Goal: Task Accomplishment & Management: Complete application form

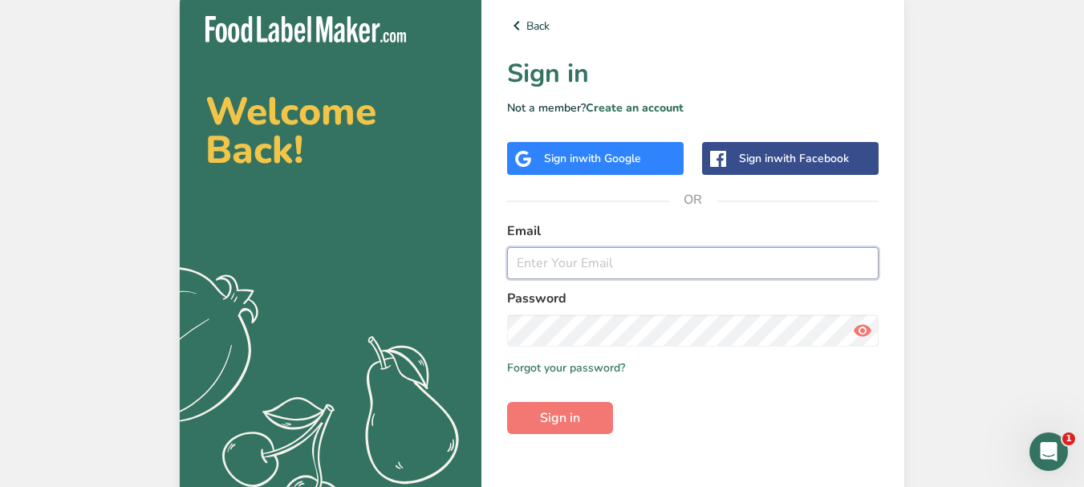
click at [599, 251] on input "email" at bounding box center [693, 263] width 372 height 32
type input "[EMAIL_ADDRESS][DOMAIN_NAME]"
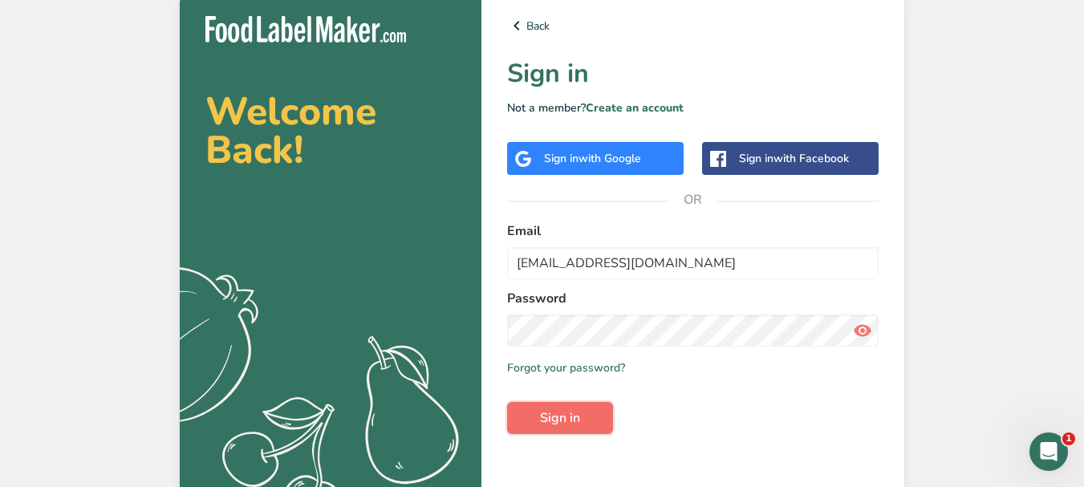
click at [582, 421] on button "Sign in" at bounding box center [560, 418] width 106 height 32
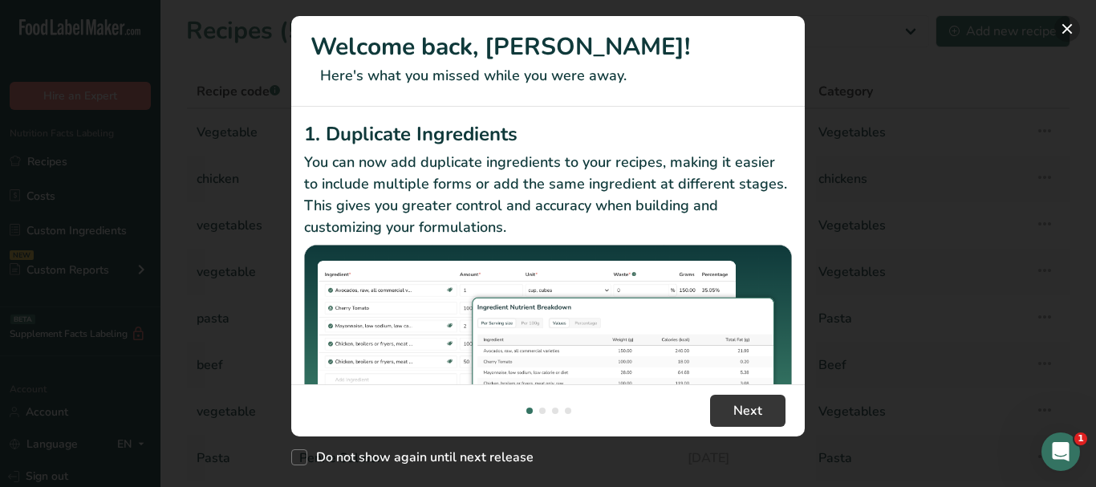
click at [1074, 32] on button "New Features" at bounding box center [1067, 29] width 26 height 26
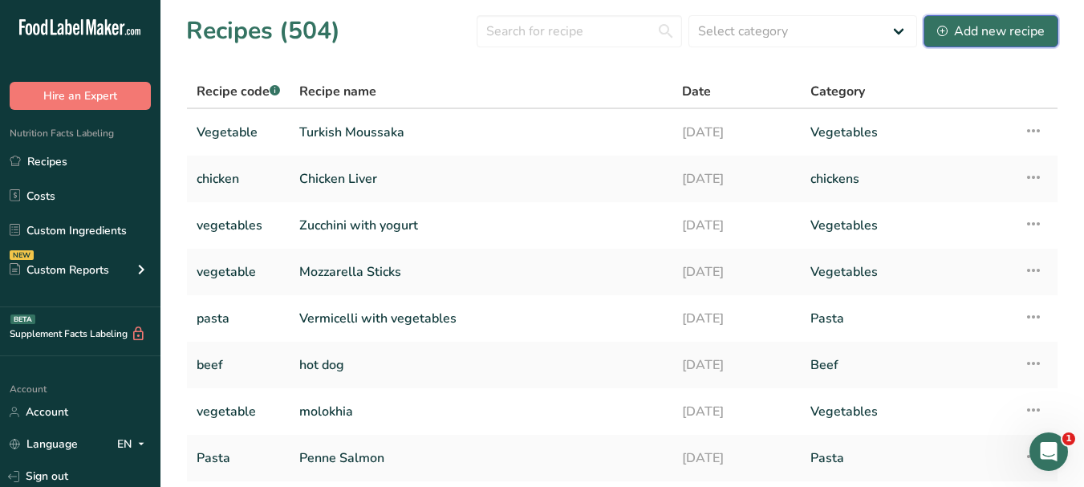
click at [1013, 34] on div "Add new recipe" at bounding box center [991, 31] width 108 height 19
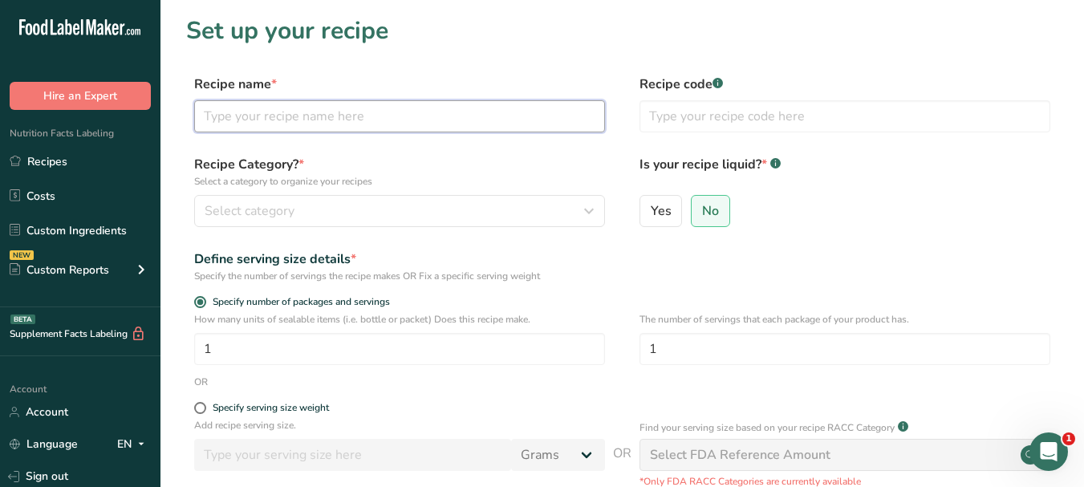
click at [318, 116] on input "text" at bounding box center [399, 116] width 411 height 32
paste input "Chicken Milanese"
type input "Chicken Milanese"
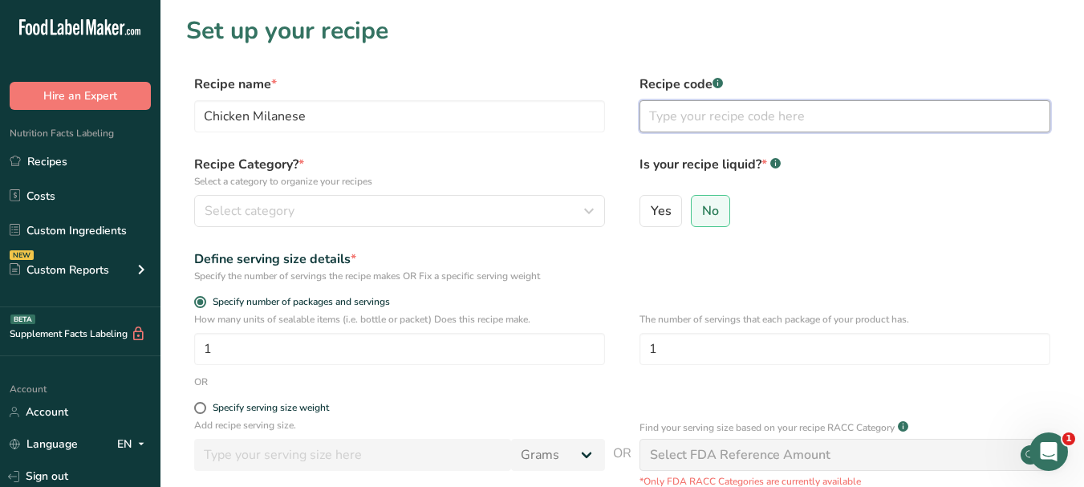
click at [674, 127] on input "text" at bounding box center [844, 116] width 411 height 32
type input "chicken"
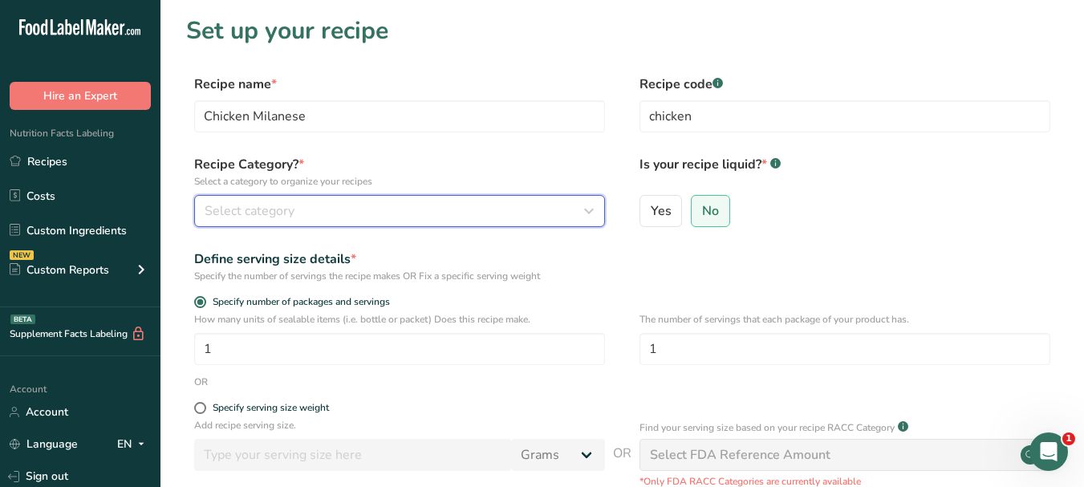
click at [548, 212] on div "Select category" at bounding box center [395, 210] width 380 height 19
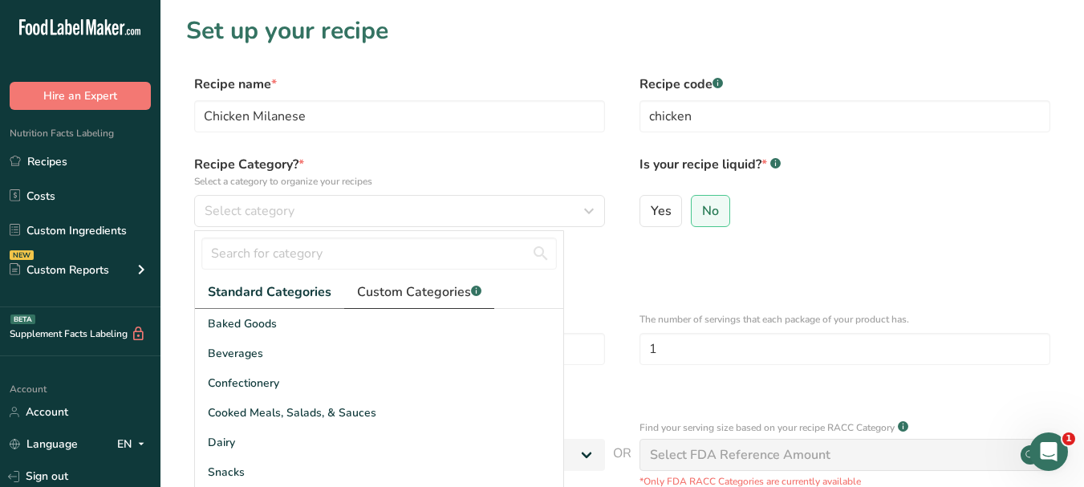
click at [441, 298] on span "Custom Categories .a-a{fill:#347362;}.b-a{fill:#fff;}" at bounding box center [419, 291] width 124 height 19
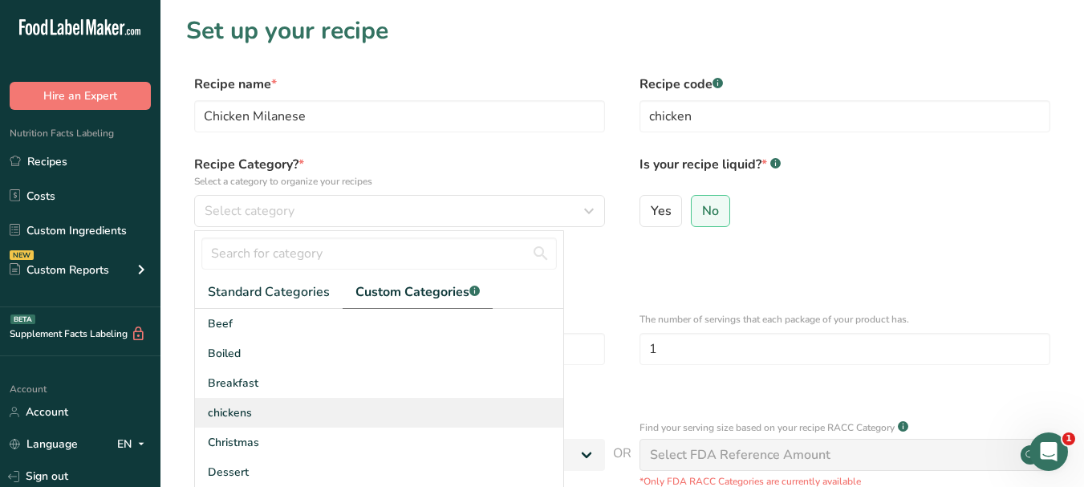
click at [306, 413] on div "chickens" at bounding box center [379, 413] width 368 height 30
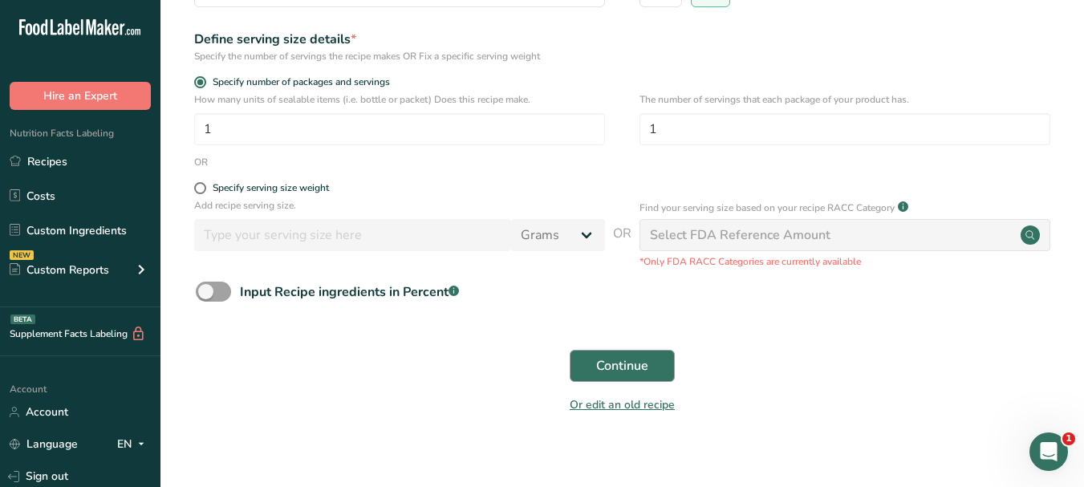
scroll to position [233, 0]
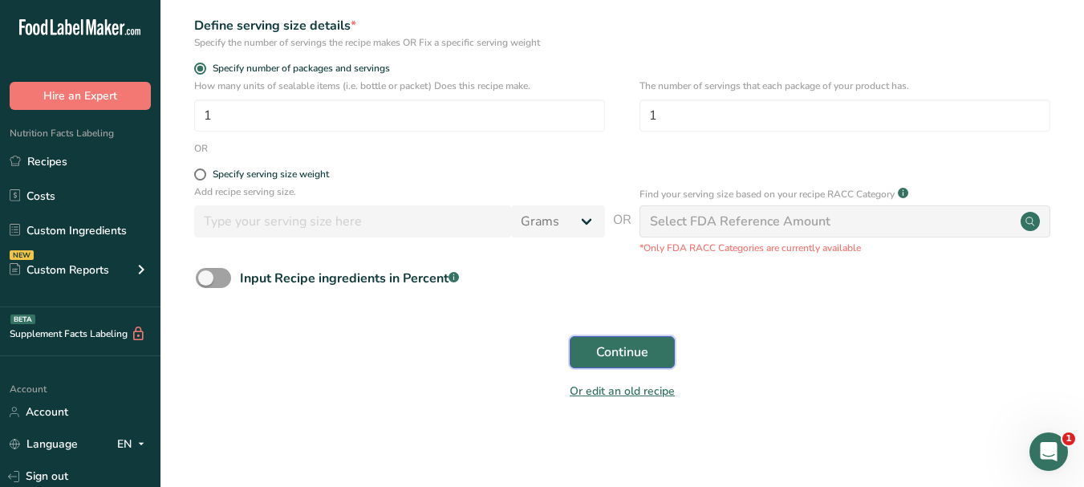
click at [587, 352] on button "Continue" at bounding box center [622, 352] width 105 height 32
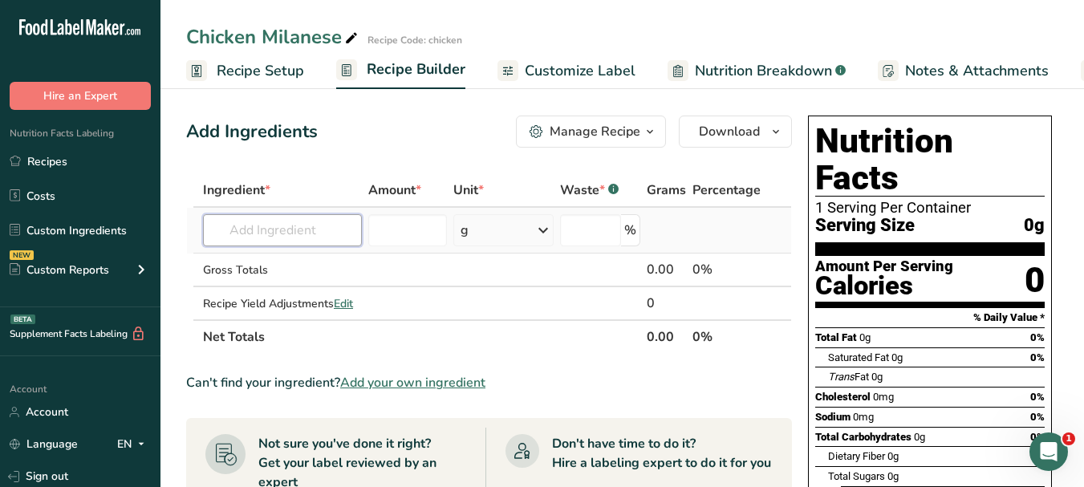
paste input "chicken breast"
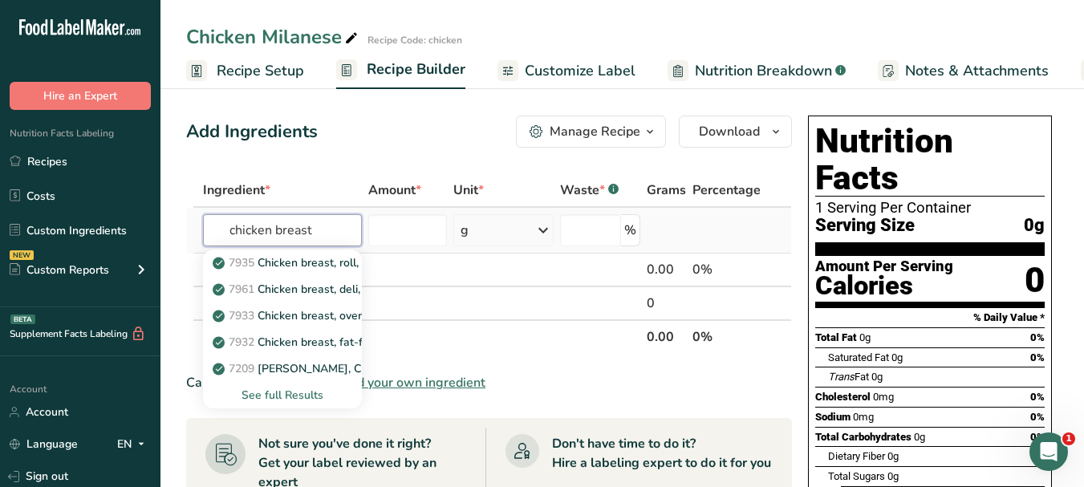
type input "chicken breast"
click at [302, 397] on div "See full Results" at bounding box center [282, 395] width 133 height 17
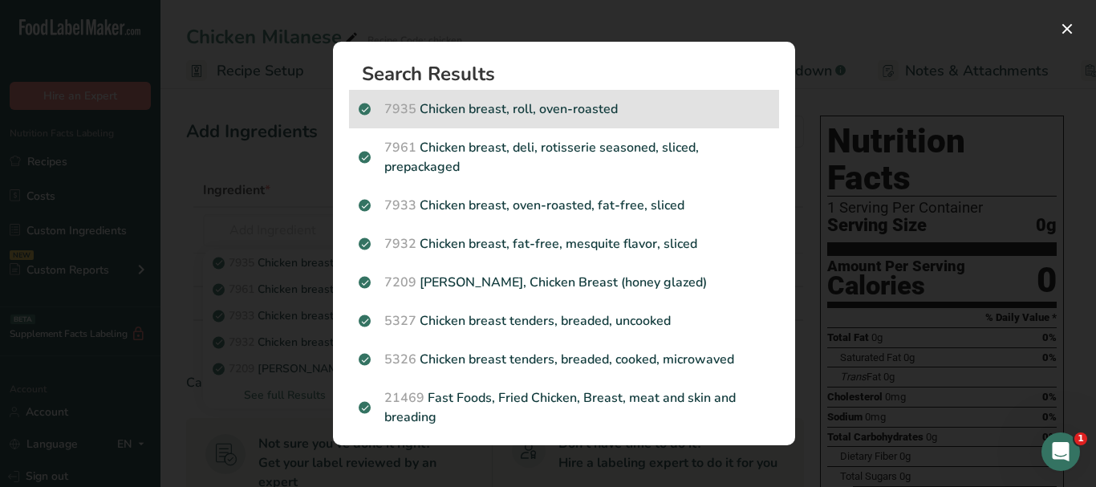
click at [603, 104] on p "7935 Chicken breast, roll, oven-roasted" at bounding box center [564, 108] width 411 height 19
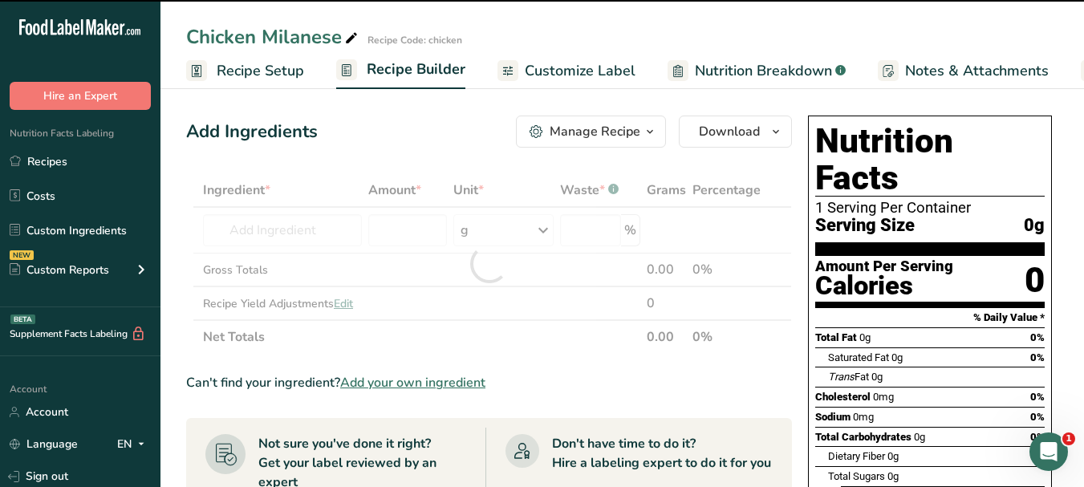
type input "0"
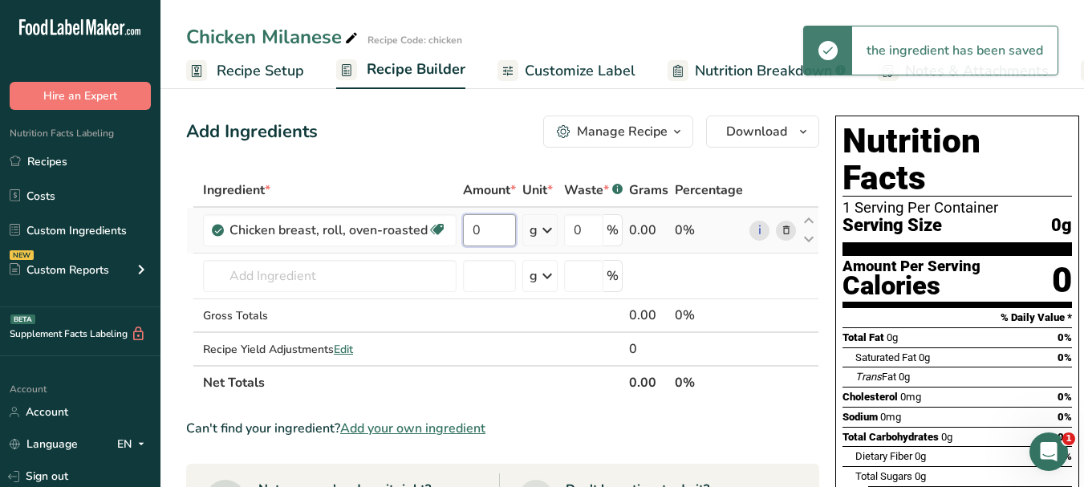
click at [473, 221] on input "0" at bounding box center [489, 230] width 53 height 32
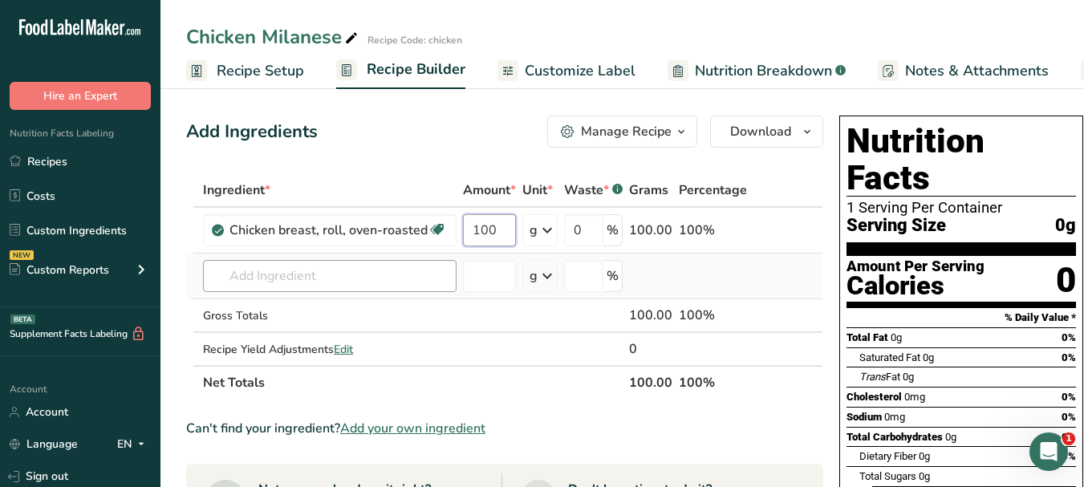
type input "100"
click at [348, 270] on div "Ingredient * Amount * Unit * Waste * .a-a{fill:#347362;}.b-a{fill:#fff;} Grams …" at bounding box center [504, 286] width 637 height 226
paste input "egg"
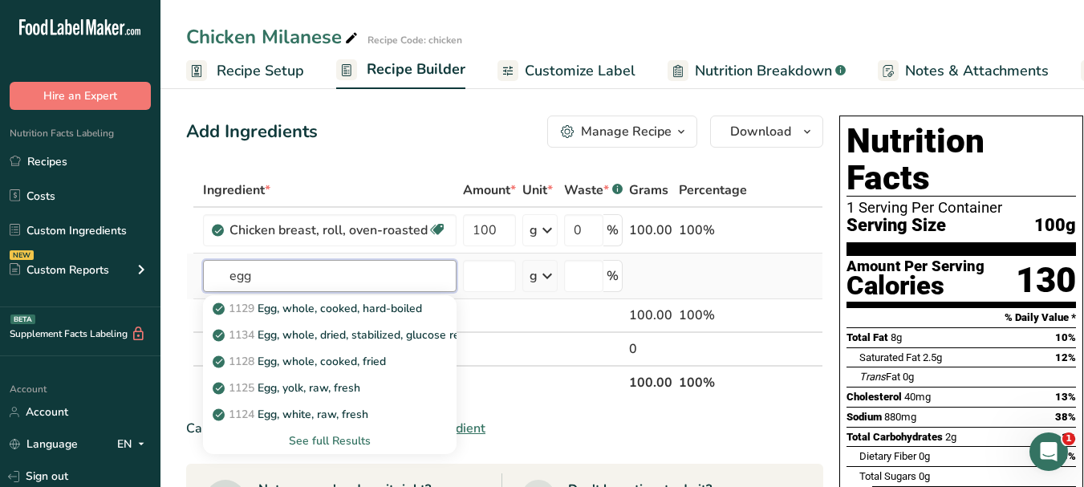
type input "egg"
click at [351, 437] on div "See full Results" at bounding box center [330, 440] width 228 height 17
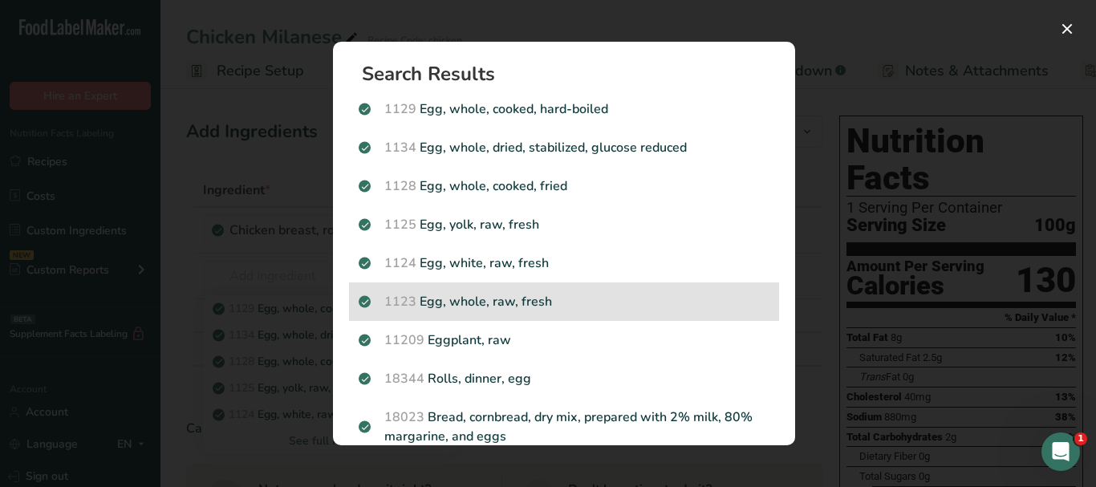
click at [718, 299] on p "1123 Egg, whole, raw, fresh" at bounding box center [564, 301] width 411 height 19
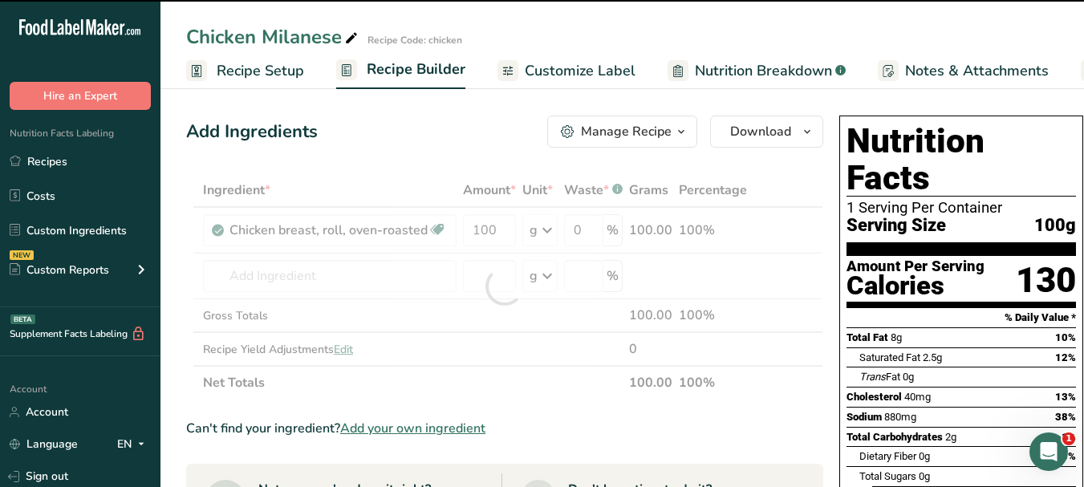
type input "0"
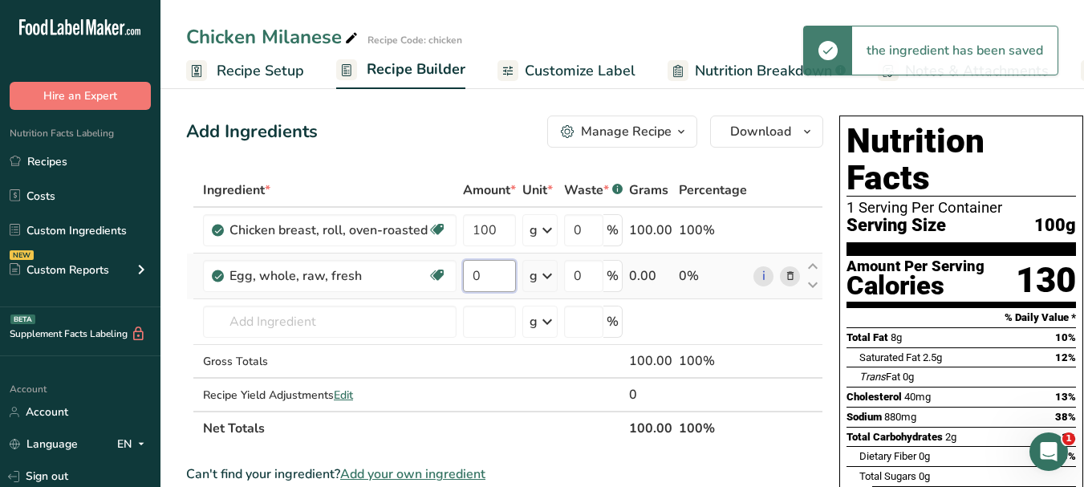
click at [469, 271] on input "0" at bounding box center [489, 276] width 53 height 32
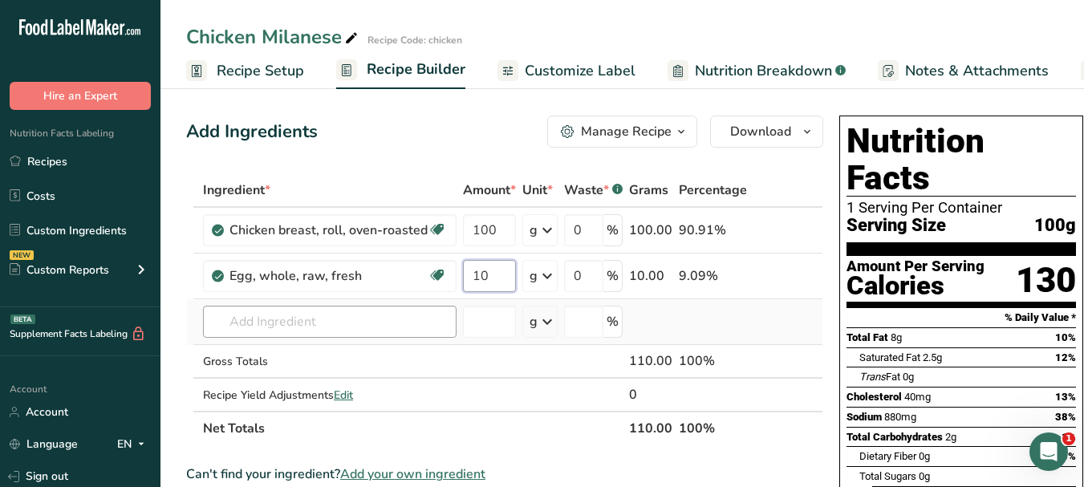
type input "10"
click at [322, 318] on div "Ingredient * Amount * Unit * Waste * .a-a{fill:#347362;}.b-a{fill:#fff;} Grams …" at bounding box center [504, 309] width 637 height 272
paste input "salt"
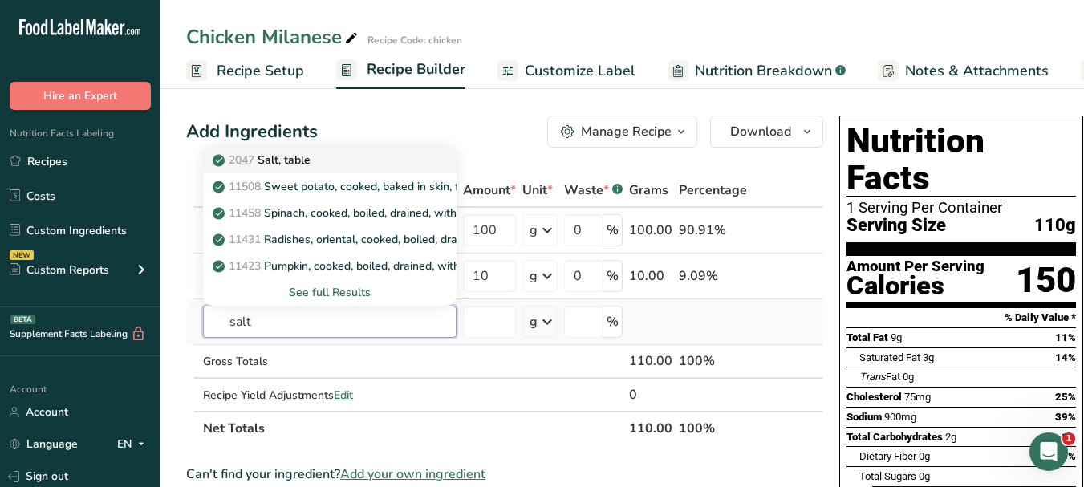
type input "salt"
click at [310, 159] on p "2047 Salt, table" at bounding box center [263, 160] width 95 height 17
type input "Salt, table"
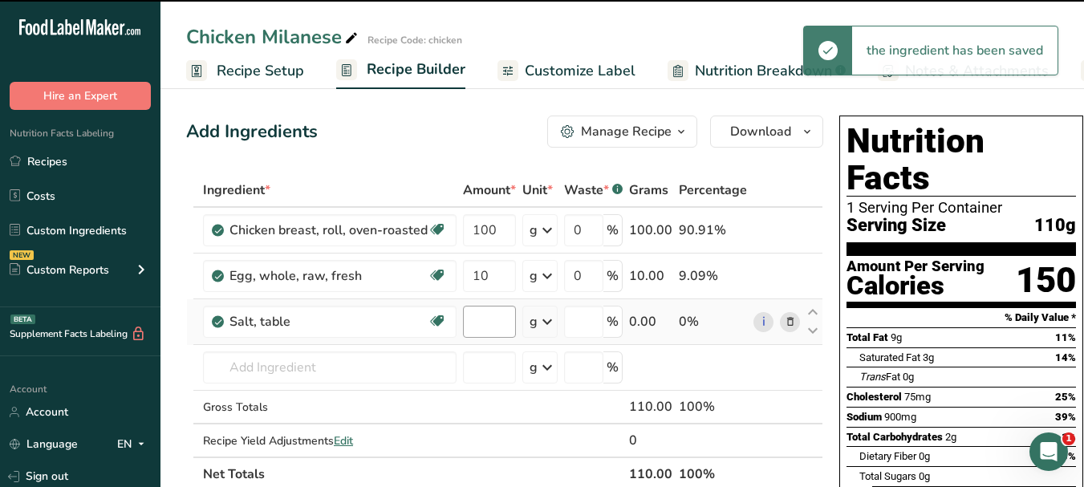
type input "0"
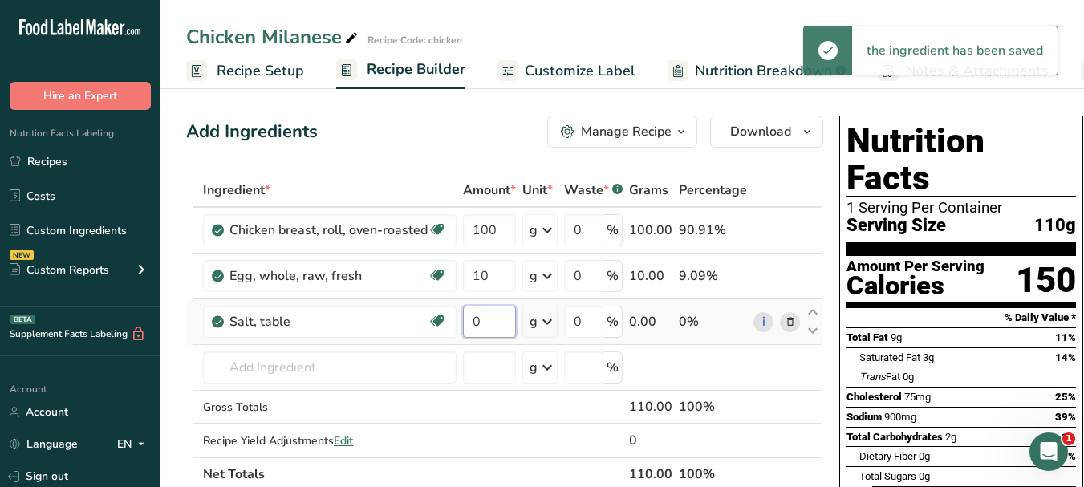
click at [469, 315] on input "0" at bounding box center [489, 322] width 53 height 32
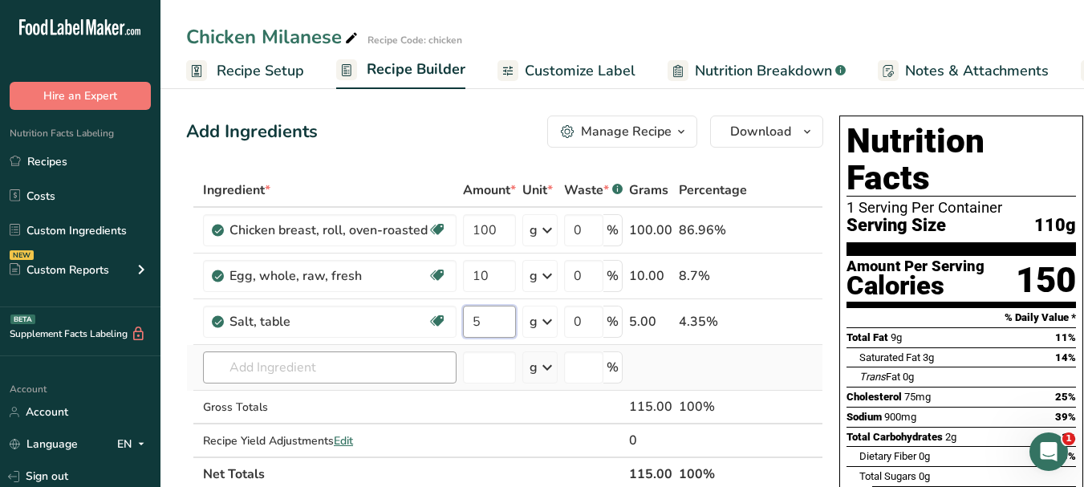
type input "5"
click at [335, 369] on div "Ingredient * Amount * Unit * Waste * .a-a{fill:#347362;}.b-a{fill:#fff;} Grams …" at bounding box center [504, 332] width 637 height 318
paste input "black pepper"
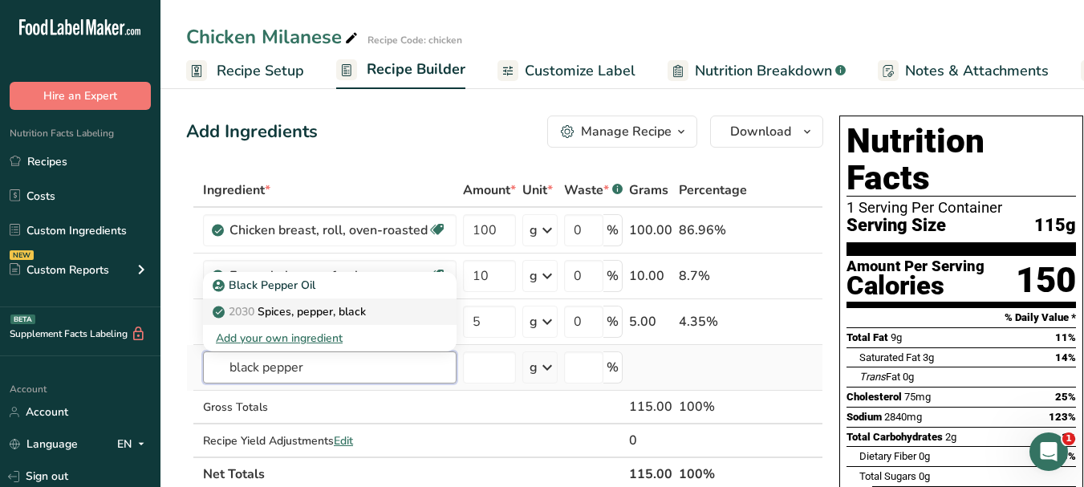
type input "black pepper"
click at [363, 311] on p "2030 Spices, pepper, black" at bounding box center [291, 311] width 150 height 17
type input "Spices, pepper, black"
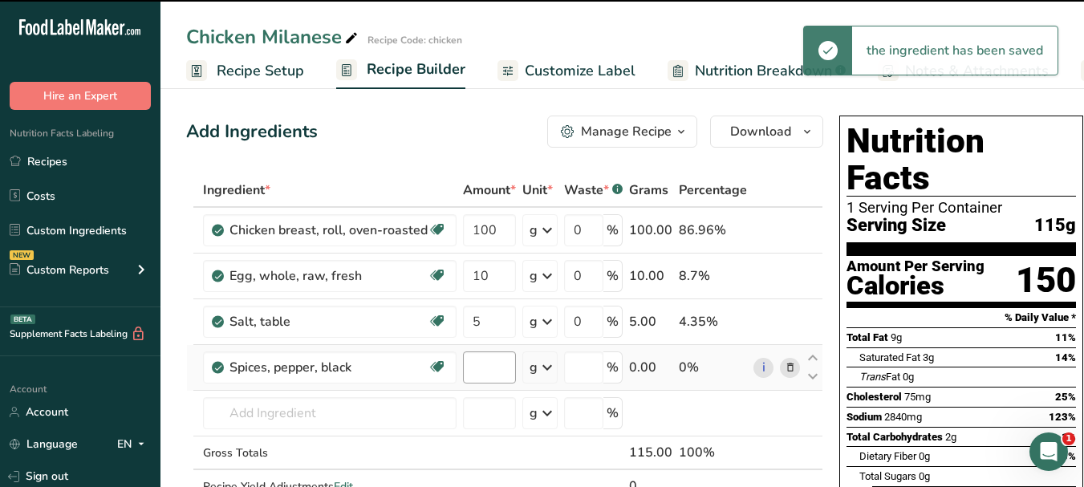
type input "0"
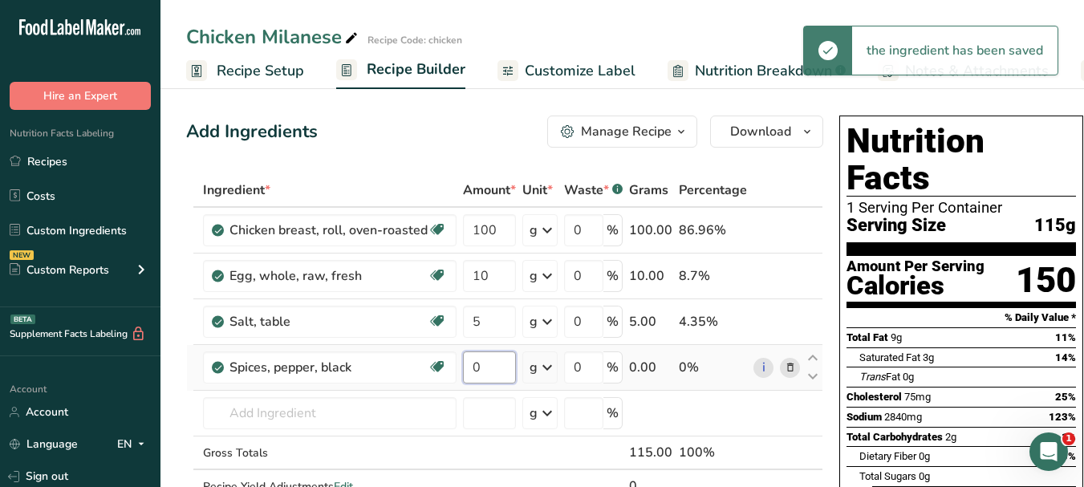
click at [470, 361] on input "0" at bounding box center [489, 367] width 53 height 32
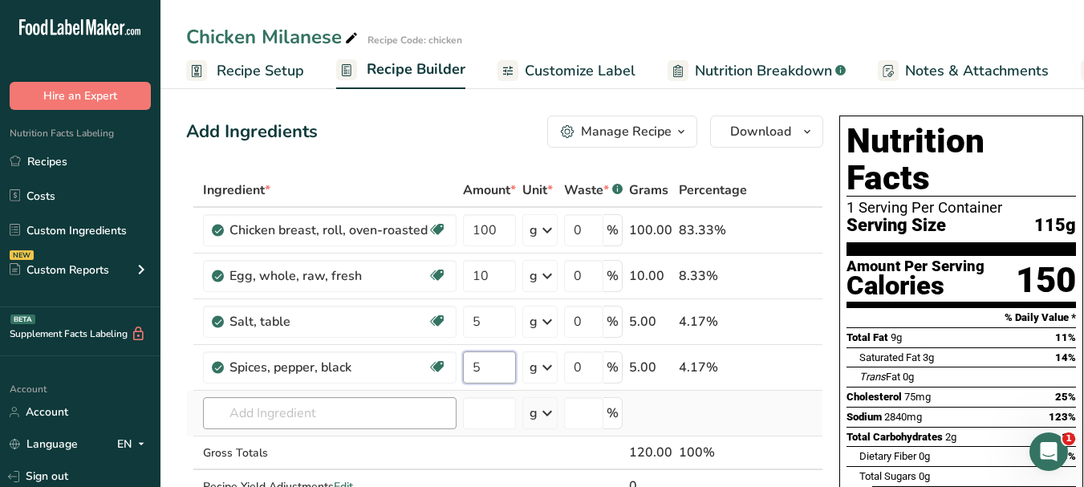
type input "5"
click at [320, 412] on div "Ingredient * Amount * Unit * Waste * .a-a{fill:#347362;}.b-a{fill:#fff;} Grams …" at bounding box center [504, 354] width 637 height 363
paste input "flour"
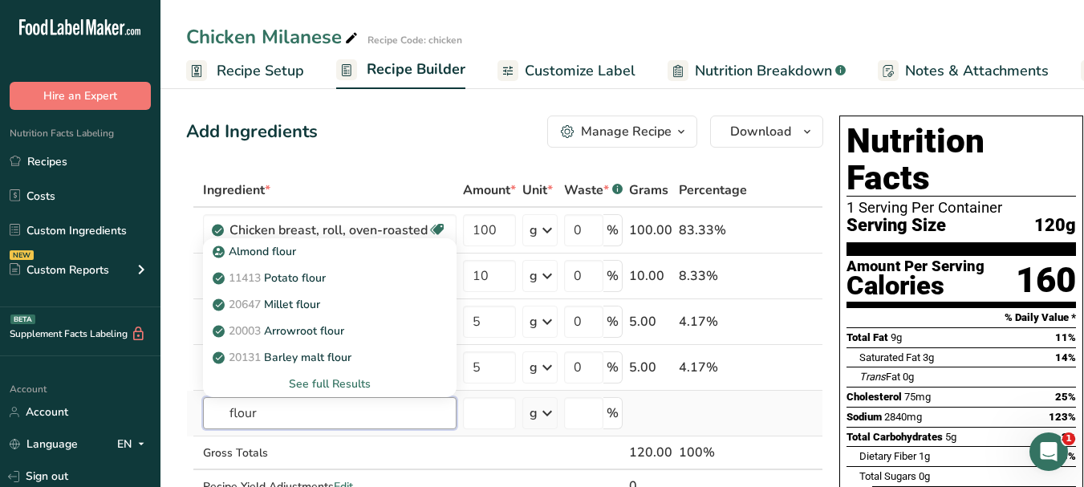
type input "flour"
click at [369, 384] on div "See full Results" at bounding box center [330, 384] width 228 height 17
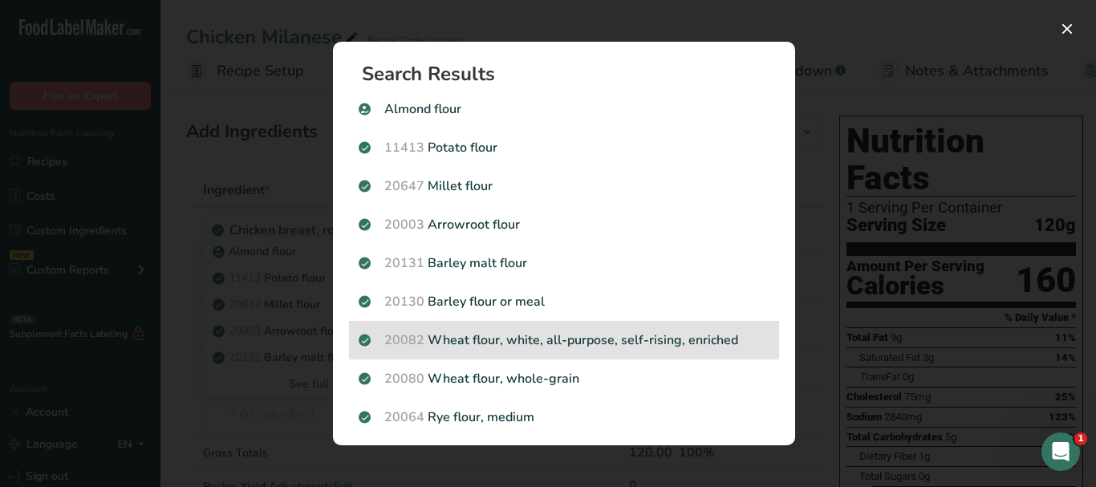
click at [727, 348] on p "20082 Wheat flour, white, all-purpose, self-rising, enriched" at bounding box center [564, 340] width 411 height 19
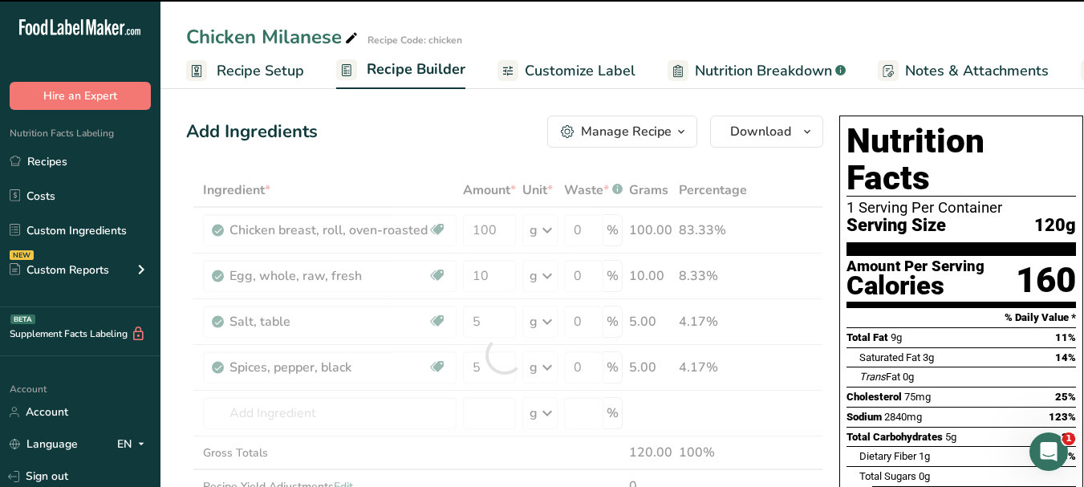
type input "0"
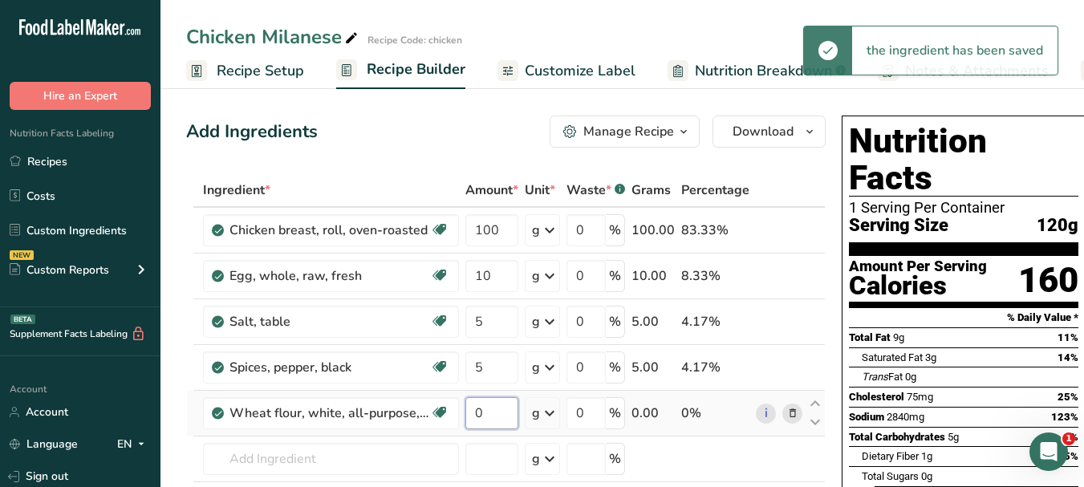
click at [473, 408] on input "0" at bounding box center [491, 413] width 53 height 32
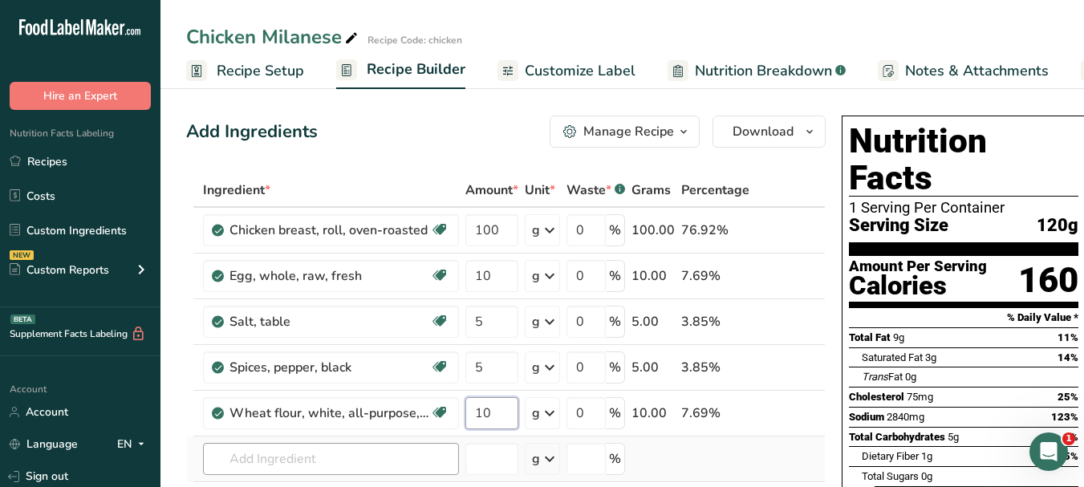
type input "10"
click at [313, 459] on div "Ingredient * Amount * Unit * Waste * .a-a{fill:#347362;}.b-a{fill:#fff;} Grams …" at bounding box center [505, 377] width 639 height 409
paste input "oil"
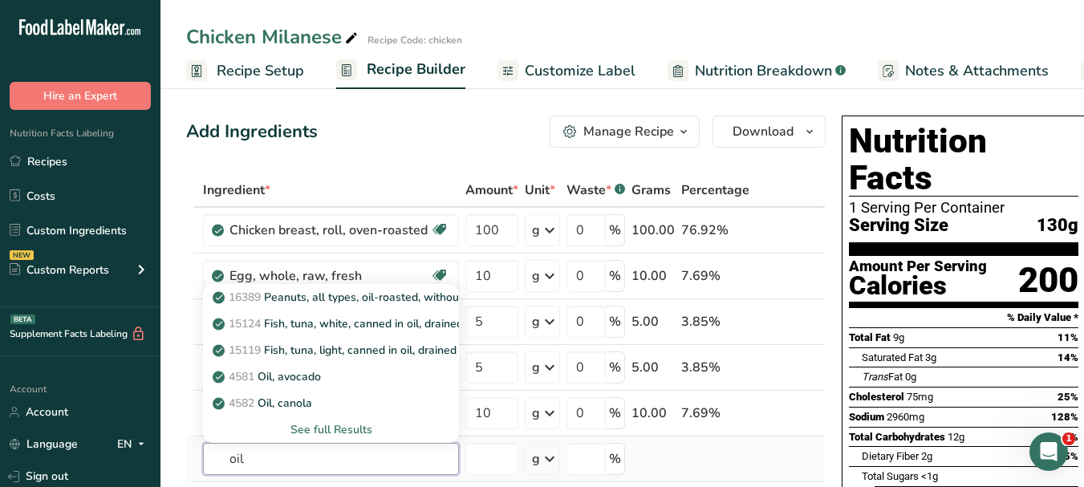
type input "oil"
click at [350, 428] on div "See full Results" at bounding box center [331, 429] width 230 height 17
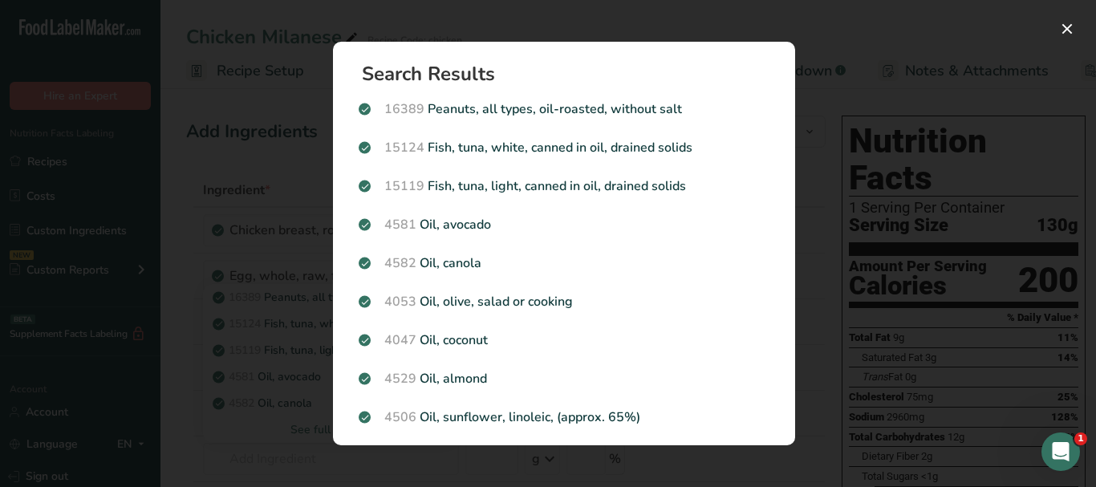
click at [531, 422] on p "4506 Oil, sunflower, linoleic, (approx. 65%)" at bounding box center [564, 417] width 411 height 19
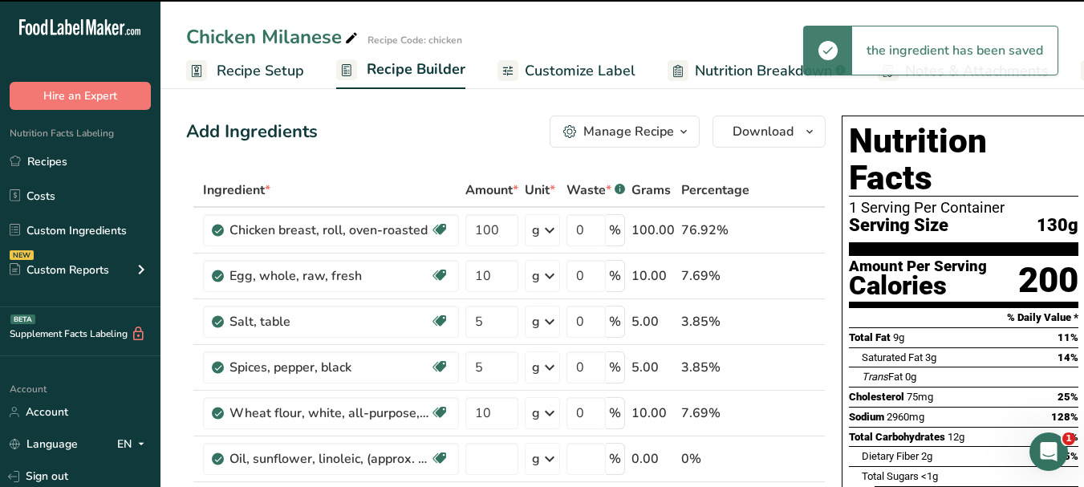
type input "0"
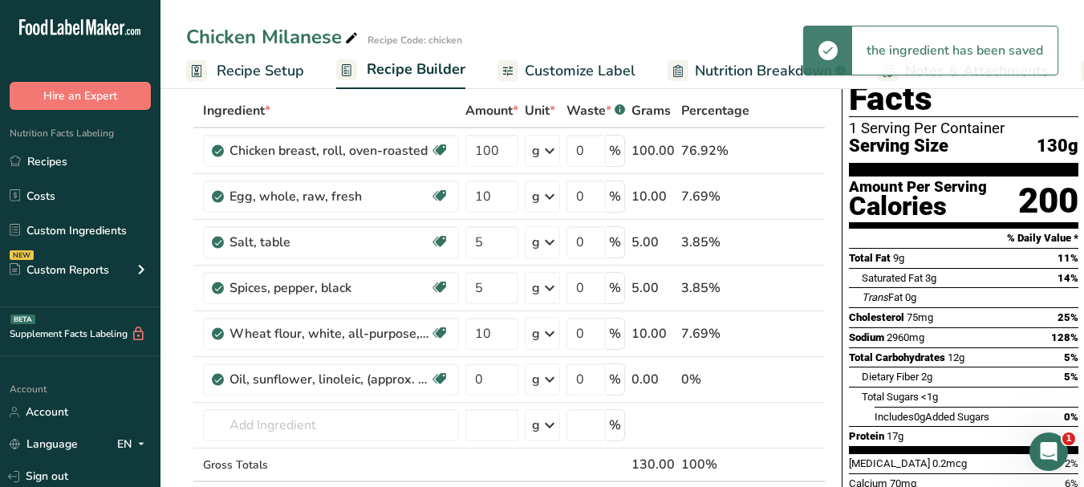
scroll to position [80, 0]
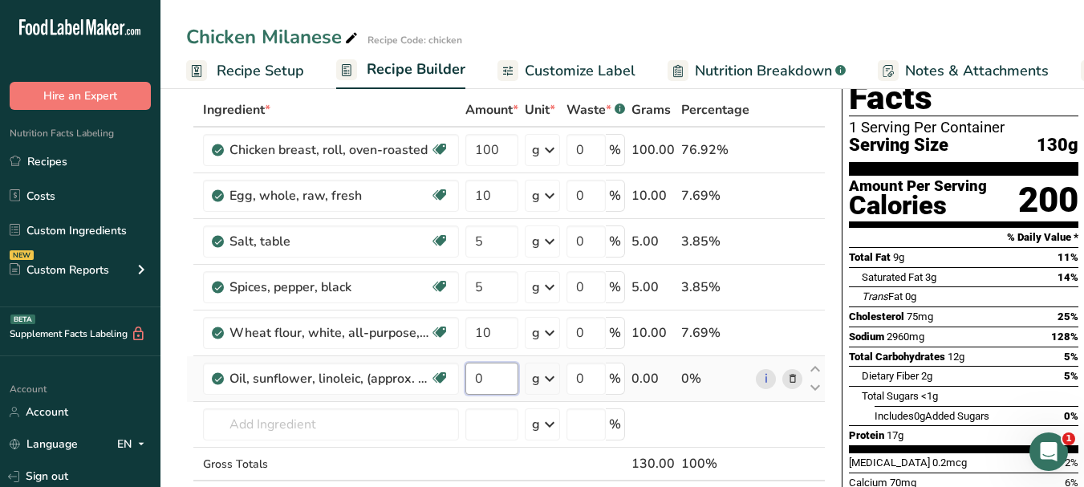
click at [475, 378] on input "0" at bounding box center [491, 379] width 53 height 32
type input "10"
click at [298, 424] on div "Ingredient * Amount * Unit * Waste * .a-a{fill:#347362;}.b-a{fill:#fff;} Grams …" at bounding box center [505, 320] width 639 height 455
click at [565, 73] on span "Customize Label" at bounding box center [580, 71] width 111 height 22
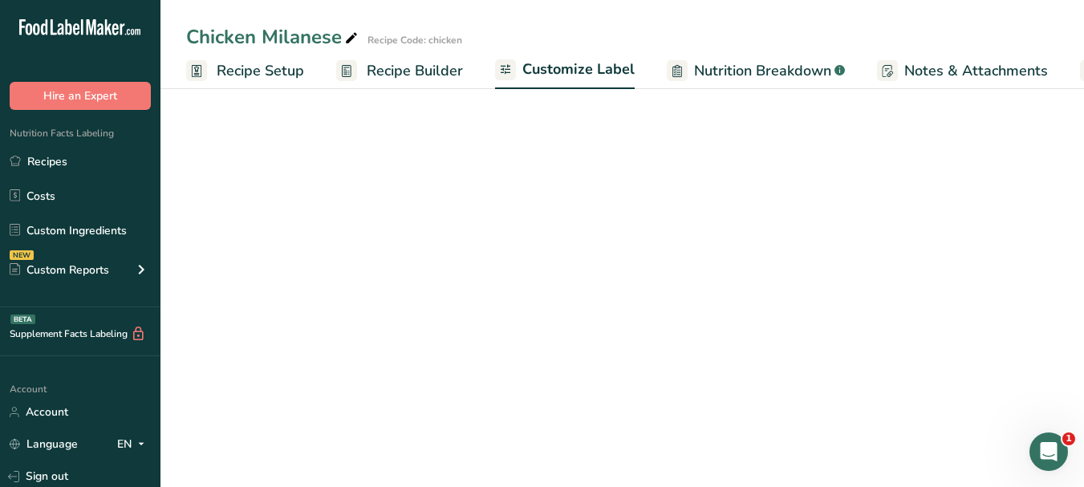
scroll to position [0, 150]
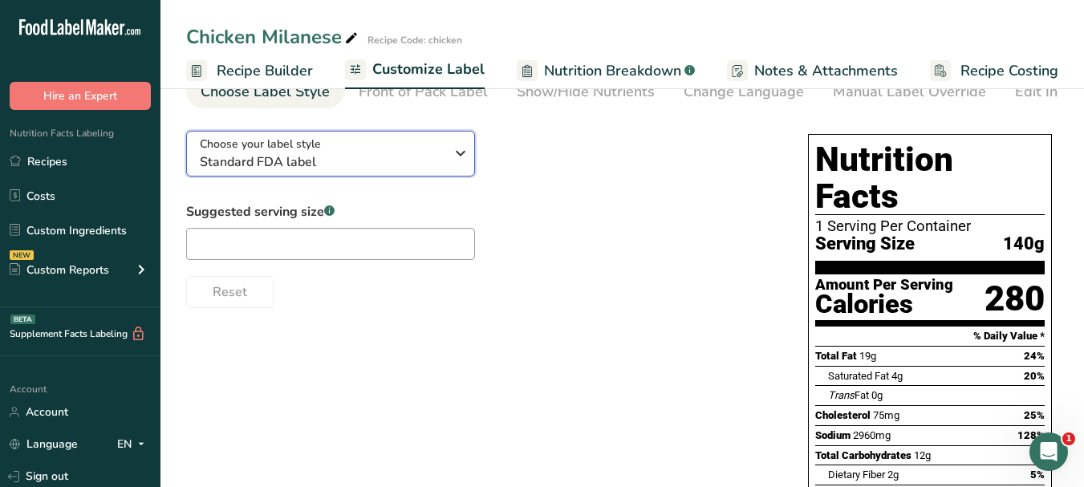
click at [464, 156] on icon "button" at bounding box center [460, 153] width 19 height 29
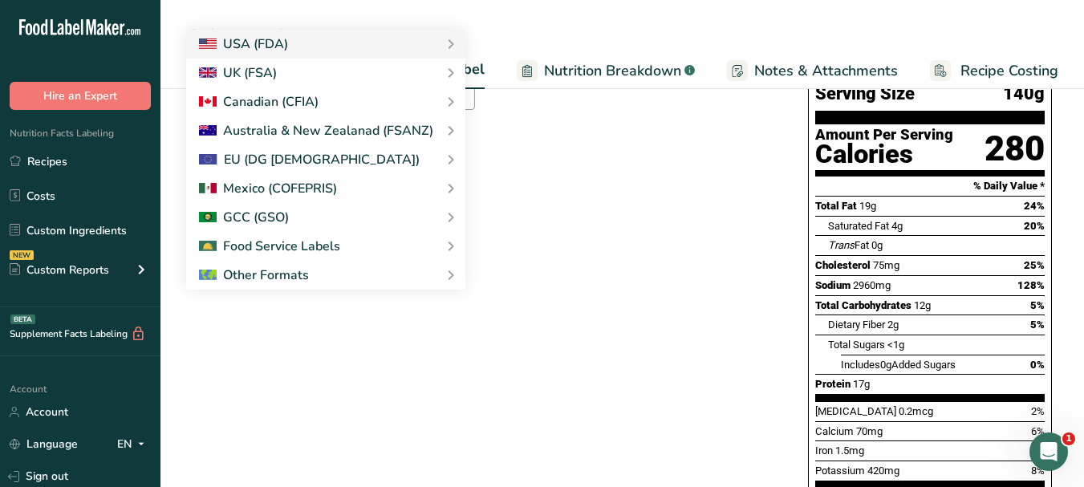
scroll to position [241, 0]
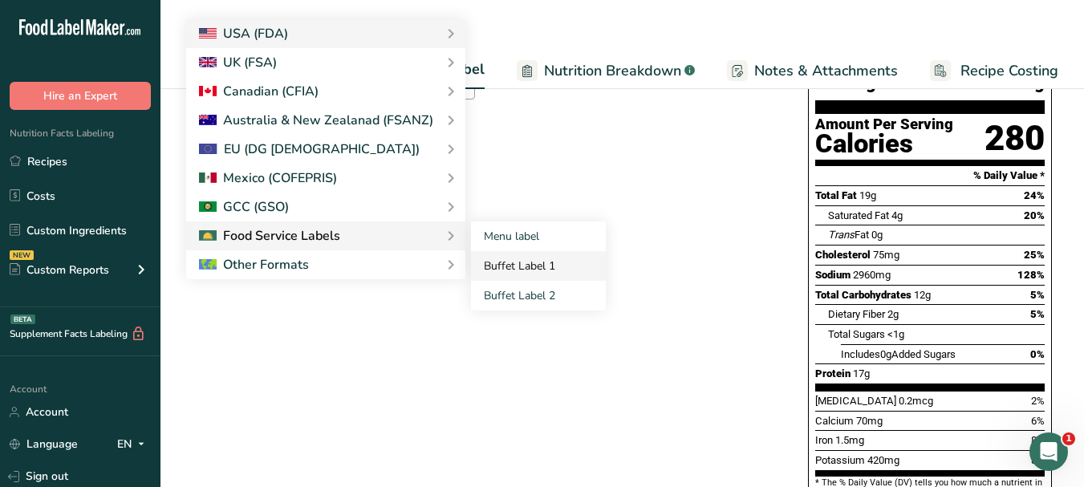
click at [493, 266] on link "Buffet Label 1" at bounding box center [538, 266] width 135 height 30
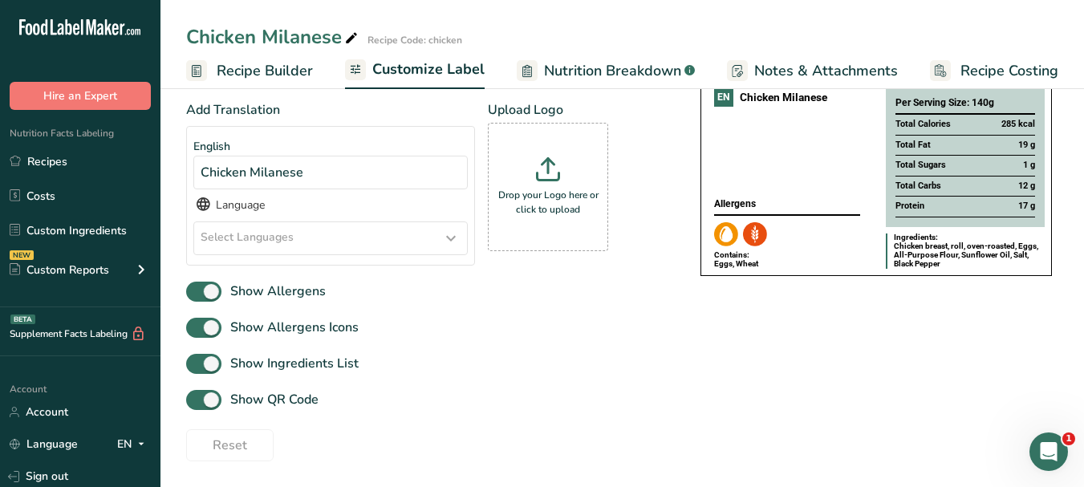
scroll to position [186, 0]
click at [457, 238] on icon at bounding box center [450, 238] width 19 height 29
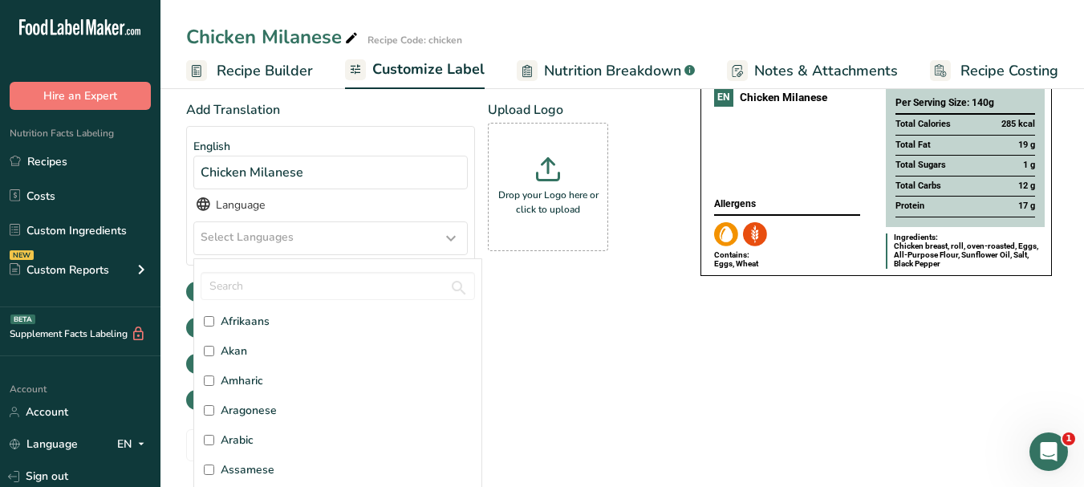
scroll to position [80, 0]
click at [262, 413] on label "Arabic" at bounding box center [338, 412] width 268 height 17
click at [214, 413] on input "Arabic" at bounding box center [209, 413] width 10 height 10
checkbox input "true"
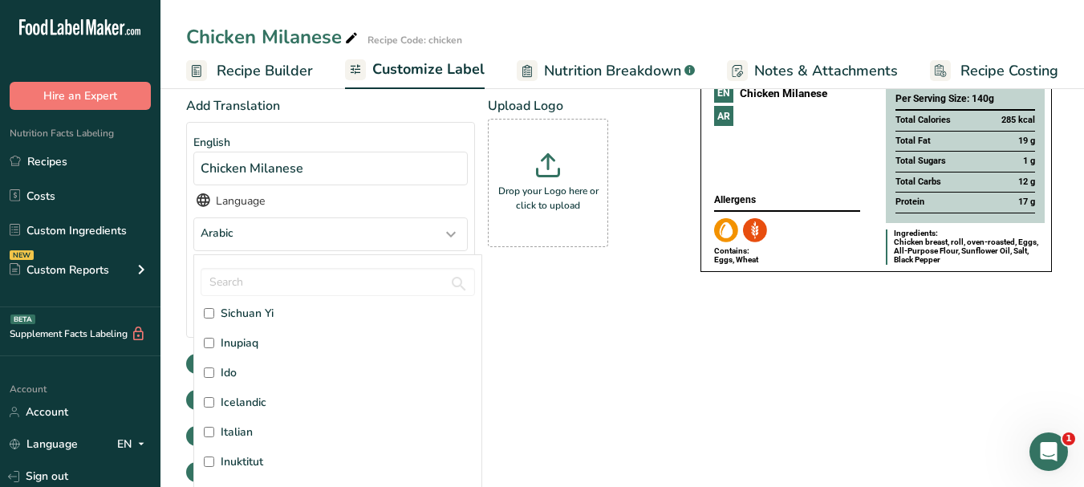
scroll to position [1926, 0]
click at [245, 411] on span "Italian" at bounding box center [237, 404] width 32 height 17
click at [214, 409] on input "Italian" at bounding box center [209, 404] width 10 height 10
checkbox input "true"
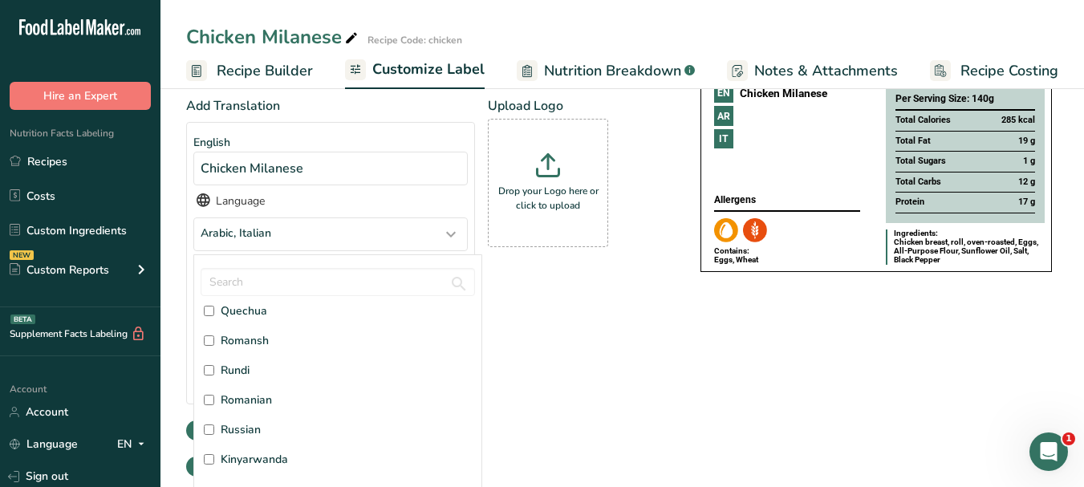
scroll to position [3771, 0]
click at [254, 435] on span "Russian" at bounding box center [241, 428] width 40 height 17
click at [214, 434] on input "Russian" at bounding box center [209, 429] width 10 height 10
checkbox input "true"
click at [749, 422] on div "Choose your label style Buffet Label 1 USA (FDA) Standard FDA label Tabular FDA…" at bounding box center [622, 339] width 872 height 655
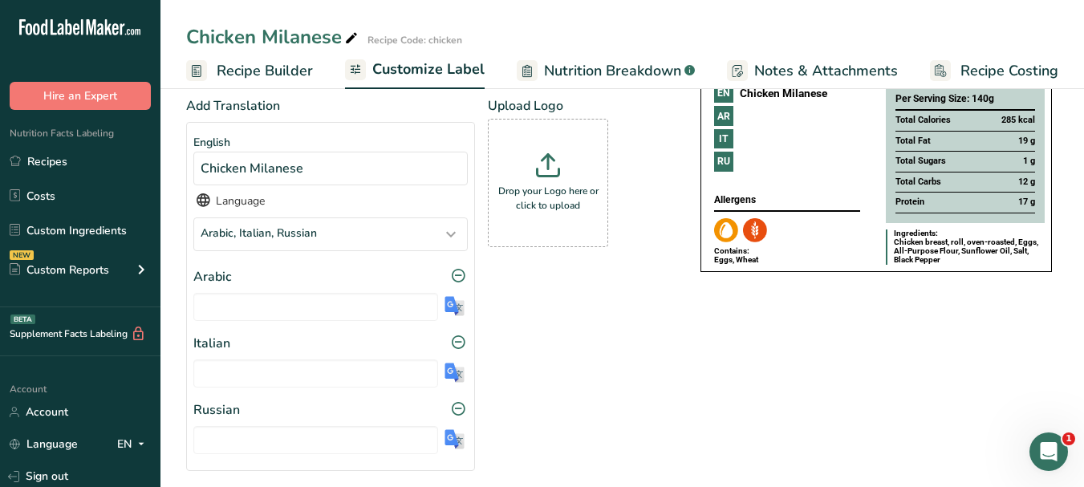
click at [448, 307] on img at bounding box center [455, 306] width 20 height 20
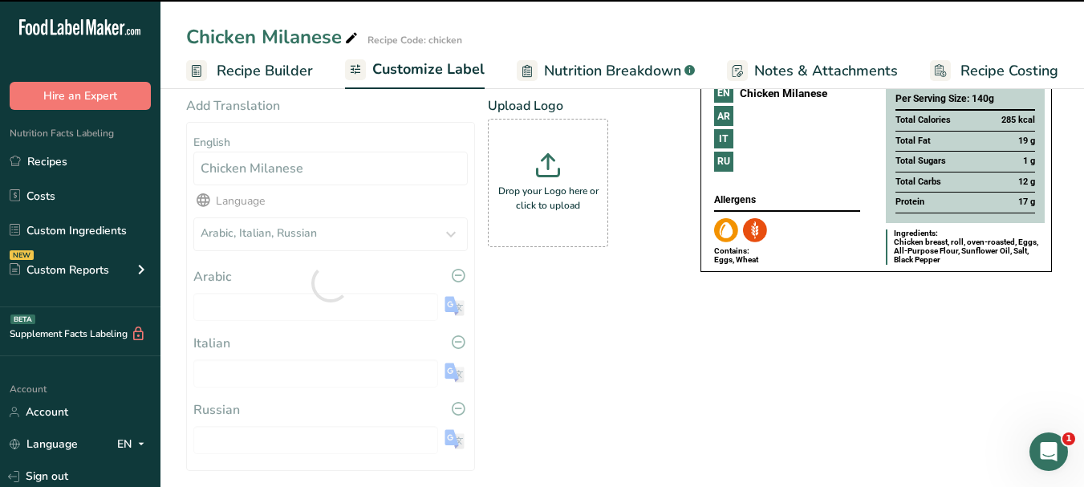
type input "دجاج ميلانو"
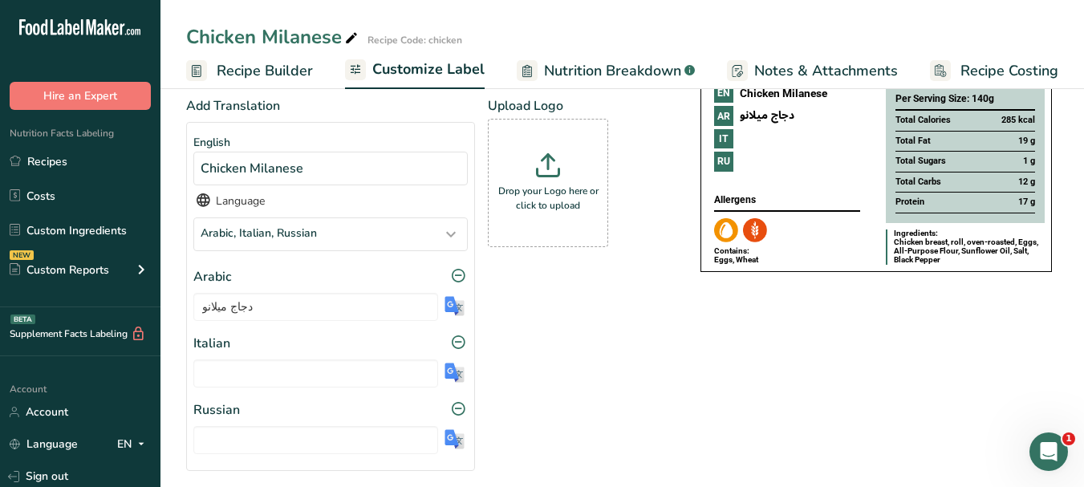
click at [459, 380] on img at bounding box center [455, 373] width 20 height 20
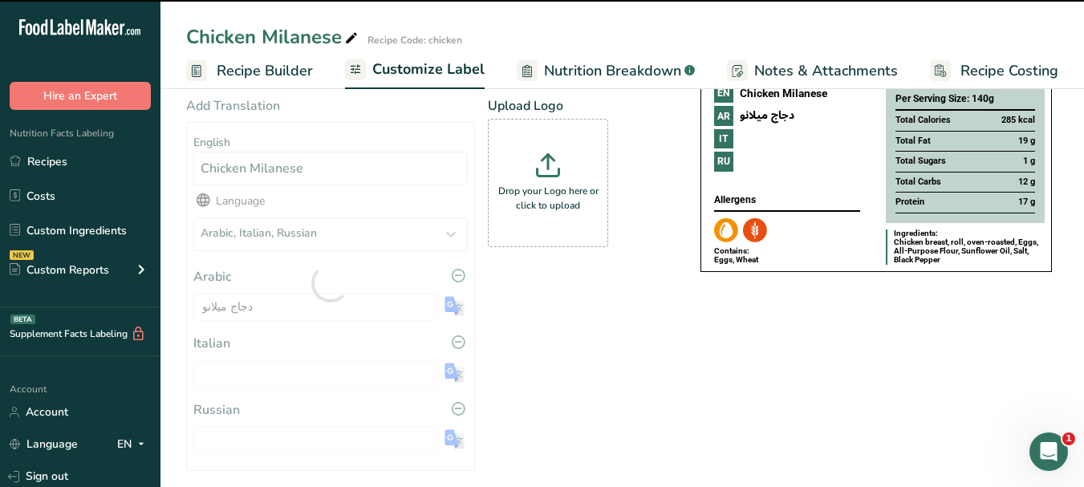
type input "Pollo [PERSON_NAME]"
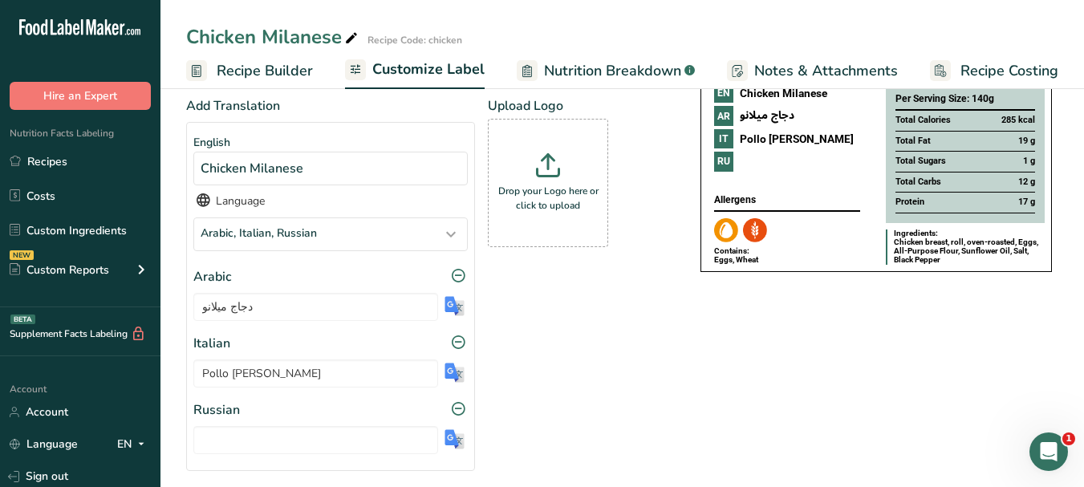
click at [457, 437] on img at bounding box center [455, 439] width 20 height 20
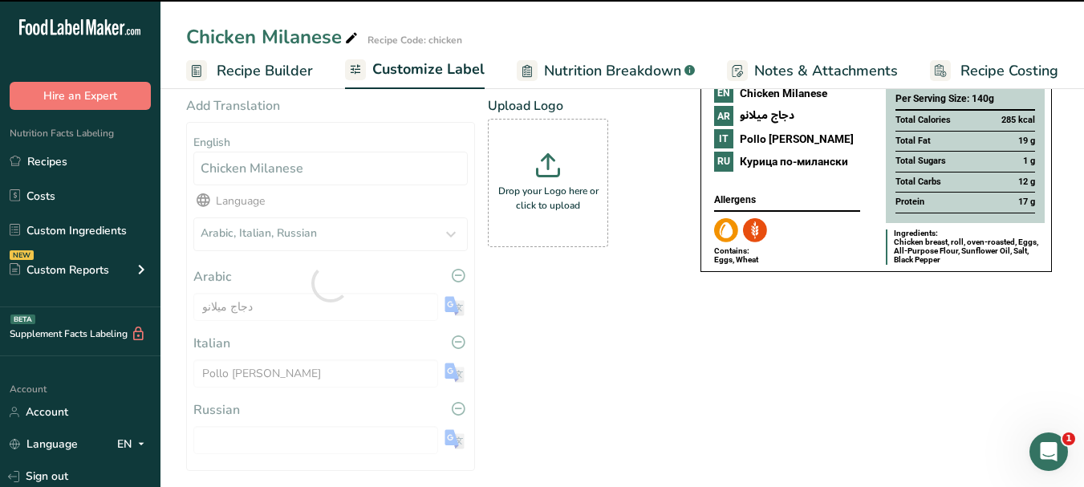
type input "Курица по-милански"
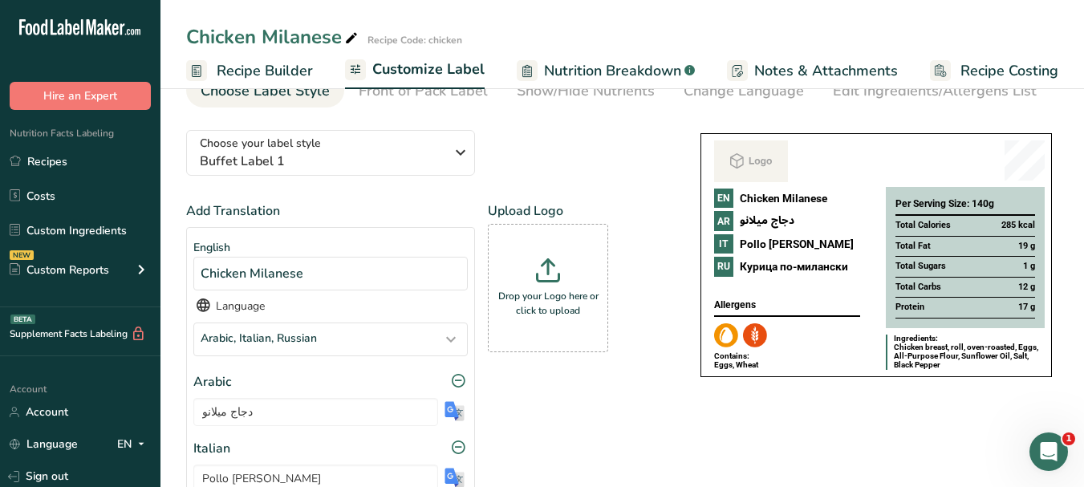
scroll to position [106, 0]
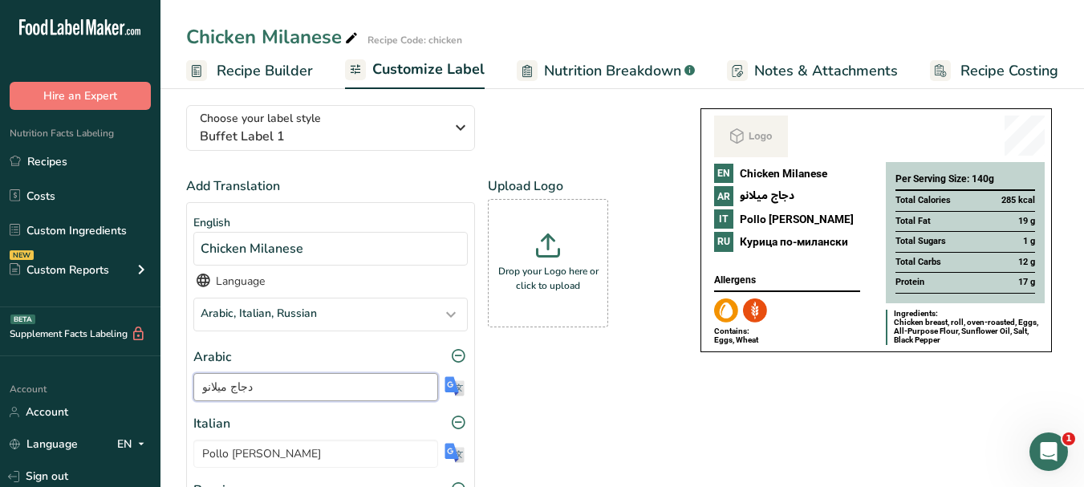
drag, startPoint x: 200, startPoint y: 390, endPoint x: 222, endPoint y: 393, distance: 22.7
click at [222, 393] on input "دجاج ميلانو" at bounding box center [315, 387] width 245 height 28
type input "دجاج ميلانيز"
click at [553, 248] on icon at bounding box center [548, 245] width 24 height 24
click at [553, 248] on input "Drop your Logo here or click to upload" at bounding box center [548, 263] width 120 height 128
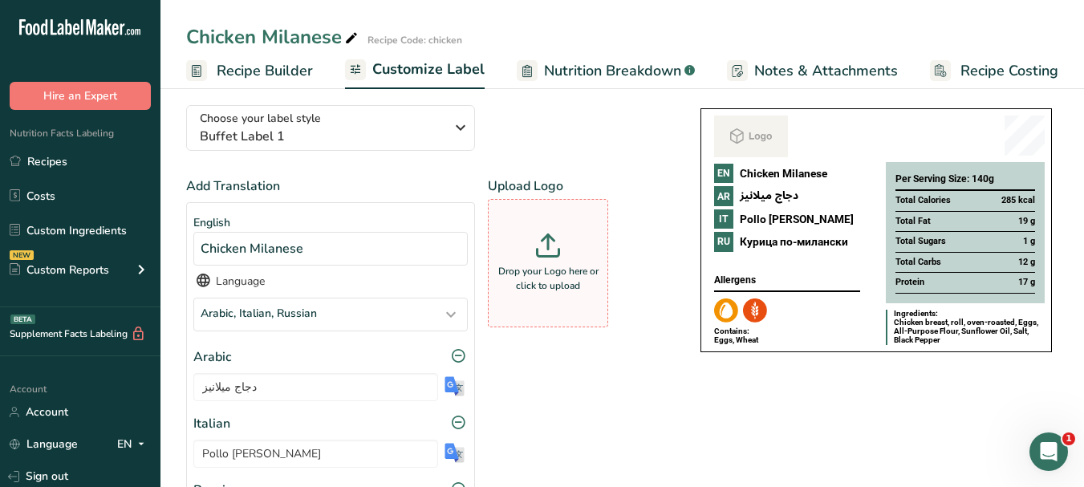
type input "C:\fakepath\Logo_001.png"
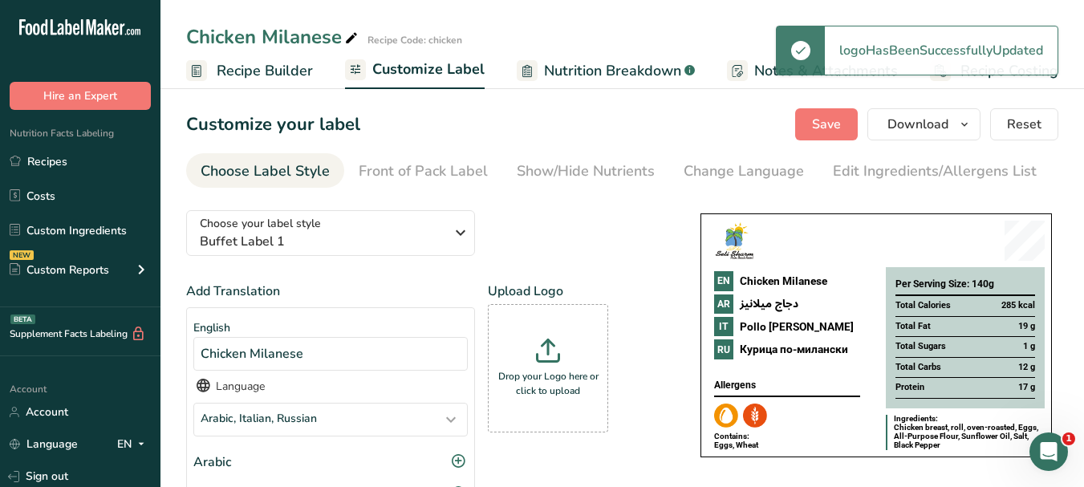
scroll to position [0, 0]
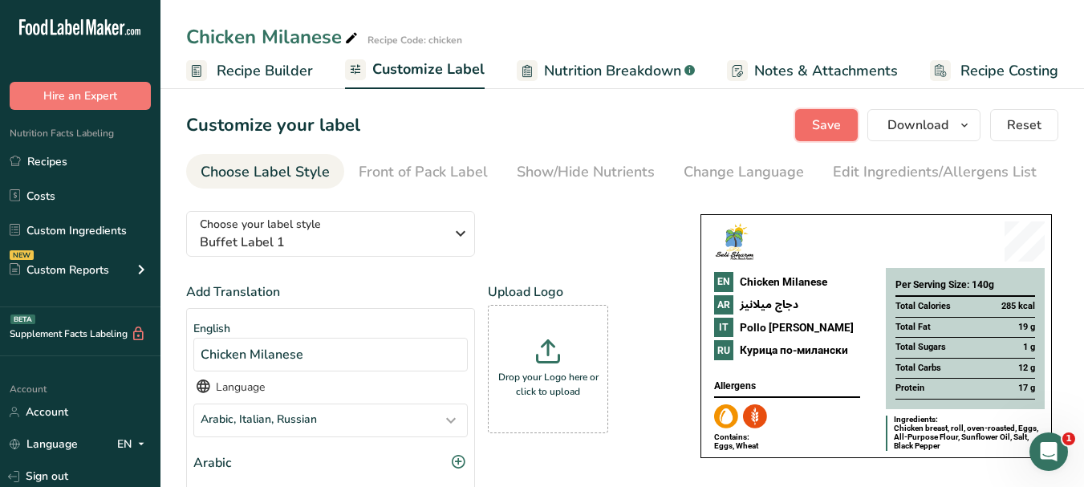
click at [831, 132] on span "Save" at bounding box center [826, 125] width 29 height 19
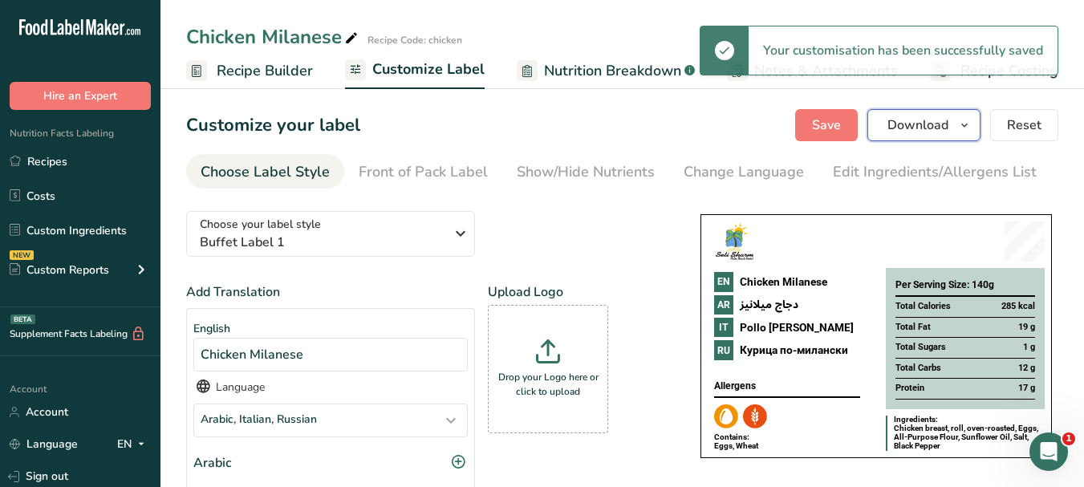
click at [971, 131] on icon "button" at bounding box center [964, 126] width 13 height 20
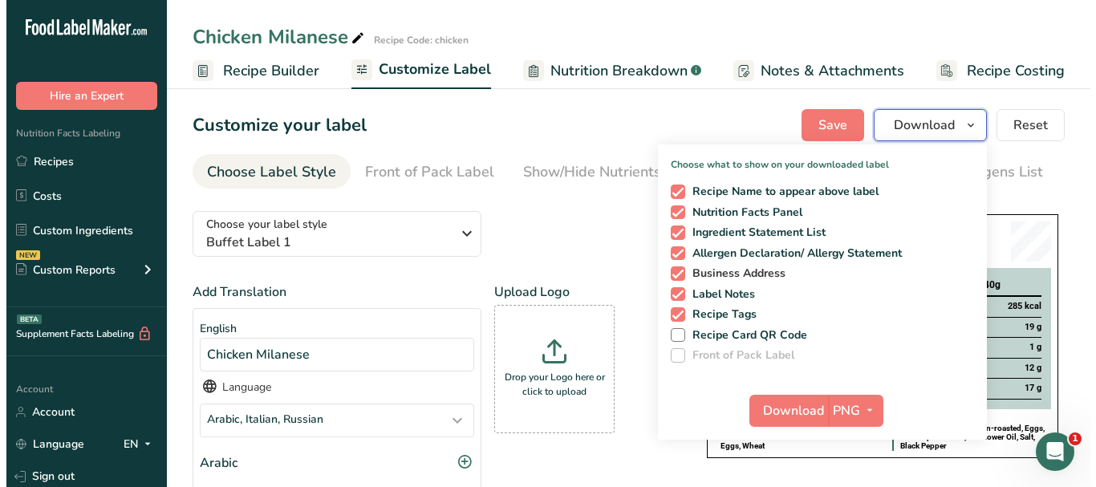
scroll to position [80, 0]
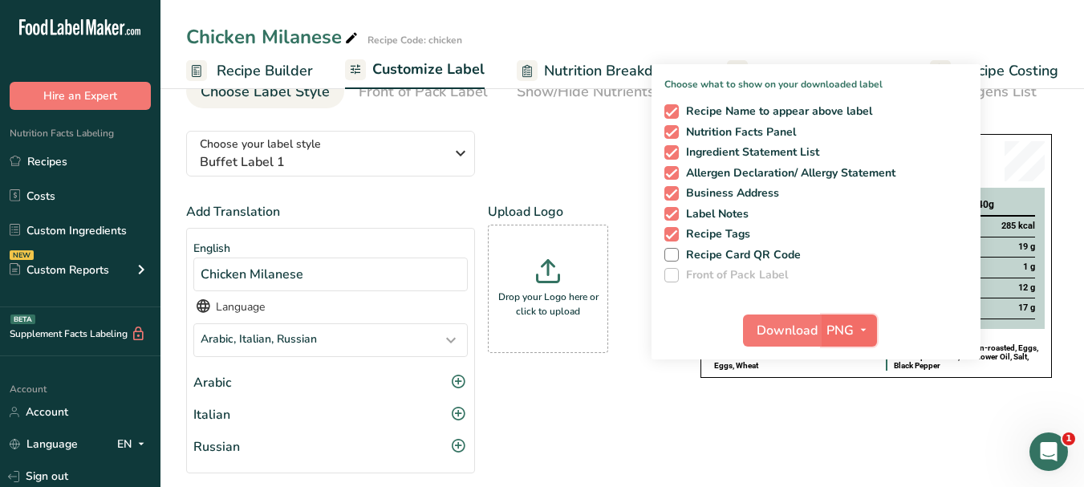
click at [868, 327] on icon "button" at bounding box center [863, 330] width 13 height 20
click at [840, 447] on link "PDF" at bounding box center [851, 442] width 51 height 26
click at [787, 322] on span "Download" at bounding box center [787, 330] width 61 height 19
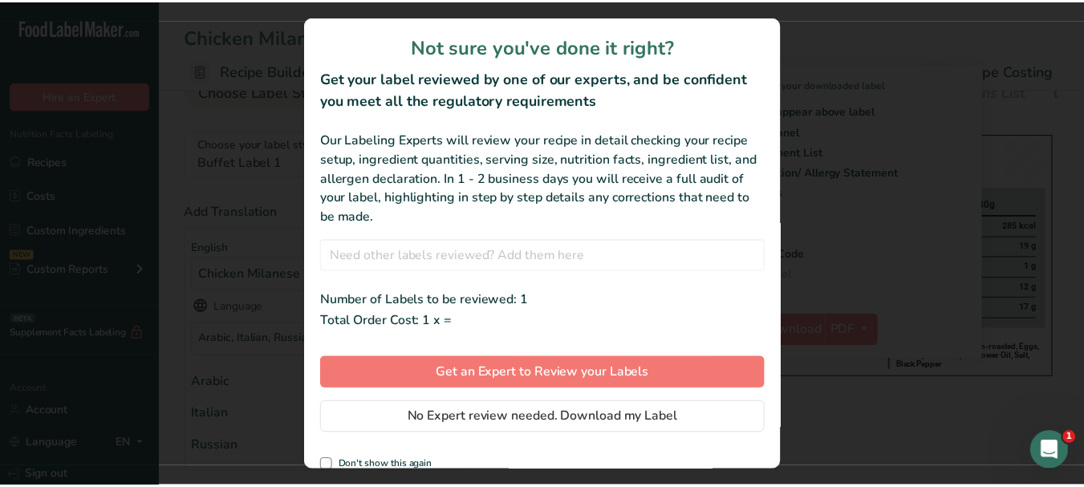
scroll to position [0, 138]
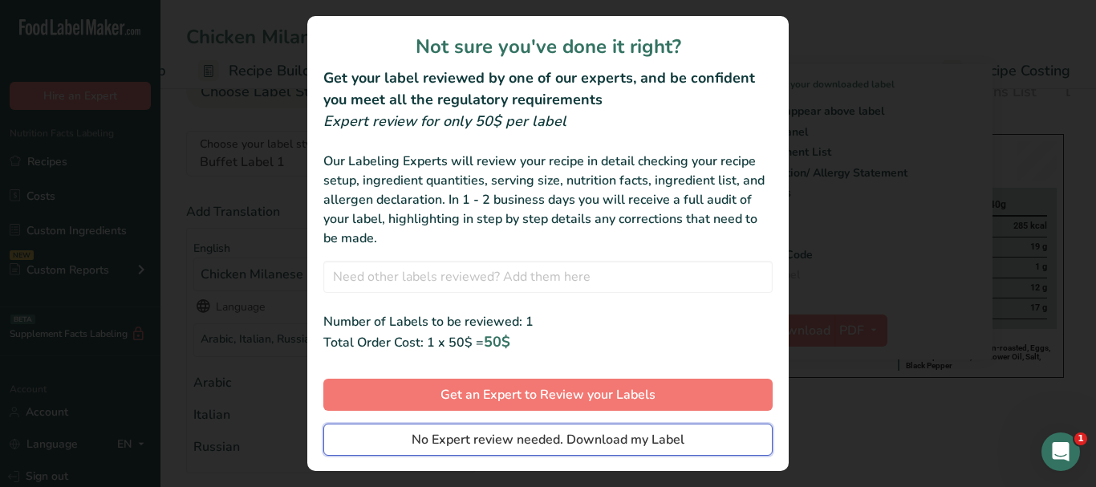
click at [599, 439] on span "No Expert review needed. Download my Label" at bounding box center [548, 439] width 273 height 19
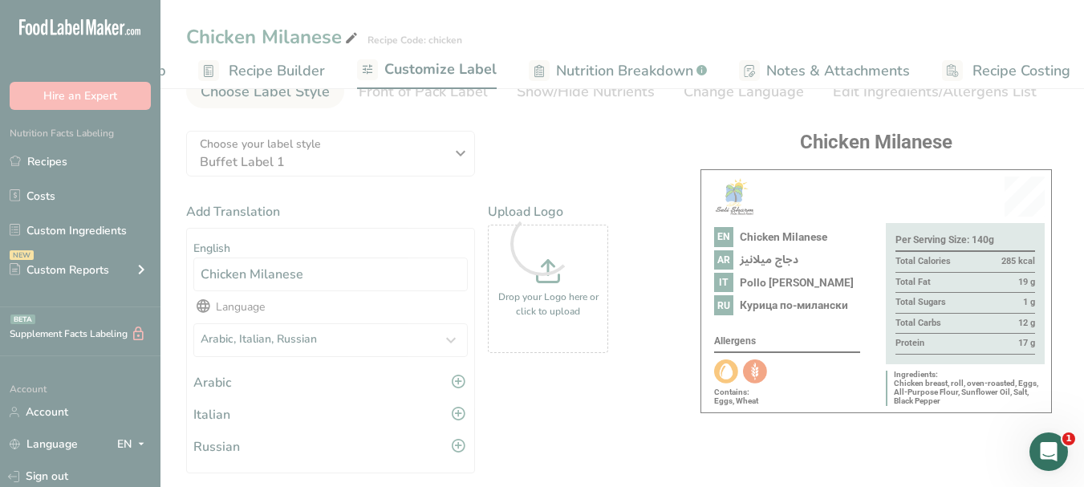
scroll to position [0, 0]
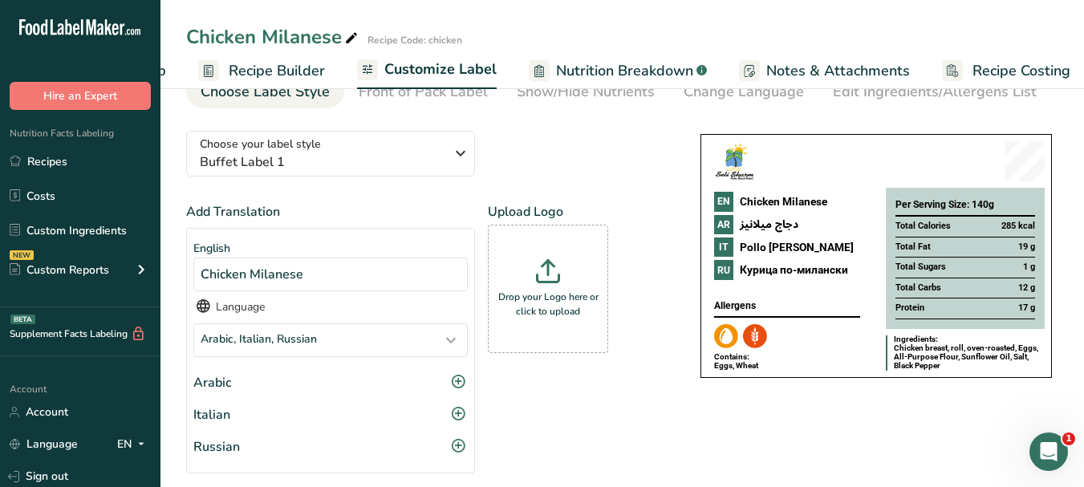
click at [1017, 69] on span "Recipe Costing" at bounding box center [1021, 71] width 98 height 22
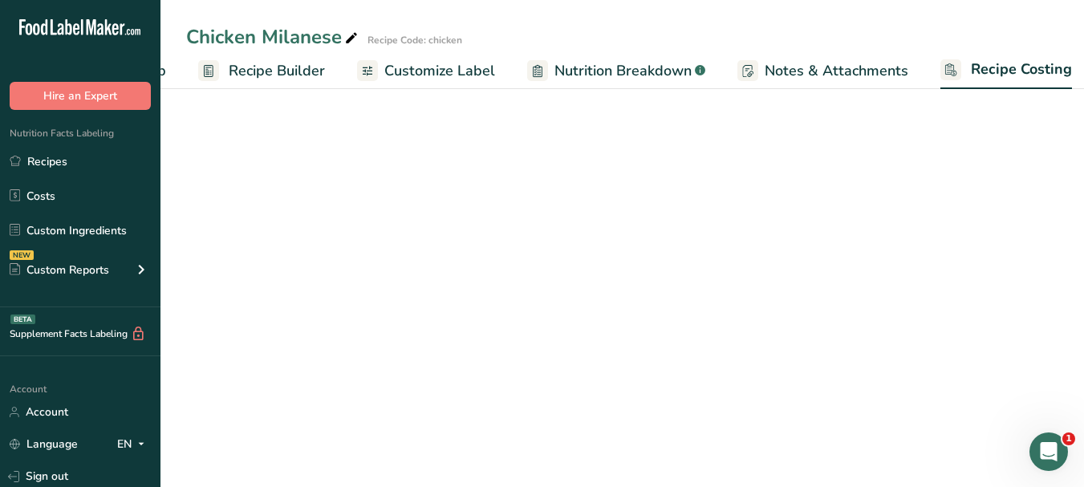
scroll to position [0, 150]
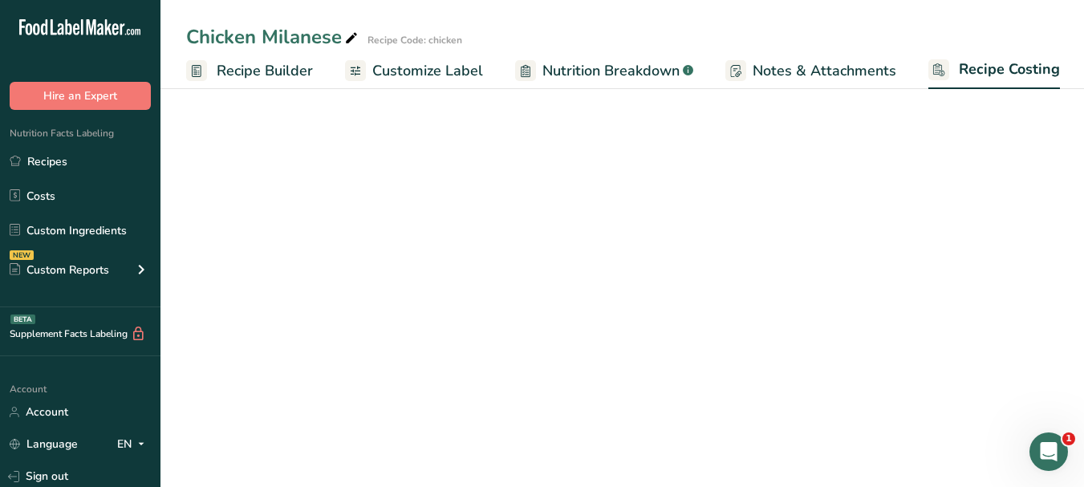
select select "1"
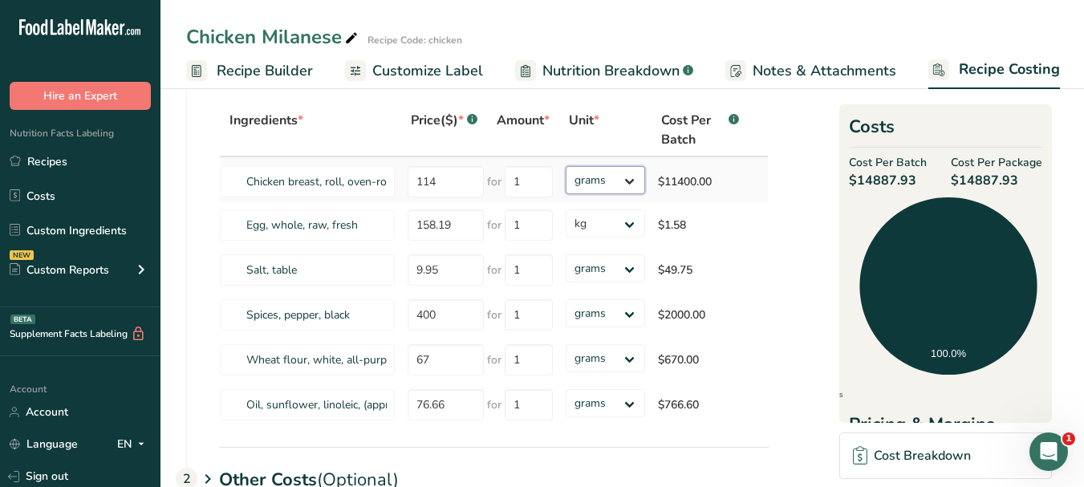
click at [635, 181] on select "grams kg mg mcg lb oz" at bounding box center [605, 180] width 79 height 28
select select "1"
click at [566, 166] on select "grams kg mg mcg lb oz" at bounding box center [605, 180] width 79 height 28
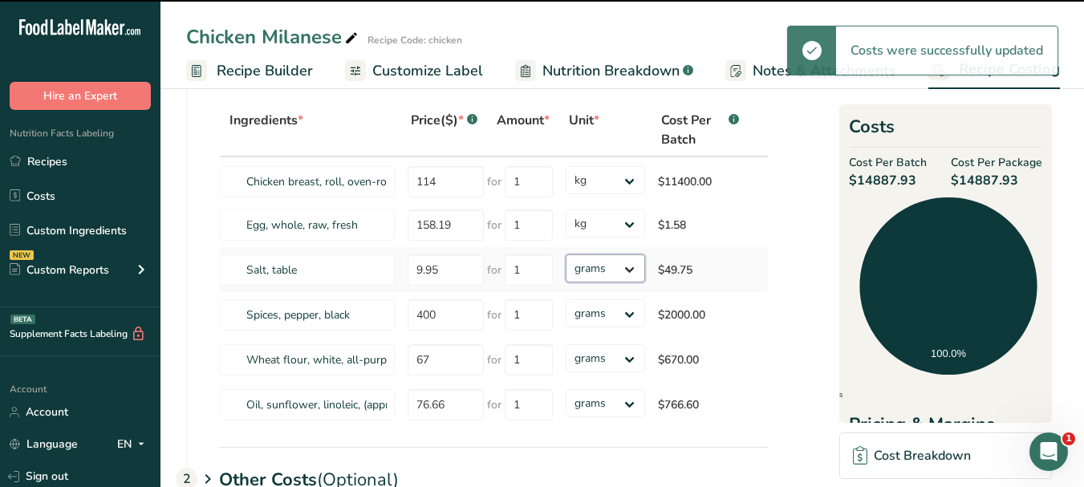
drag, startPoint x: 635, startPoint y: 192, endPoint x: 627, endPoint y: 270, distance: 79.0
click at [627, 270] on select "grams kg mg mcg lb oz" at bounding box center [605, 268] width 79 height 28
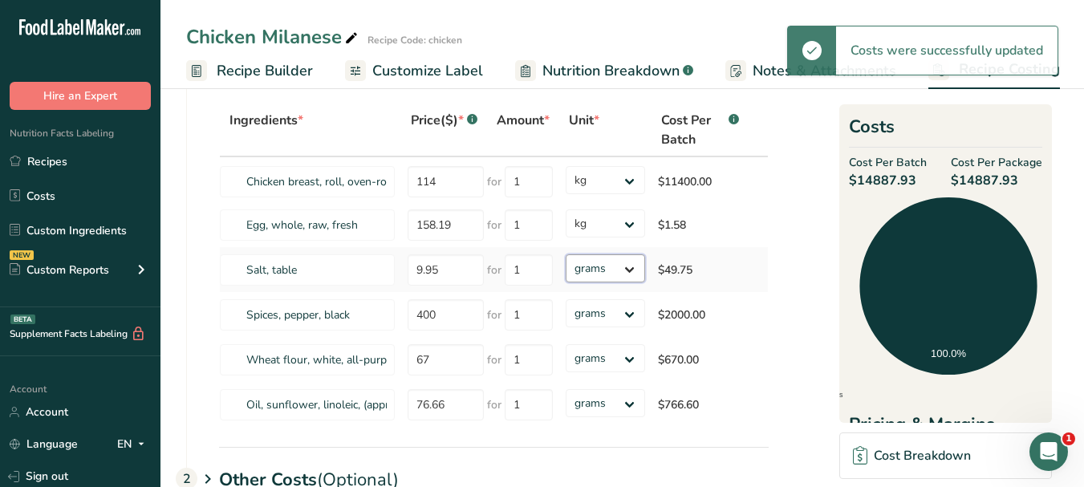
select select "1"
click at [566, 254] on select "grams kg mg mcg lb oz" at bounding box center [605, 268] width 79 height 28
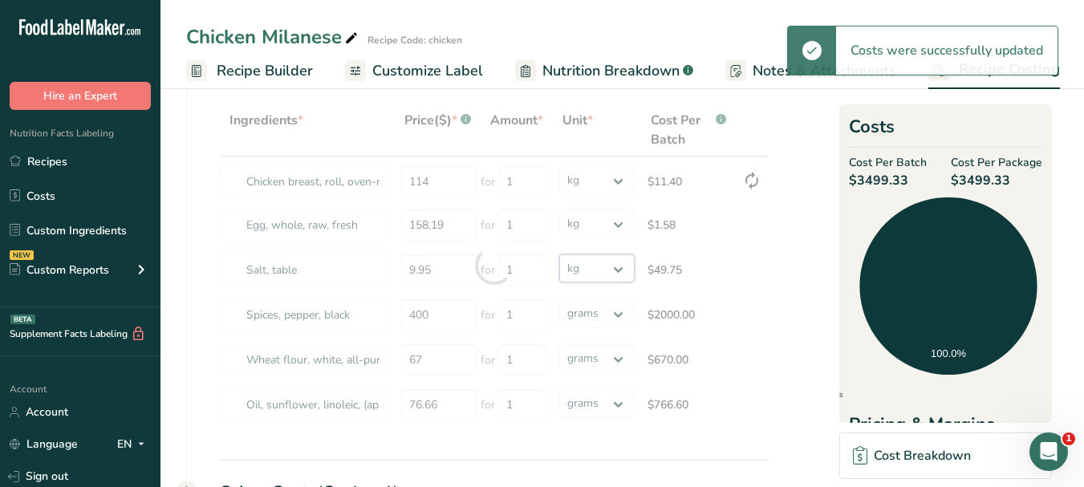
select select
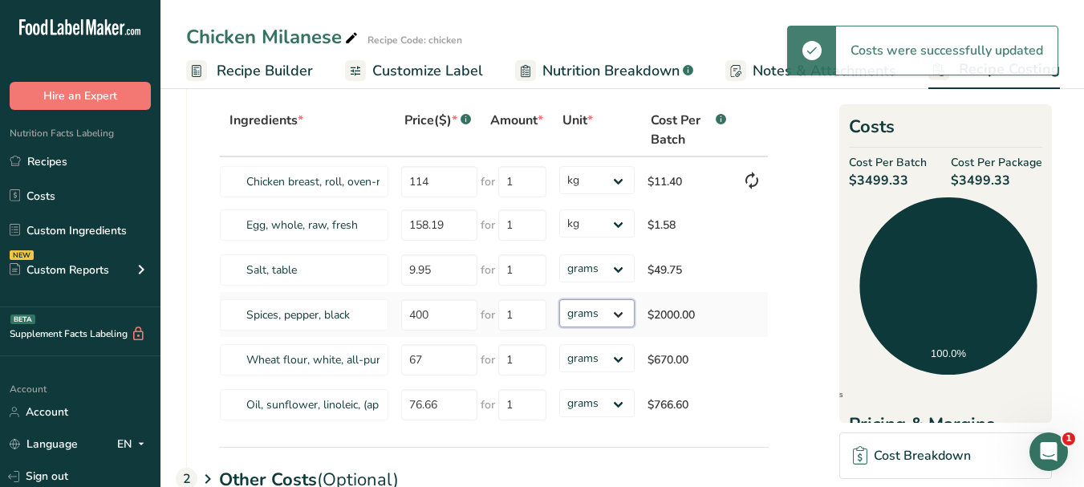
click at [626, 315] on select "grams kg mg mcg lb oz" at bounding box center [596, 313] width 75 height 28
select select "1"
click at [559, 299] on select "grams kg mg mcg lb oz" at bounding box center [596, 313] width 75 height 28
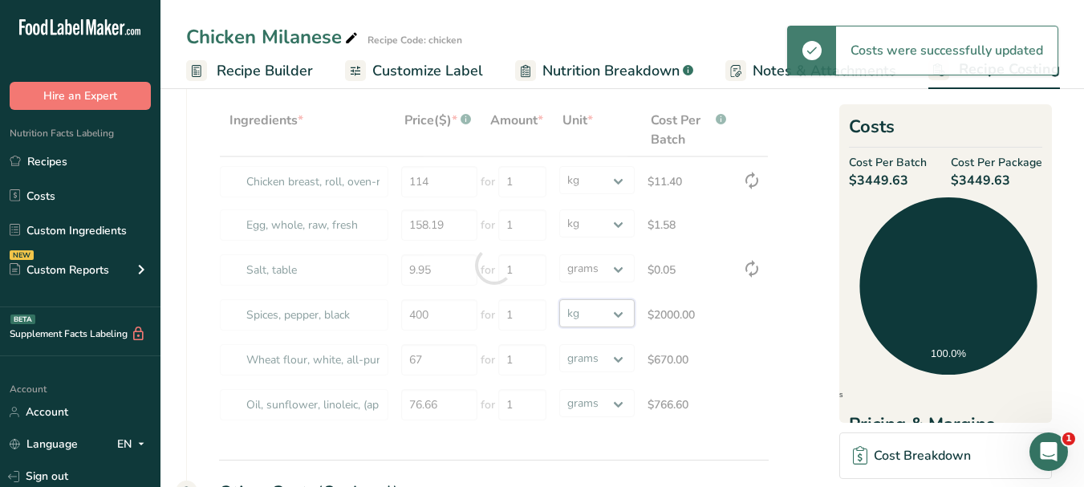
select select "1"
select select
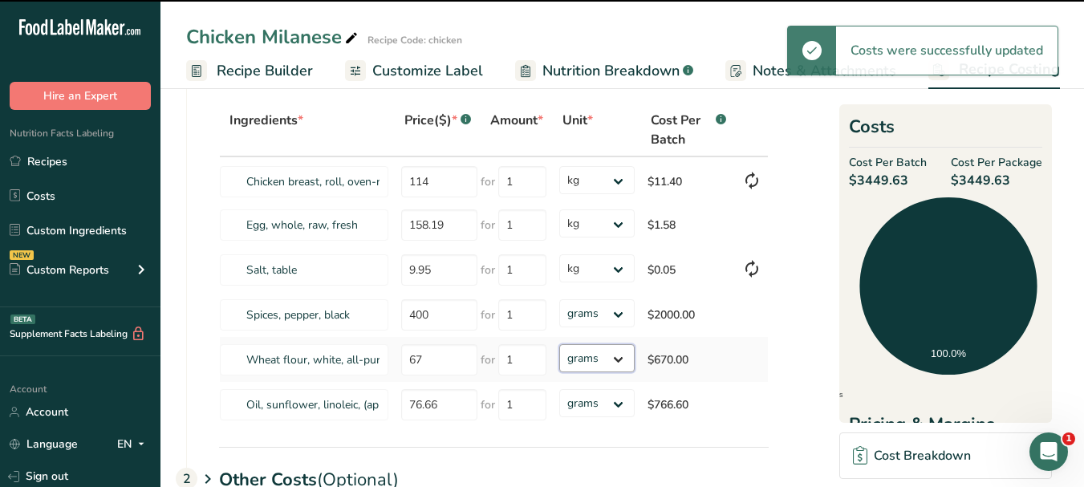
click at [624, 361] on select "grams kg mg mcg lb oz" at bounding box center [596, 358] width 75 height 28
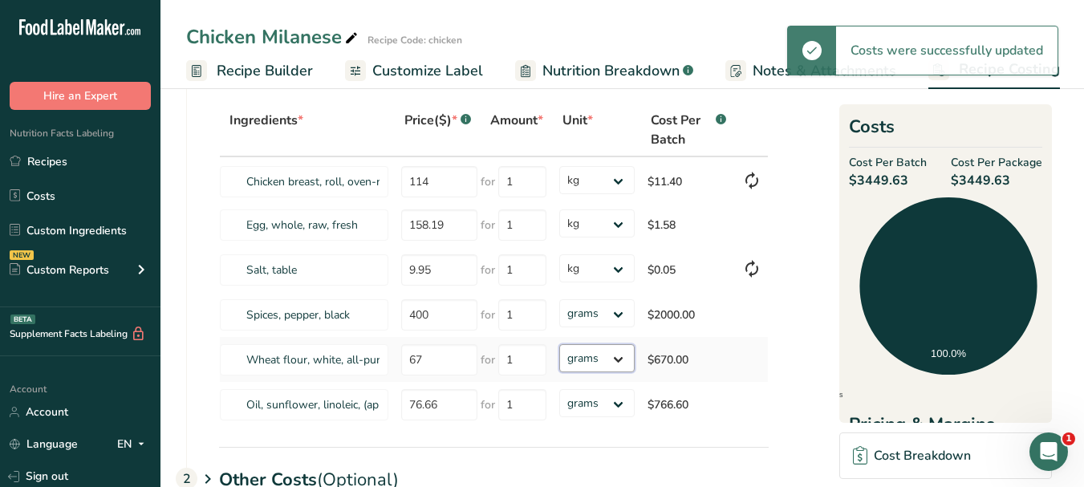
select select "1"
click at [559, 344] on select "grams kg mg mcg lb oz" at bounding box center [596, 358] width 75 height 28
select select "1"
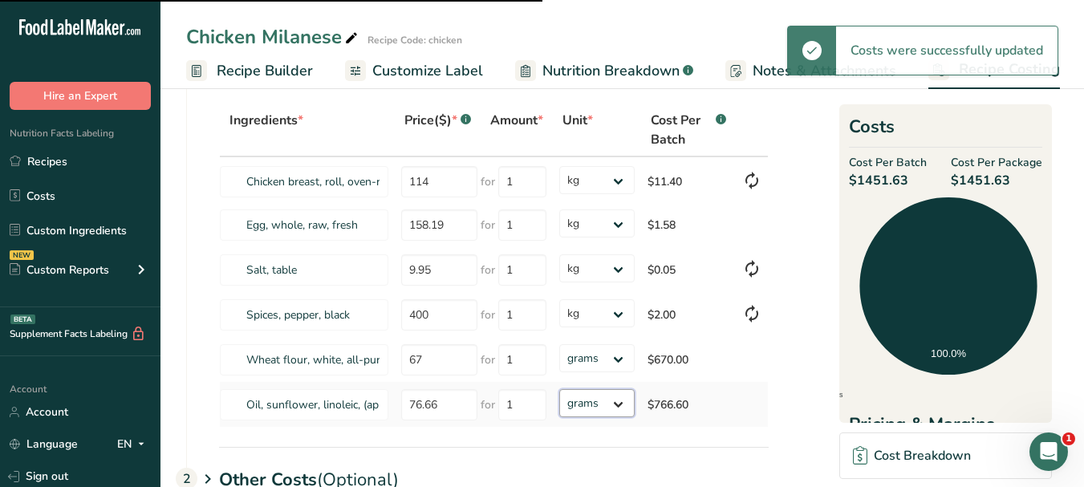
drag, startPoint x: 621, startPoint y: 406, endPoint x: 609, endPoint y: 392, distance: 18.8
click at [621, 406] on select "grams kg mg mcg lb oz" at bounding box center [596, 403] width 75 height 28
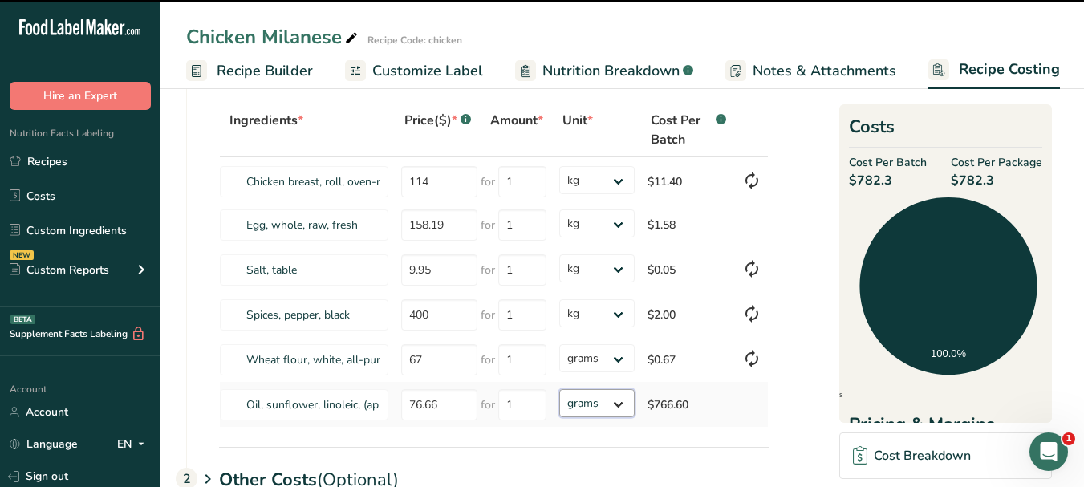
select select "1"
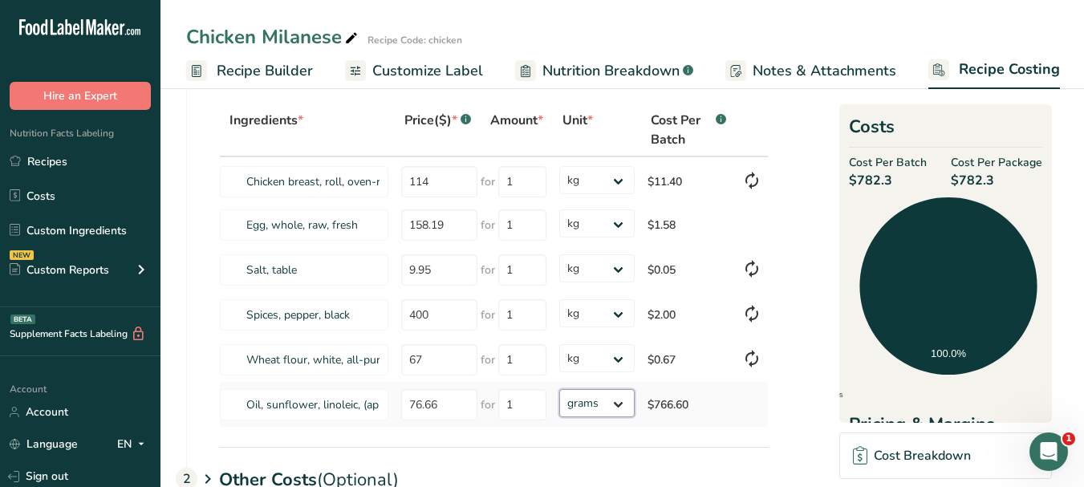
select select "1"
click at [559, 389] on select "grams kg mg mcg lb oz" at bounding box center [596, 403] width 75 height 28
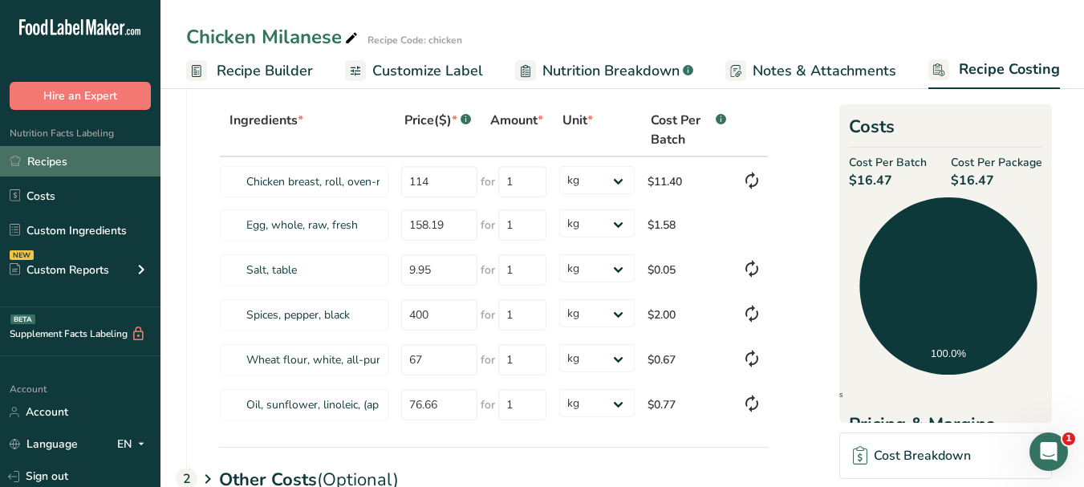
click at [86, 161] on link "Recipes" at bounding box center [80, 161] width 160 height 30
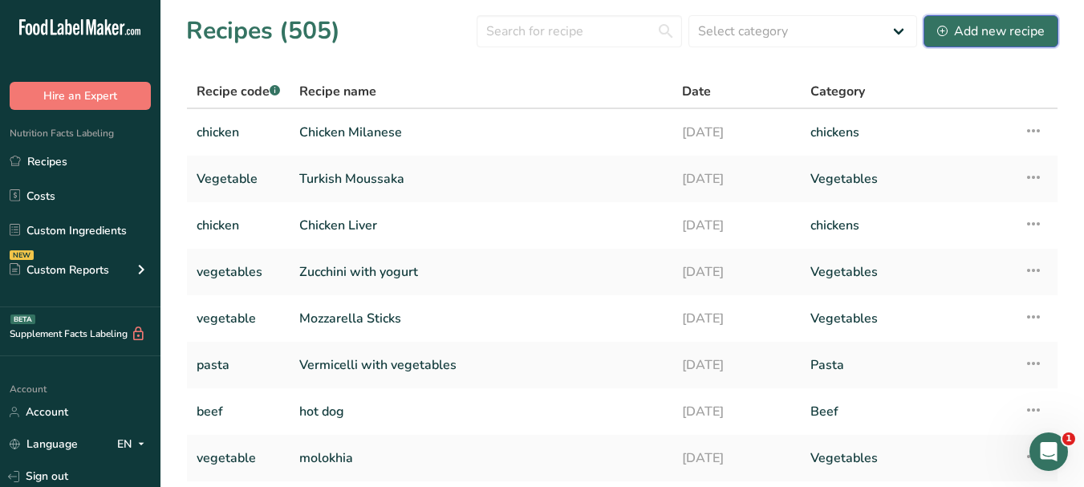
click at [958, 30] on div "Add new recipe" at bounding box center [991, 31] width 108 height 19
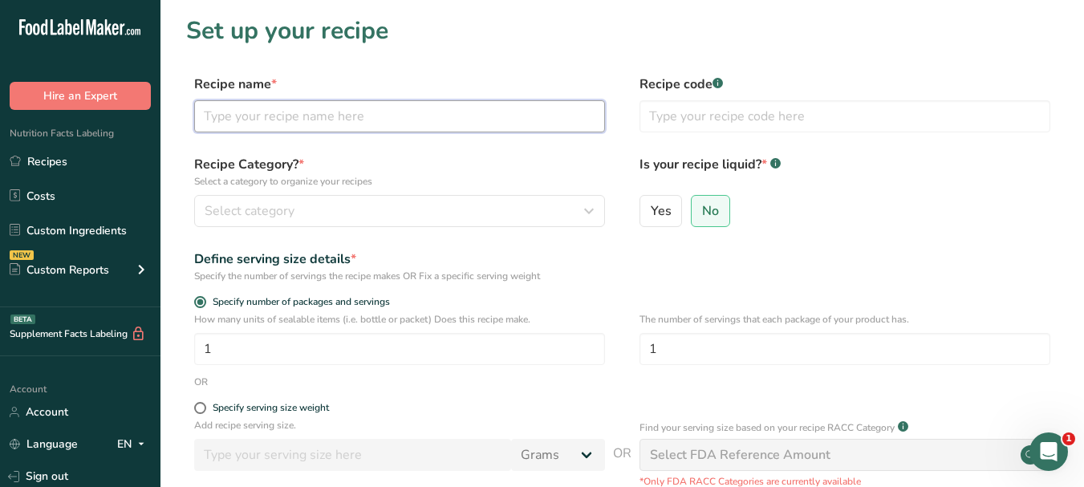
paste input "Pumpkin Gratin"
type input "Pumpkin Gratin"
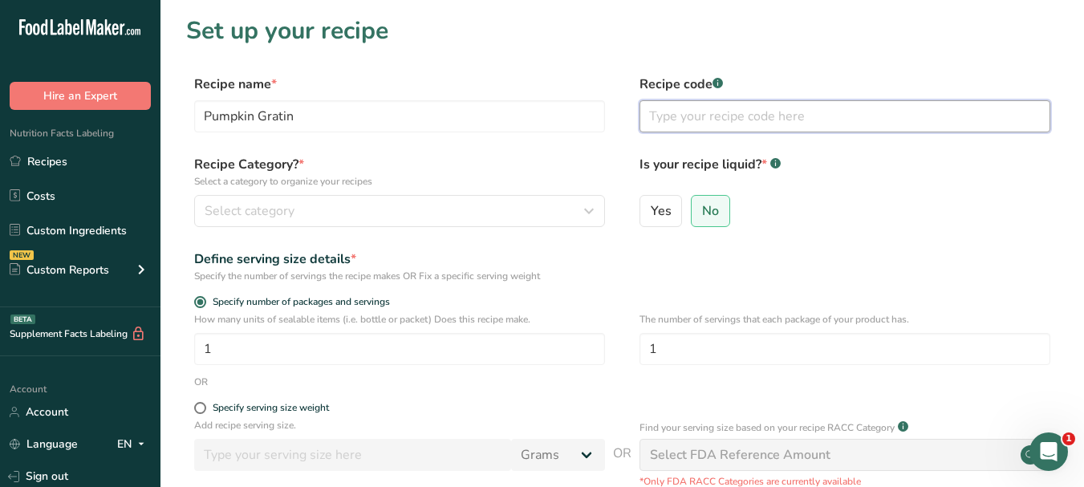
click at [694, 115] on input "text" at bounding box center [844, 116] width 411 height 32
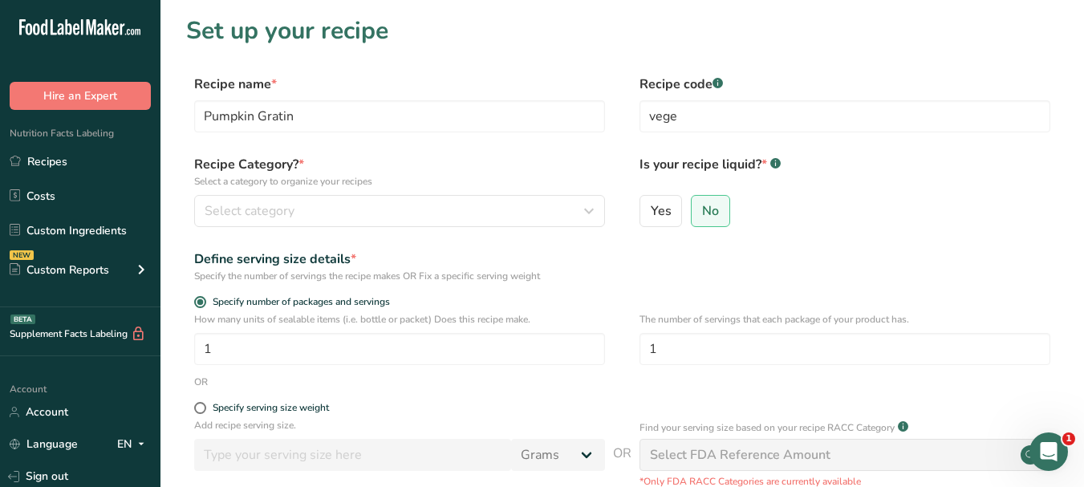
click at [748, 72] on section "Set up your recipe Recipe name * Pumpkin Gratin Recipe code .a-a{fill:#347362;}…" at bounding box center [622, 334] width 924 height 669
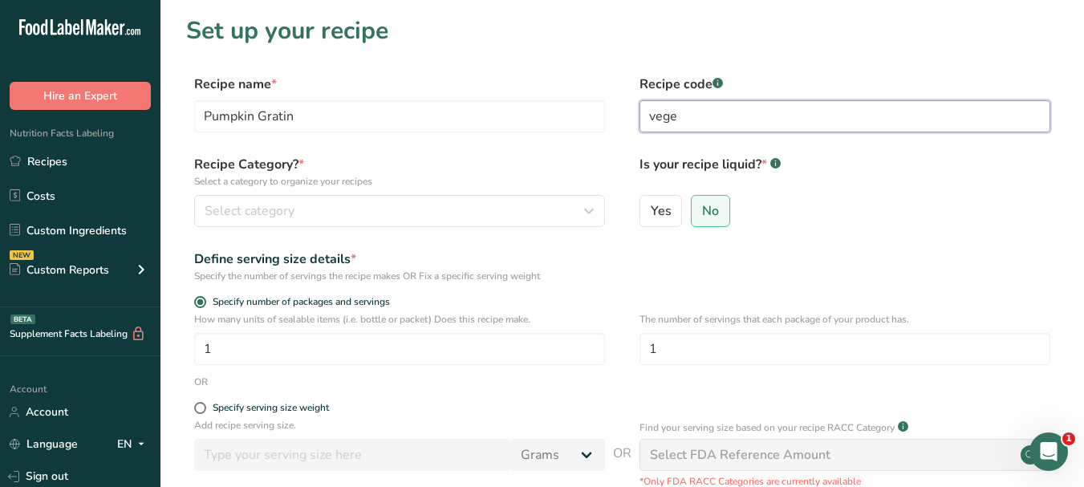
click at [682, 119] on input "vege" at bounding box center [844, 116] width 411 height 32
type input "vegetables"
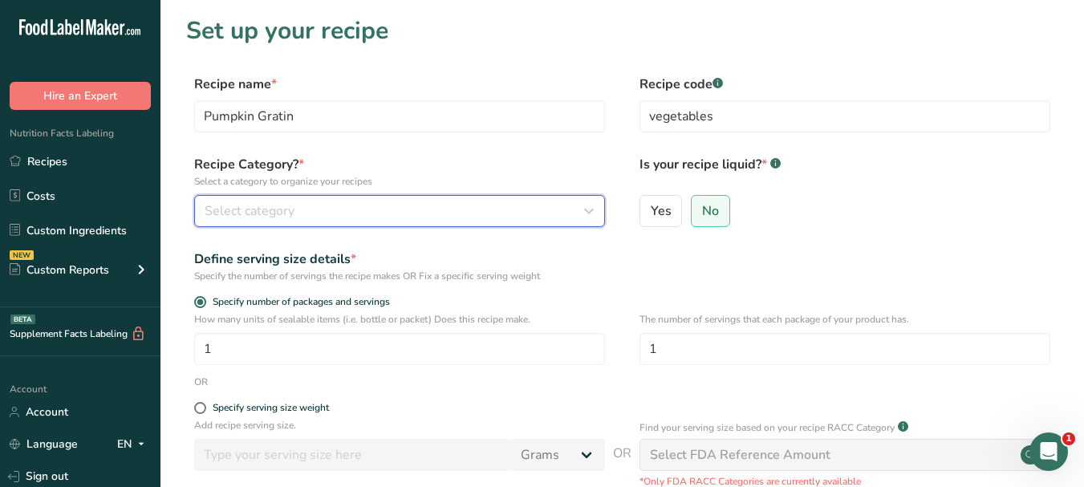
click at [487, 200] on button "Select category" at bounding box center [399, 211] width 411 height 32
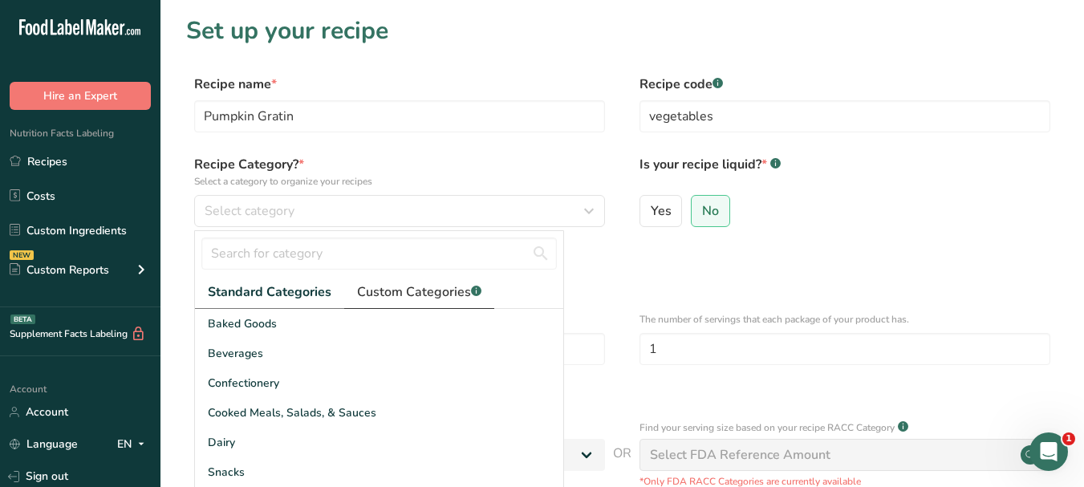
click at [392, 289] on span "Custom Categories .a-a{fill:#347362;}.b-a{fill:#fff;}" at bounding box center [419, 291] width 124 height 19
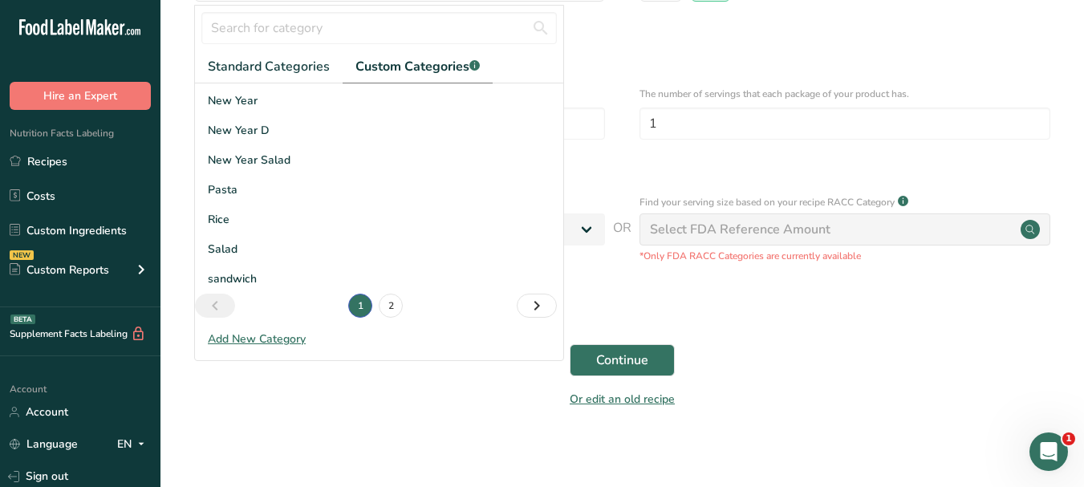
scroll to position [233, 0]
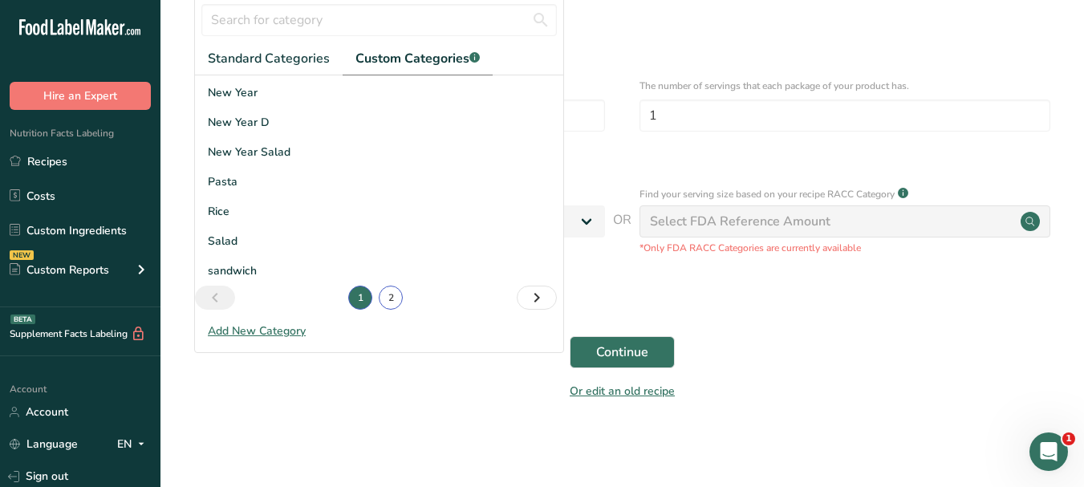
click at [387, 298] on link "2" at bounding box center [391, 298] width 24 height 24
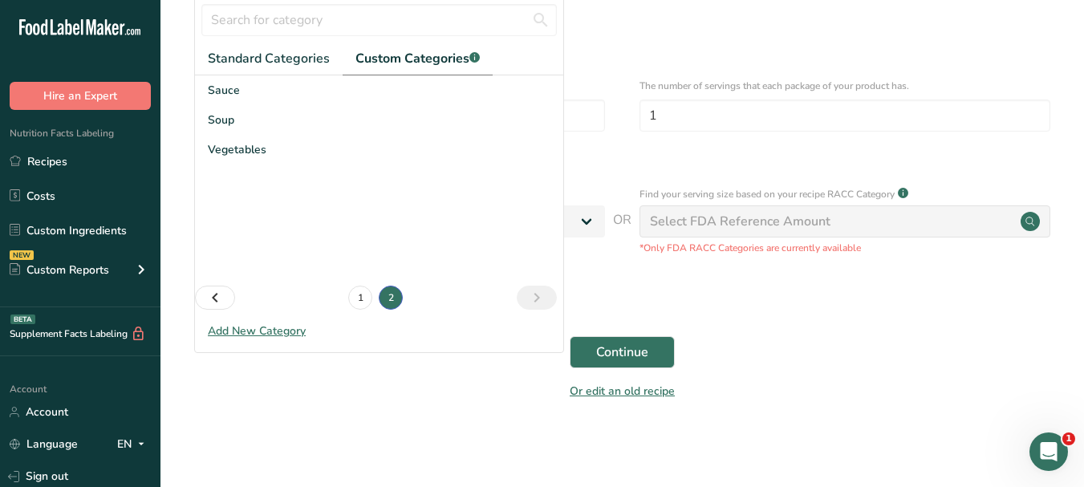
scroll to position [0, 0]
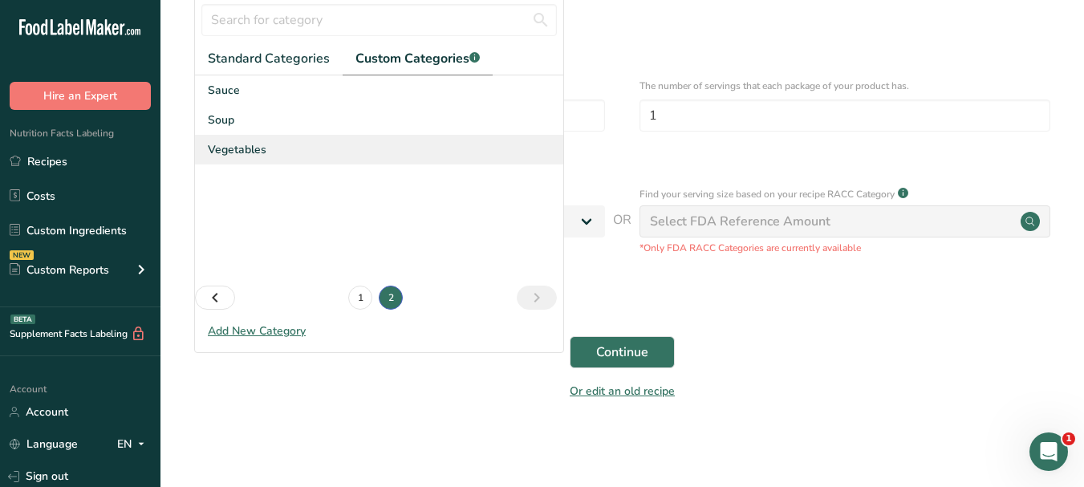
click at [229, 149] on span "Vegetables" at bounding box center [237, 149] width 59 height 17
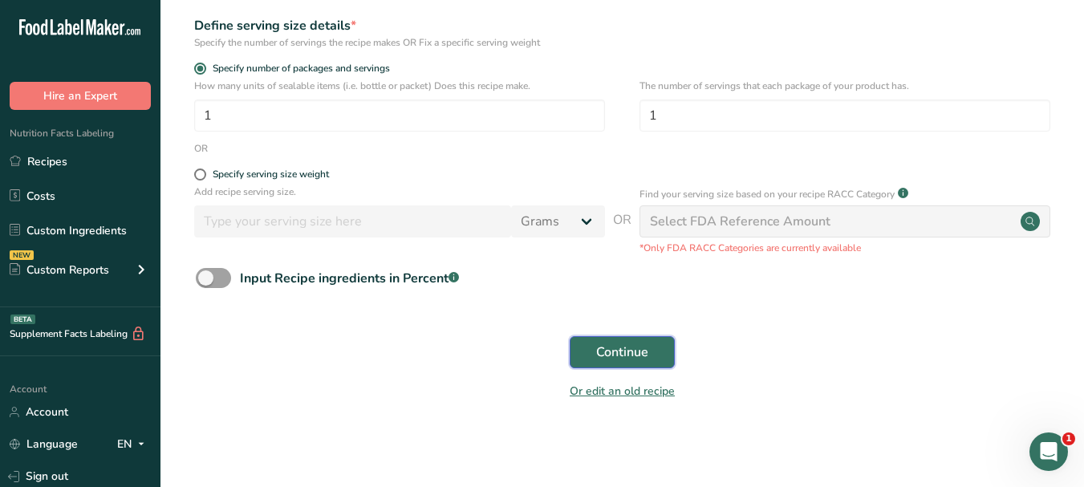
click at [627, 355] on span "Continue" at bounding box center [622, 352] width 52 height 19
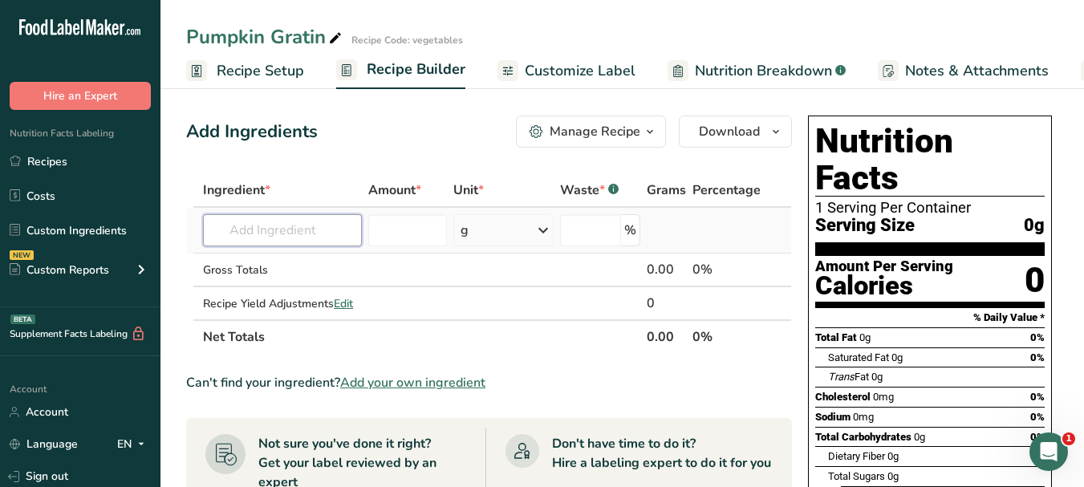
paste input "pumpkin"
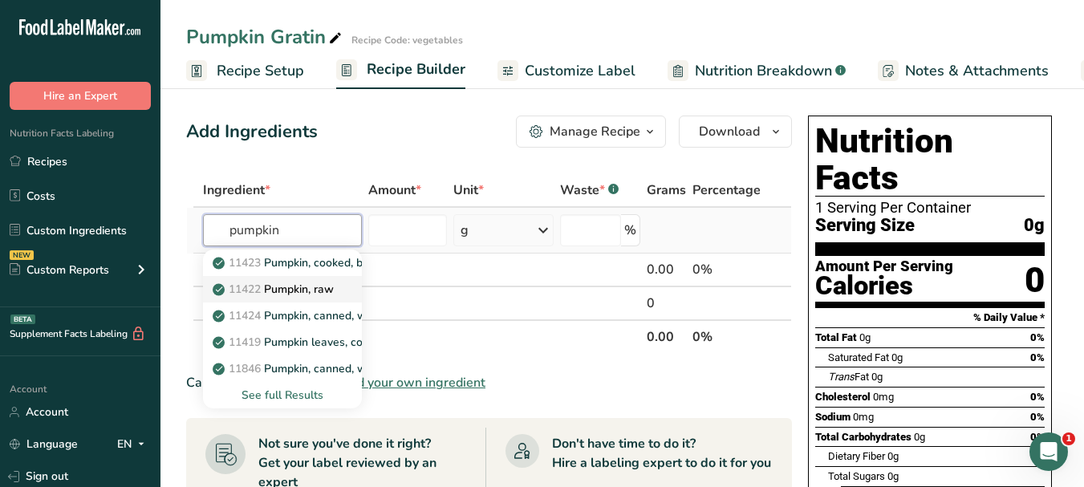
type input "pumpkin"
click at [340, 293] on link "11422 Pumpkin, raw" at bounding box center [282, 289] width 159 height 26
type input "Pumpkin, raw"
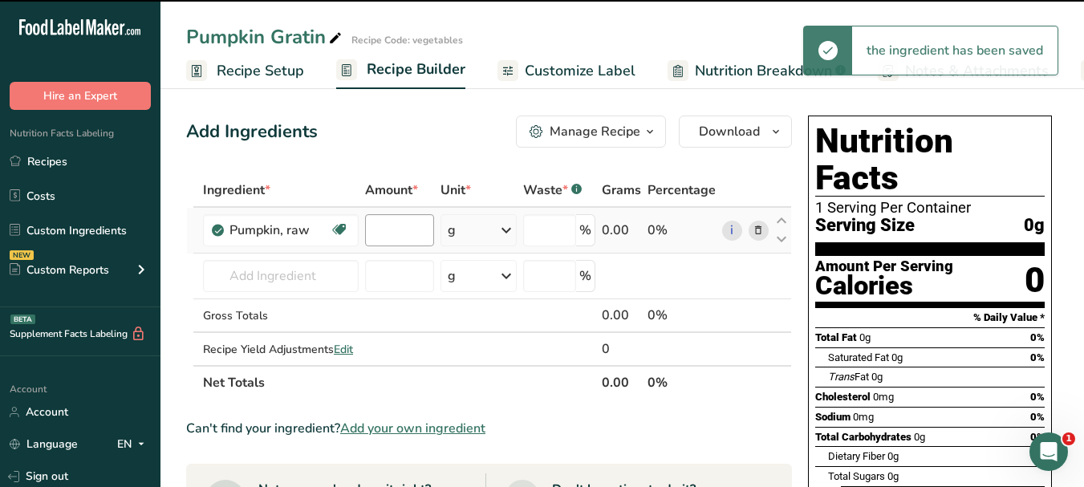
type input "0"
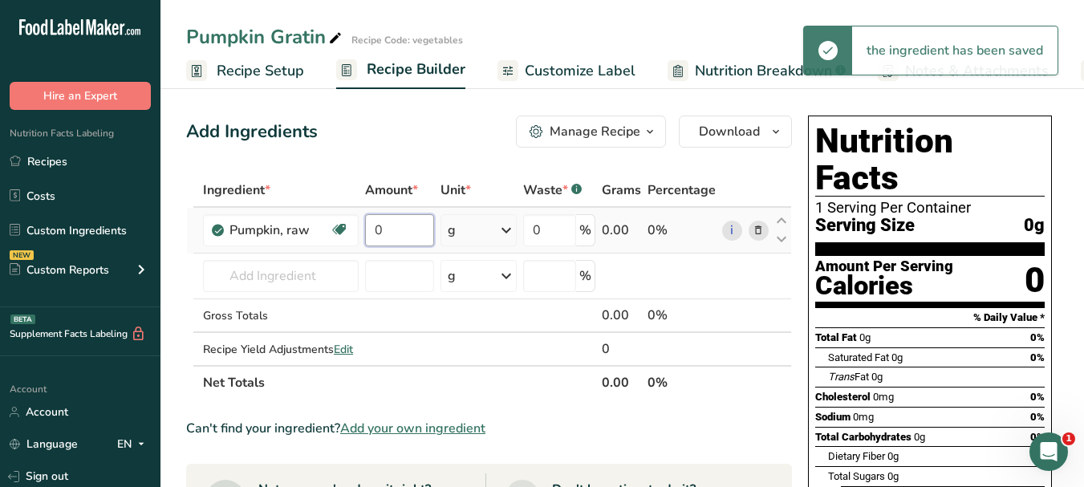
click at [374, 228] on input "0" at bounding box center [399, 230] width 69 height 32
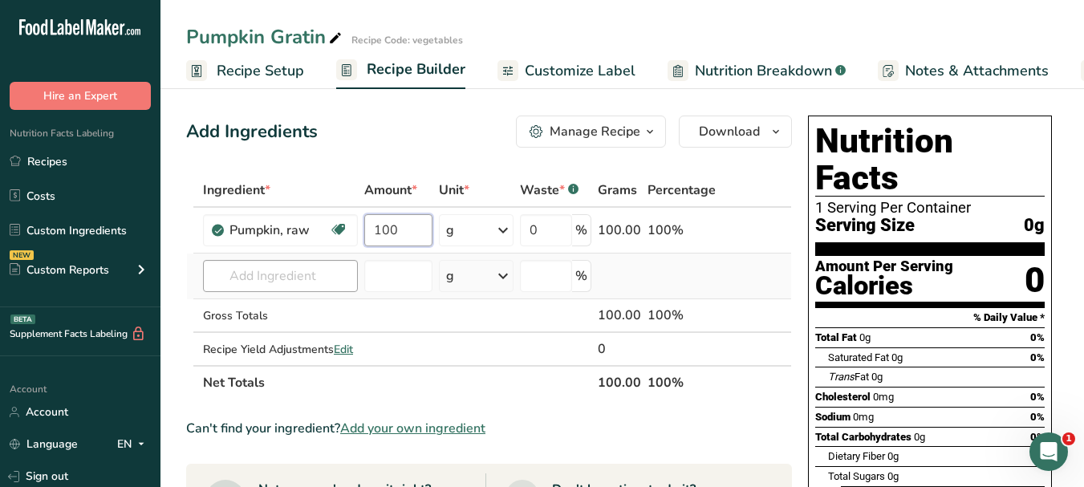
type input "100"
click at [319, 278] on div "Ingredient * Amount * Unit * Waste * .a-a{fill:#347362;}.b-a{fill:#fff;} Grams …" at bounding box center [489, 286] width 606 height 226
paste input "cream"
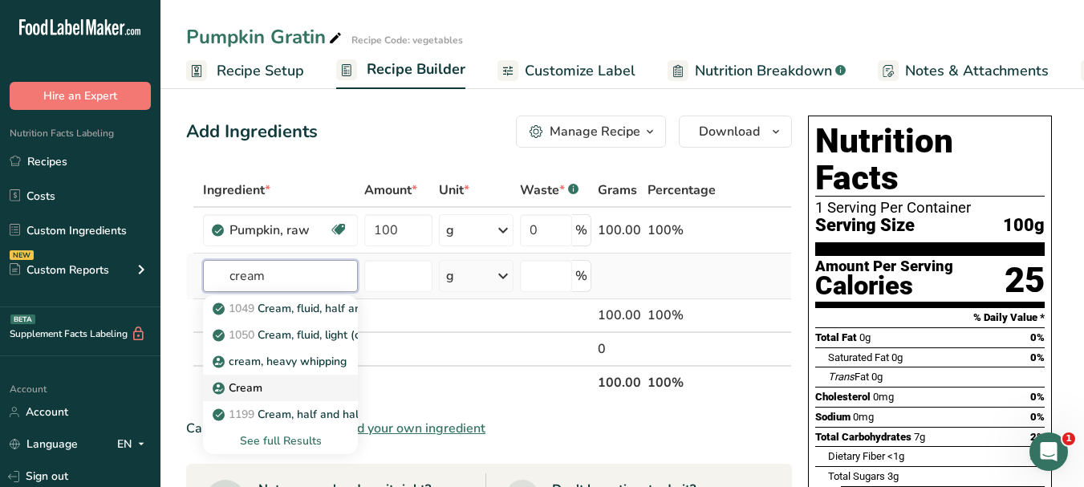
type input "cream"
click at [276, 390] on div "Cream" at bounding box center [268, 388] width 104 height 17
type input "Cream"
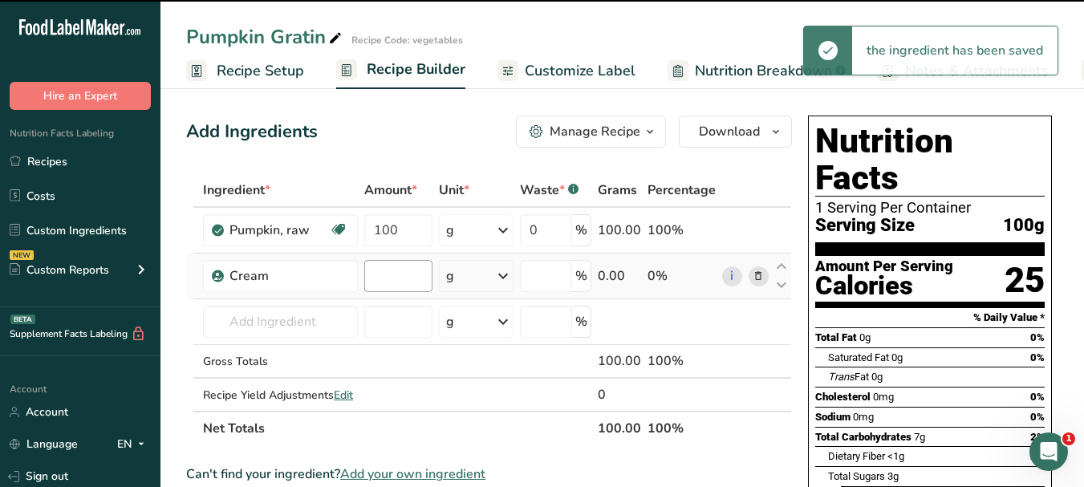
type input "0"
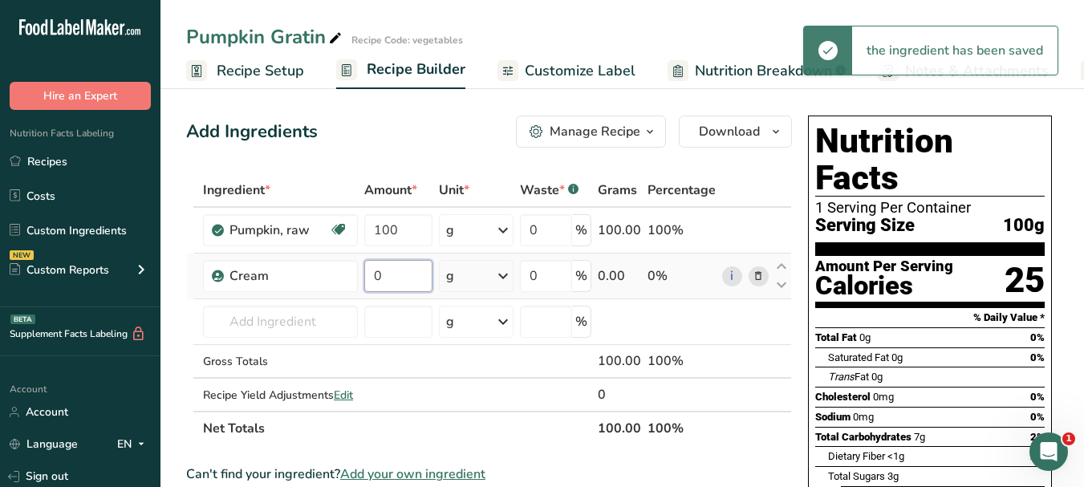
click at [373, 273] on input "0" at bounding box center [398, 276] width 68 height 32
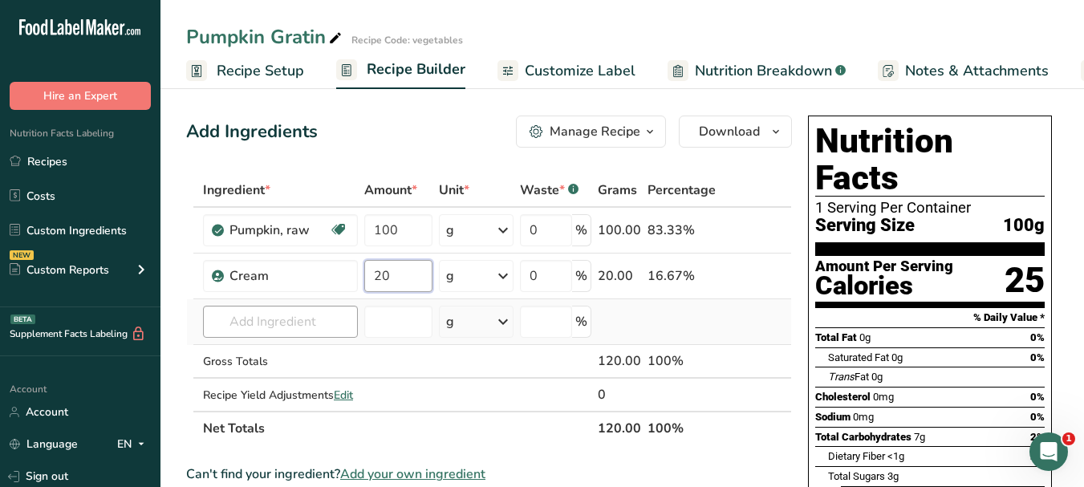
type input "20"
click at [235, 323] on div "Ingredient * Amount * Unit * Waste * .a-a{fill:#347362;}.b-a{fill:#fff;} Grams …" at bounding box center [489, 309] width 606 height 272
paste input "Parmesan cheese"
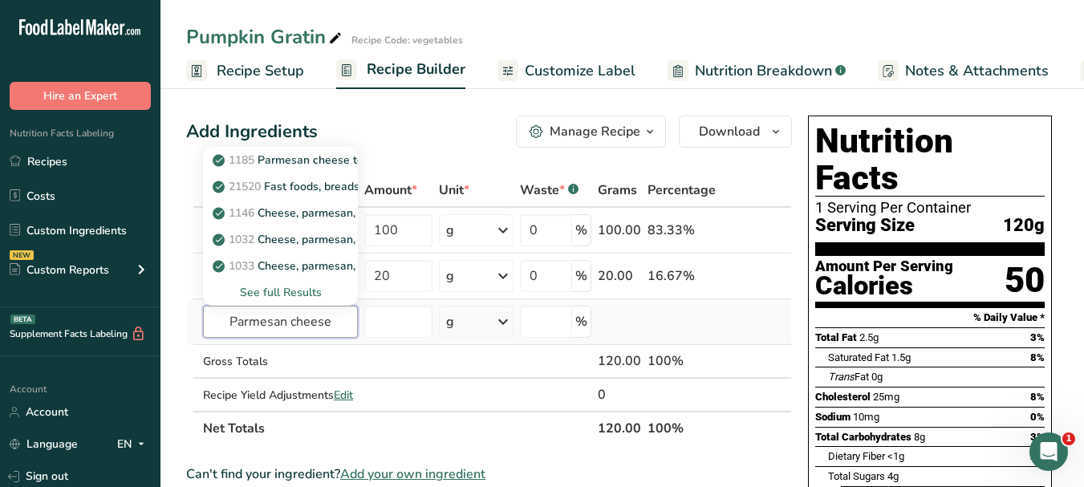
type input "Parmesan cheese"
click at [307, 295] on div "See full Results" at bounding box center [280, 292] width 129 height 17
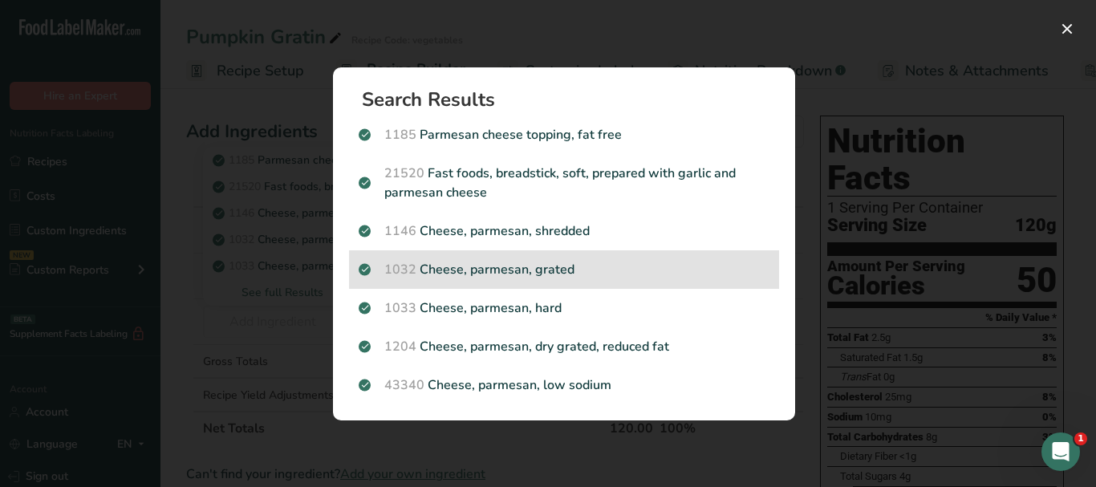
click at [630, 270] on p "1032 Cheese, parmesan, grated" at bounding box center [564, 269] width 411 height 19
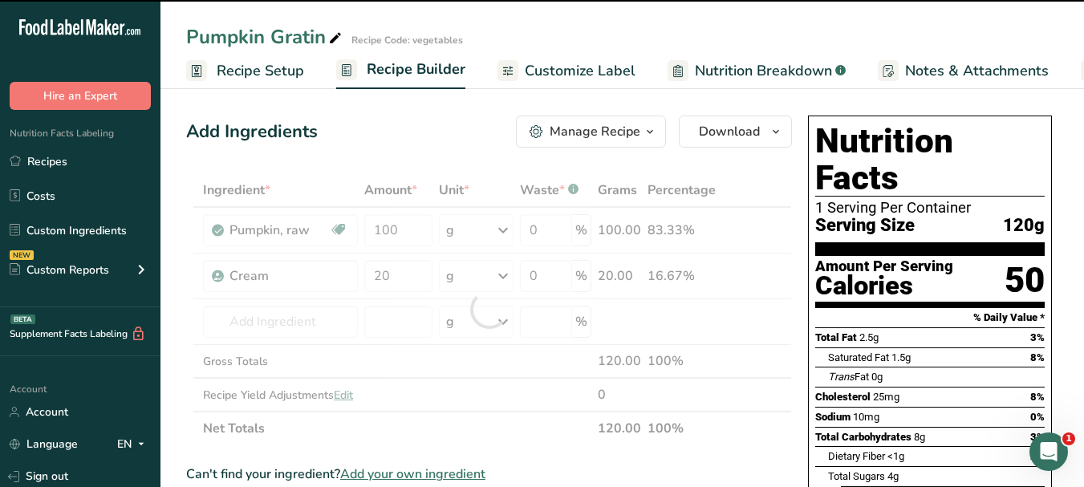
type input "0"
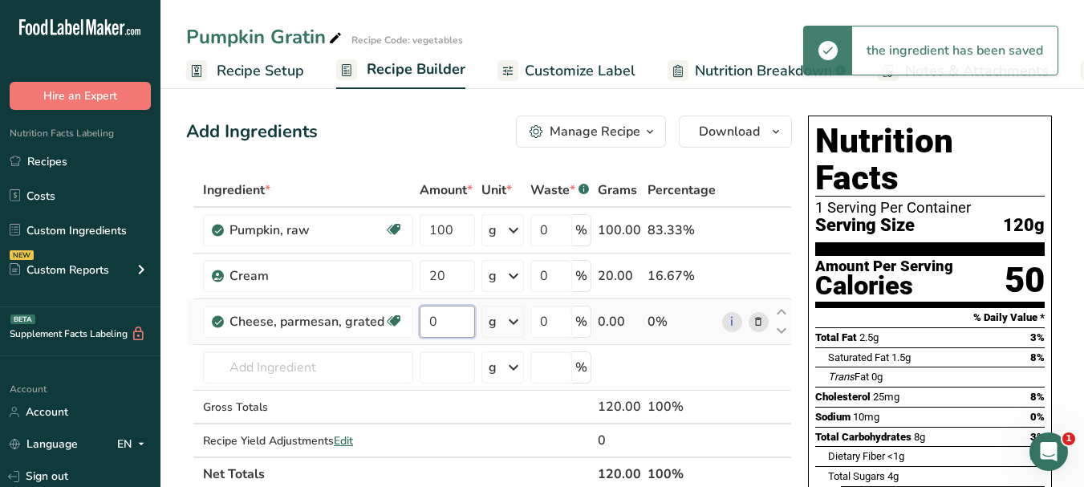
click at [429, 317] on input "0" at bounding box center [447, 322] width 55 height 32
type input "2"
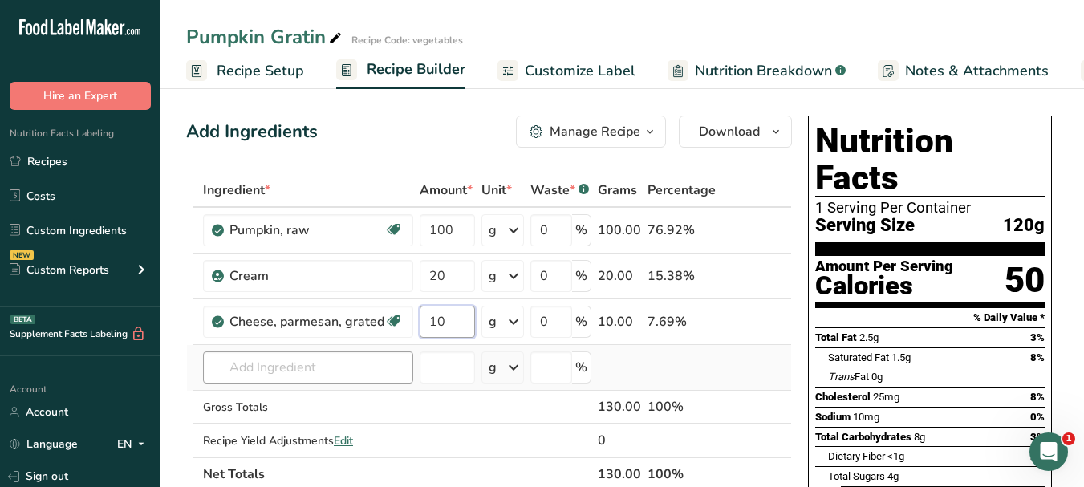
type input "10"
click at [315, 367] on div "Ingredient * Amount * Unit * Waste * .a-a{fill:#347362;}.b-a{fill:#fff;} Grams …" at bounding box center [489, 332] width 606 height 318
paste input "salt"
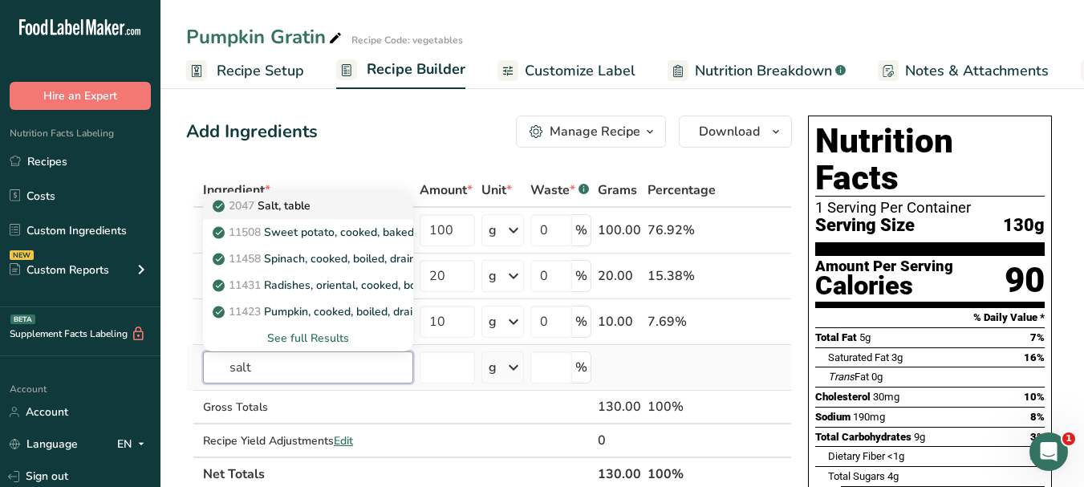
type input "salt"
click at [319, 210] on div "2047 Salt, table" at bounding box center [295, 205] width 159 height 17
type input "Salt, table"
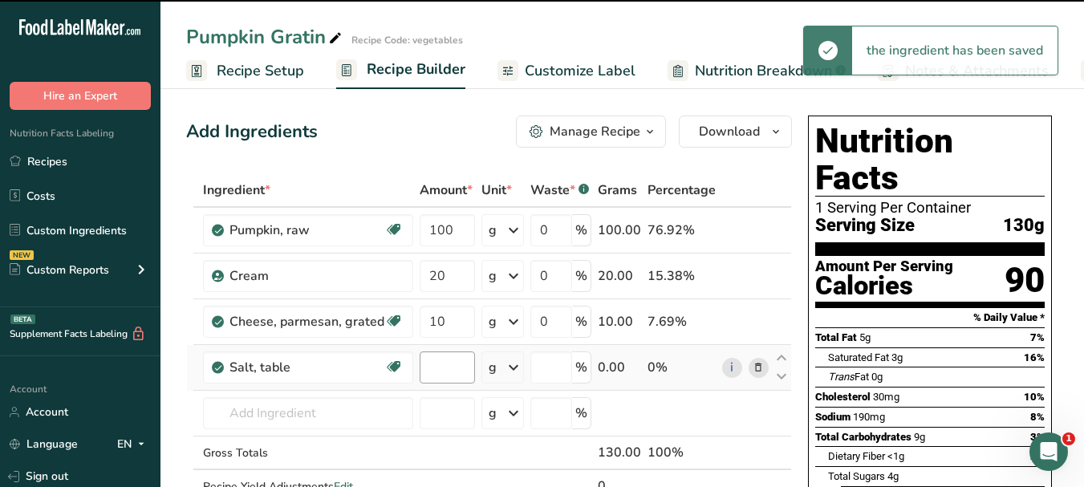
type input "0"
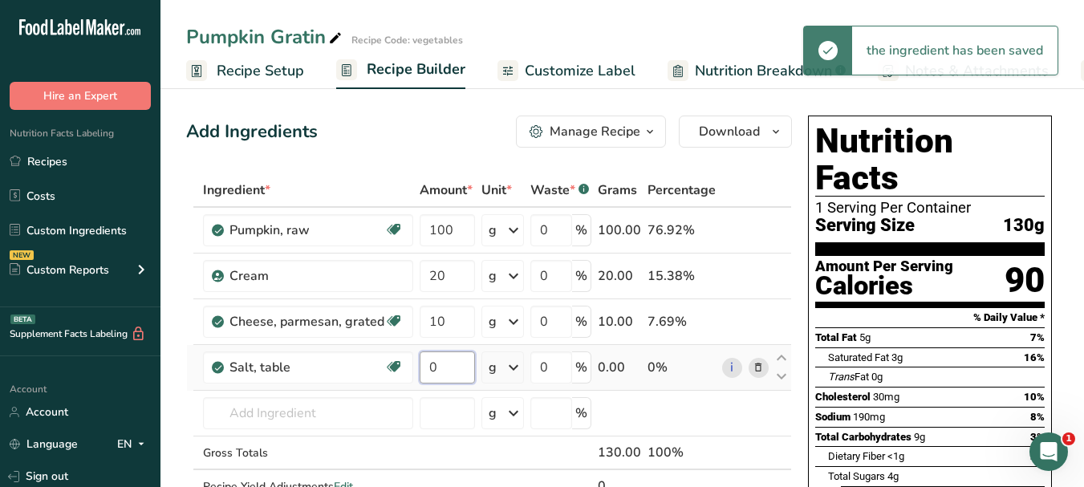
click at [428, 363] on input "0" at bounding box center [447, 367] width 55 height 32
click at [429, 363] on input "0" at bounding box center [447, 367] width 55 height 32
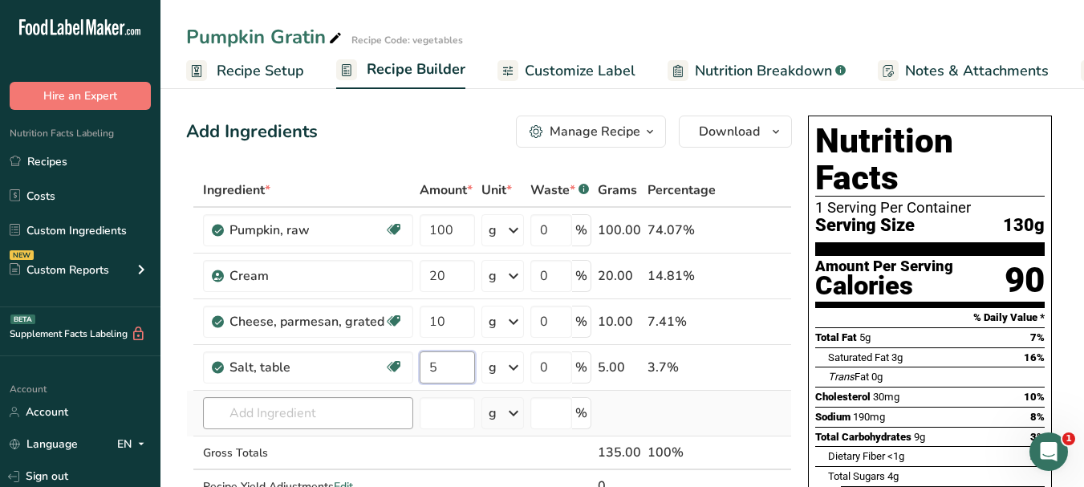
type input "5"
click at [346, 414] on div "Ingredient * Amount * Unit * Waste * .a-a{fill:#347362;}.b-a{fill:#fff;} Grams …" at bounding box center [489, 354] width 606 height 363
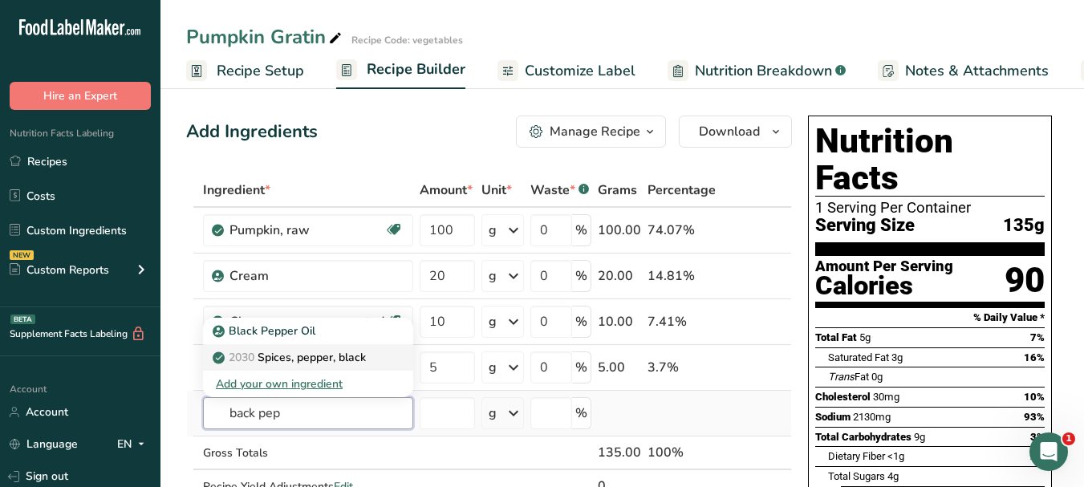
type input "back pep"
click at [335, 358] on p "2030 Spices, pepper, black" at bounding box center [291, 357] width 150 height 17
type input "Spices, pepper, black"
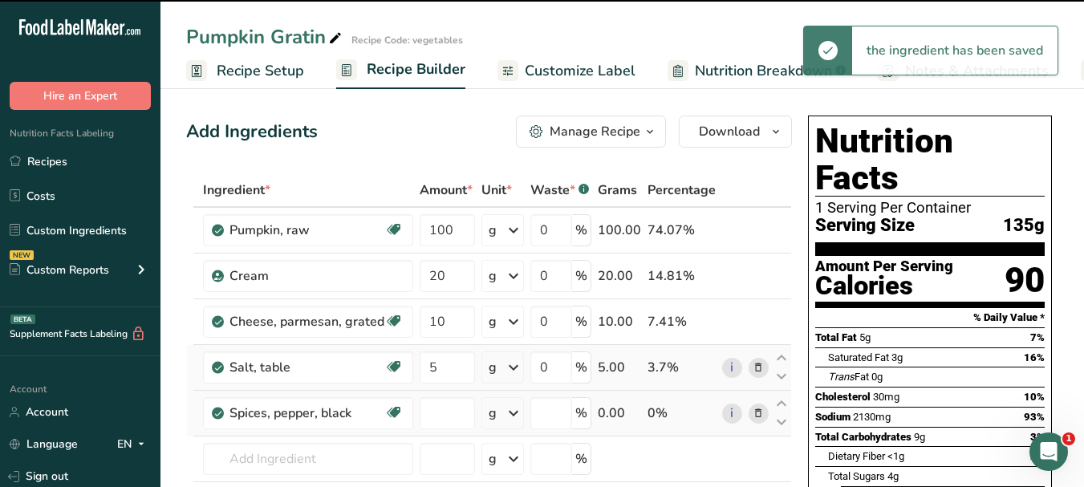
type input "0"
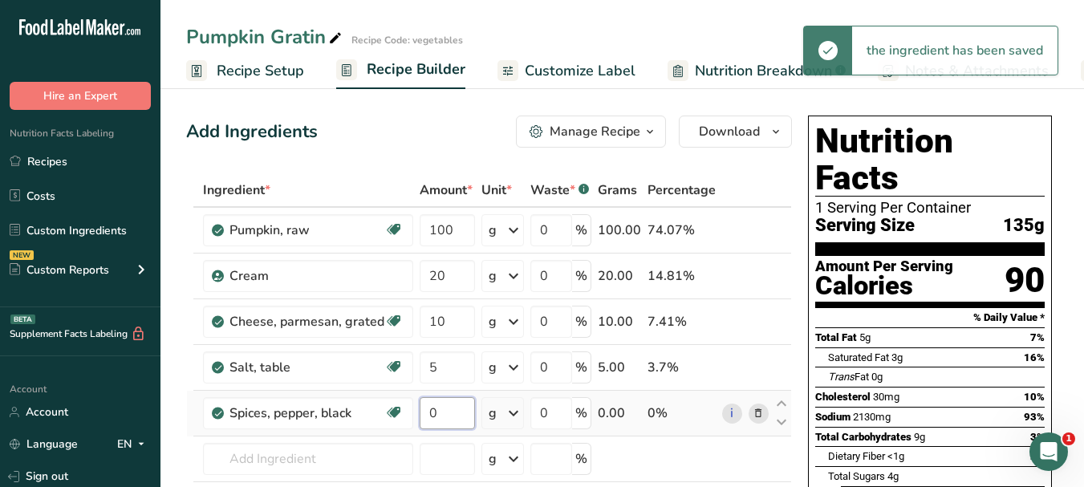
click at [428, 415] on input "0" at bounding box center [447, 413] width 55 height 32
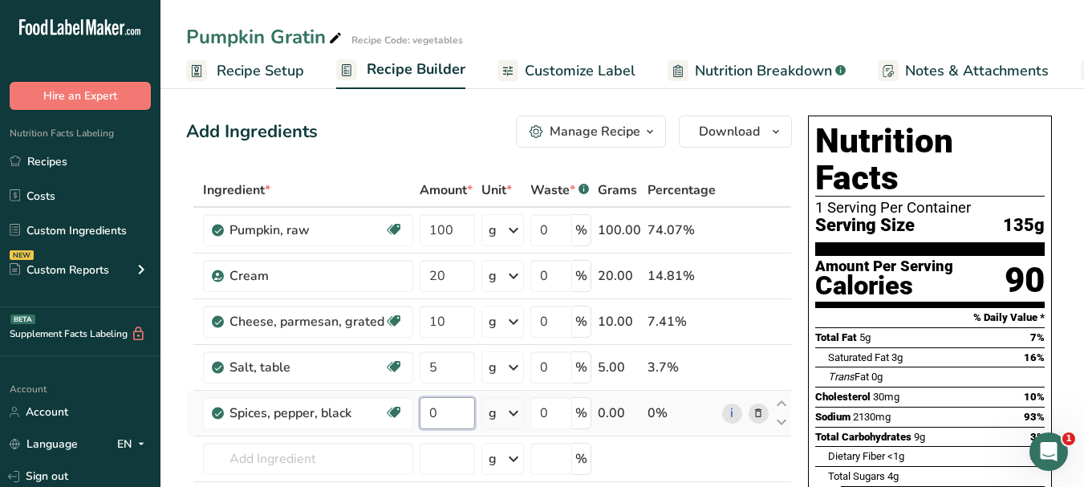
click at [428, 415] on input "0" at bounding box center [447, 413] width 55 height 32
type input "2"
click at [343, 459] on div "Ingredient * Amount * Unit * Waste * .a-a{fill:#347362;}.b-a{fill:#fff;} Grams …" at bounding box center [489, 377] width 606 height 409
paste input "garlic"
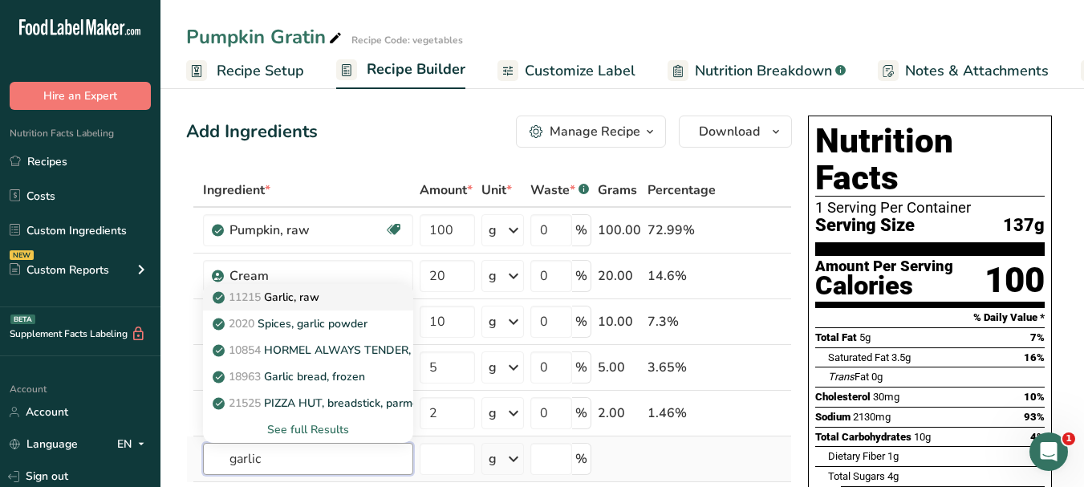
type input "garlic"
click at [319, 298] on p "11215 Garlic, raw" at bounding box center [268, 297] width 104 height 17
type input "Garlic, raw"
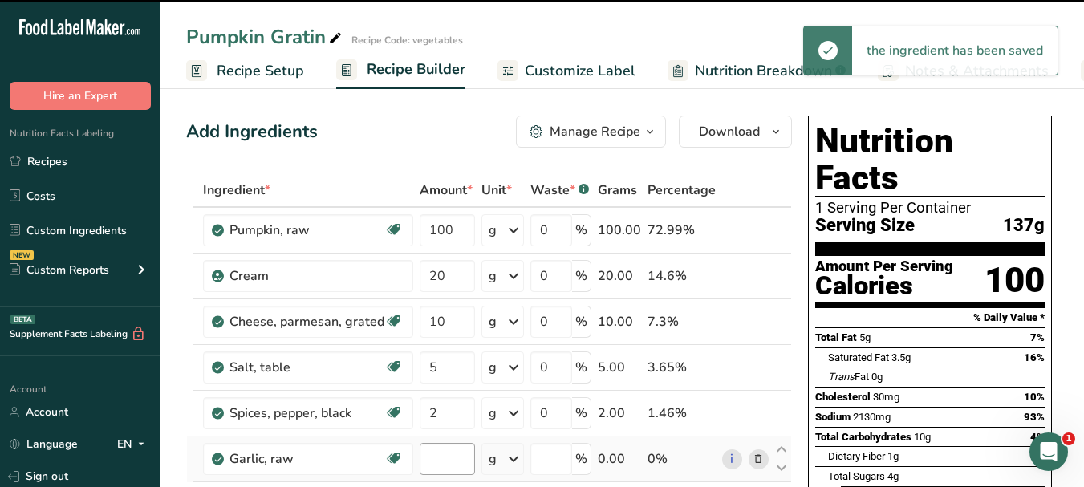
type input "0"
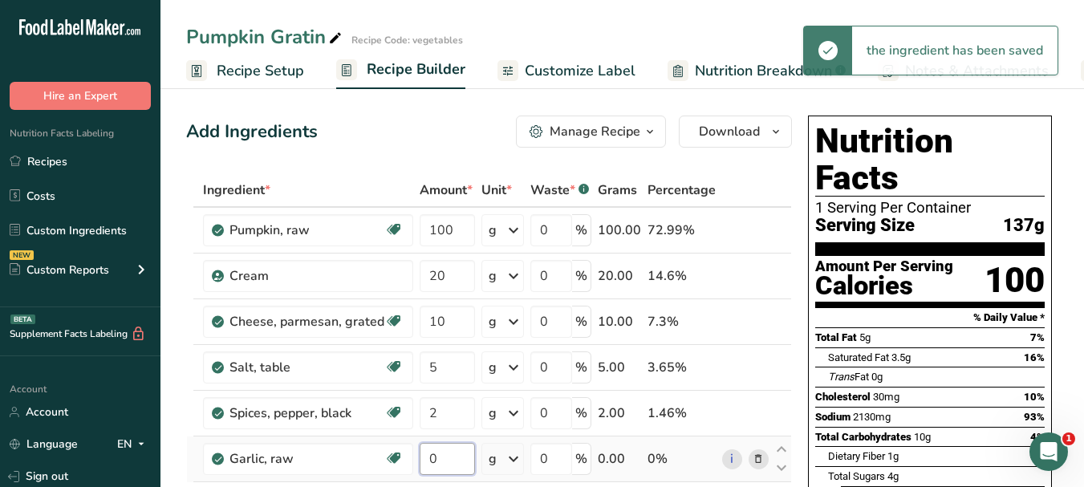
click at [426, 454] on input "0" at bounding box center [447, 459] width 55 height 32
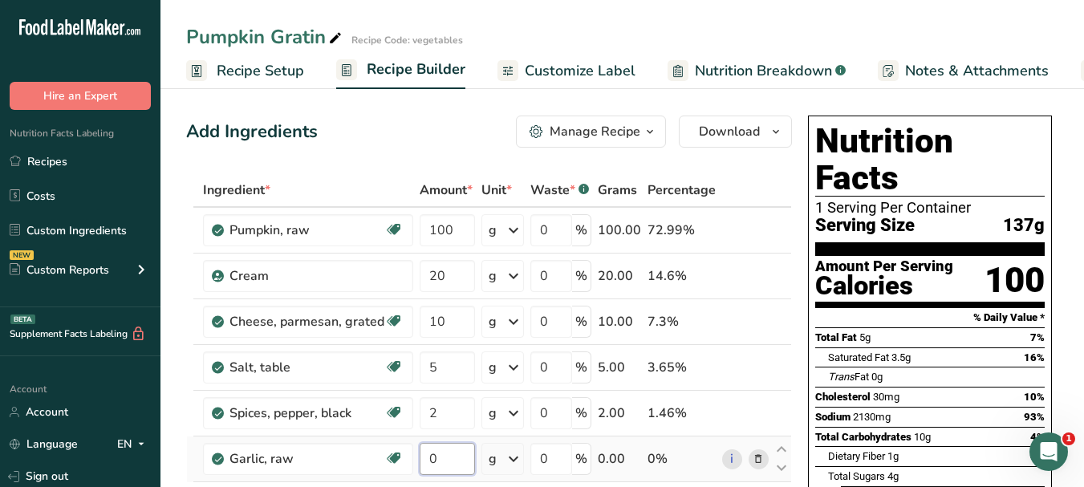
click at [426, 454] on input "0" at bounding box center [447, 459] width 55 height 32
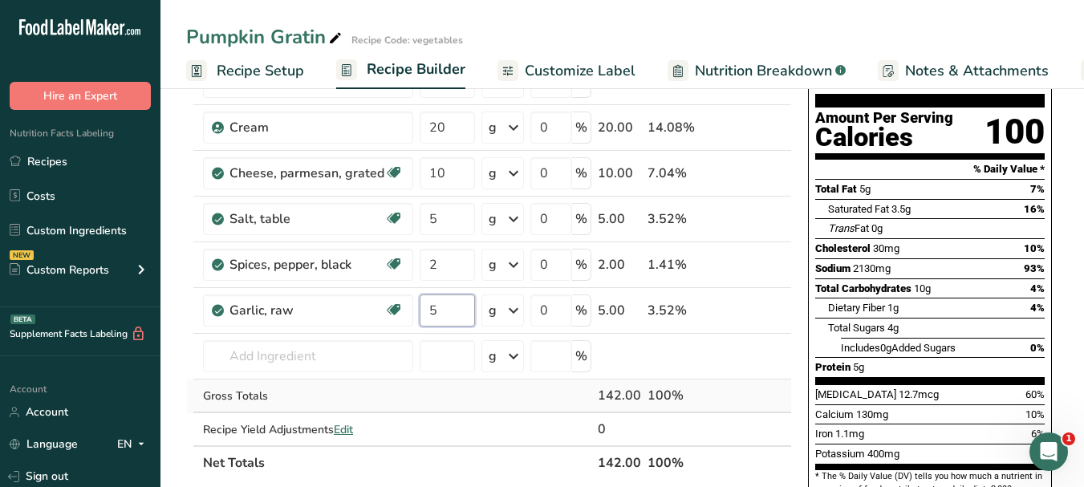
scroll to position [160, 0]
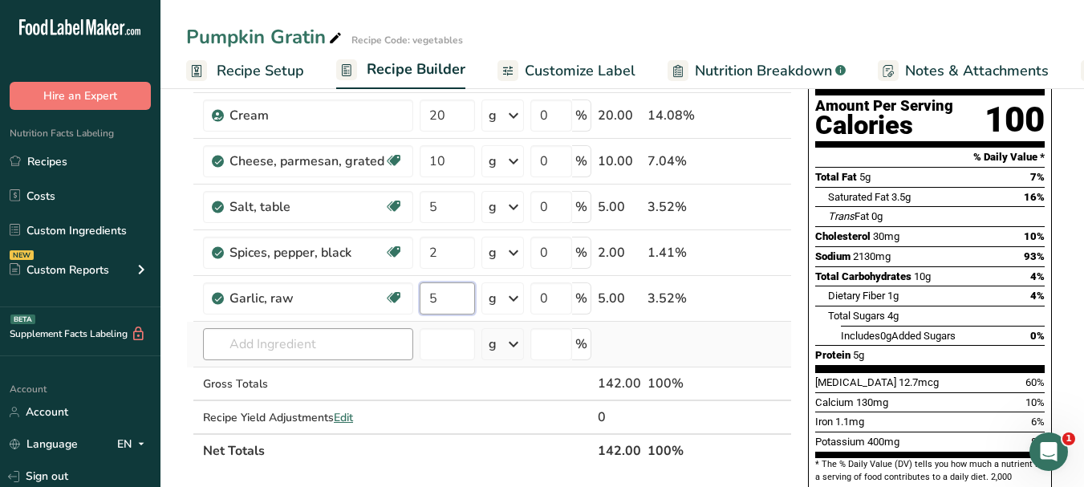
type input "5"
click at [349, 348] on div "Ingredient * Amount * Unit * Waste * .a-a{fill:#347362;}.b-a{fill:#fff;} Grams …" at bounding box center [489, 240] width 606 height 455
paste input "olive oil"
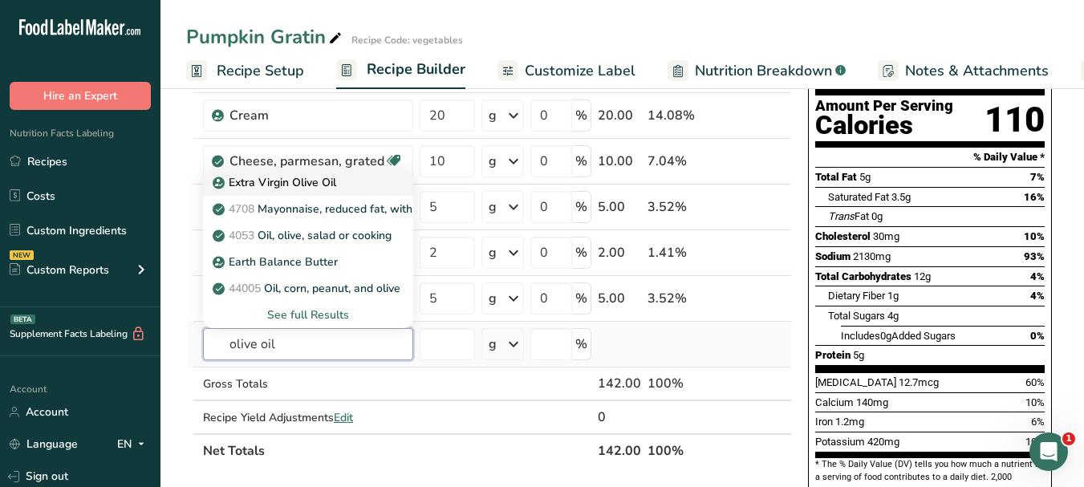
type input "olive oil"
click at [347, 185] on div "Extra Virgin Olive Oil" at bounding box center [295, 182] width 159 height 17
type input "Extra Virgin Olive Oil"
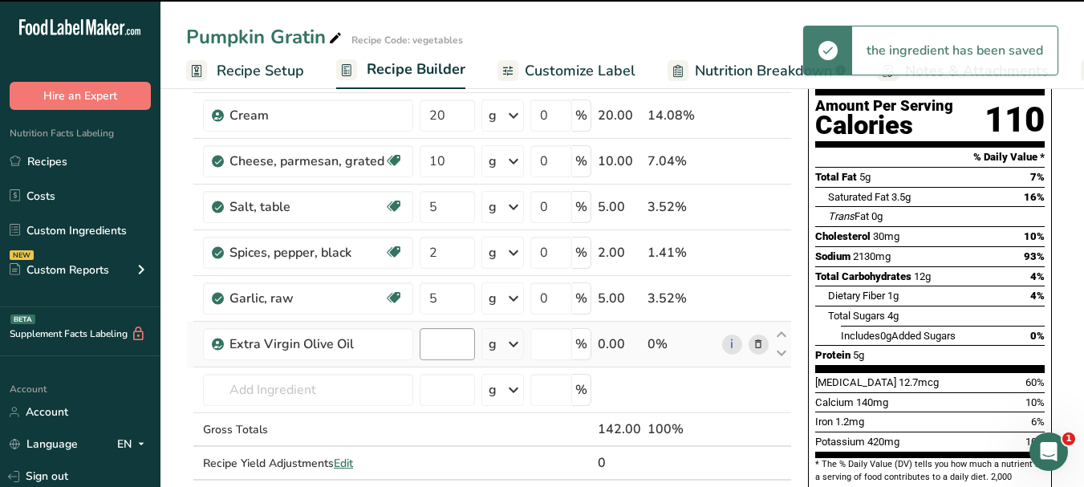
type input "0"
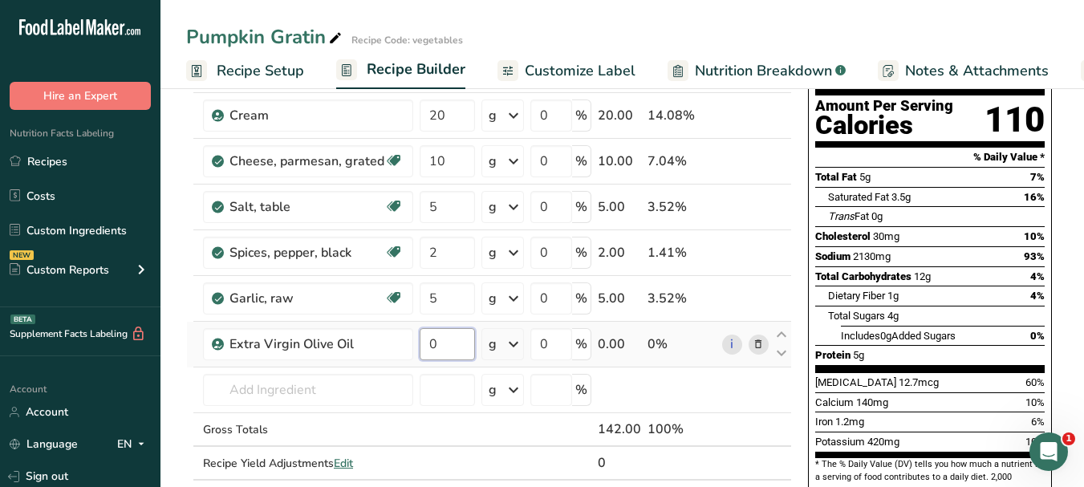
click at [422, 345] on input "0" at bounding box center [447, 344] width 55 height 32
type input "10"
click at [582, 80] on span "Customize Label" at bounding box center [580, 71] width 111 height 22
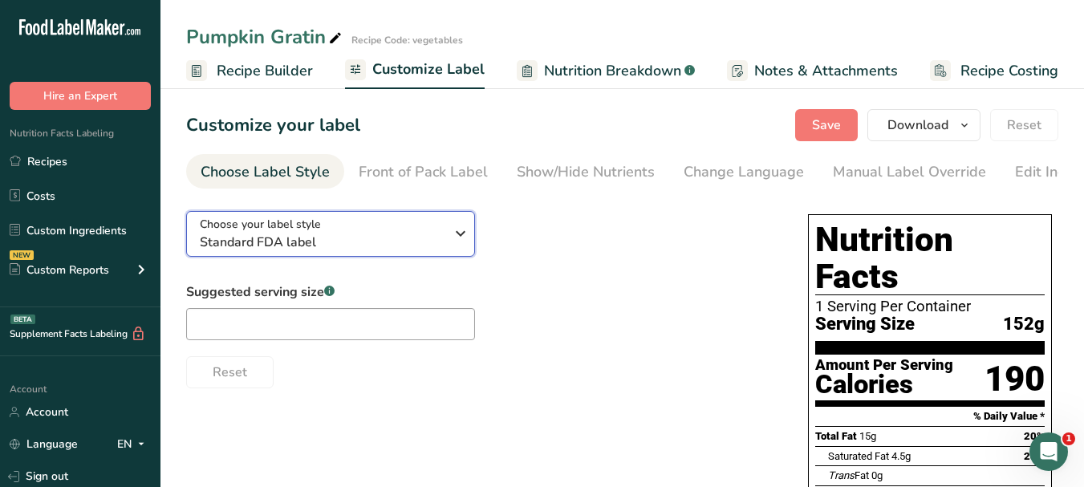
click at [464, 246] on icon "button" at bounding box center [460, 233] width 19 height 29
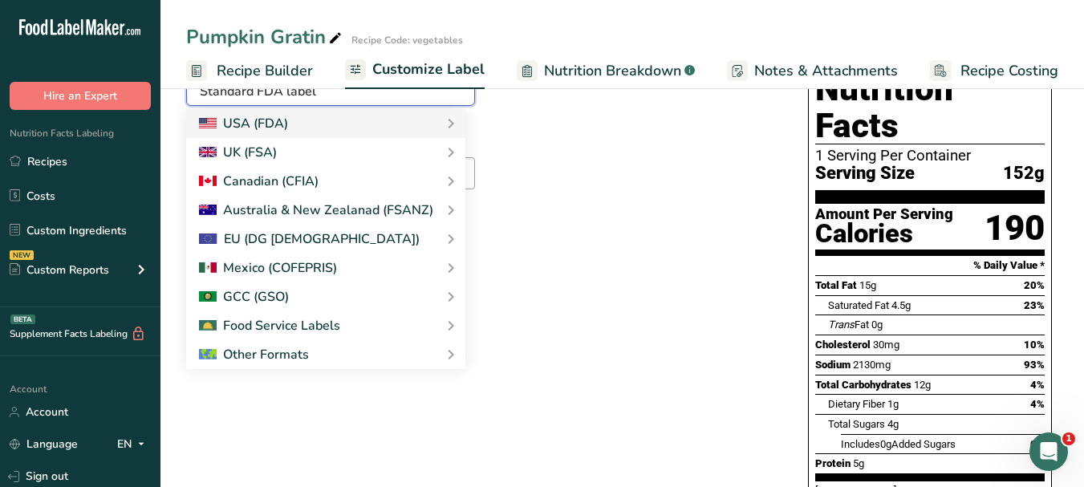
scroll to position [160, 0]
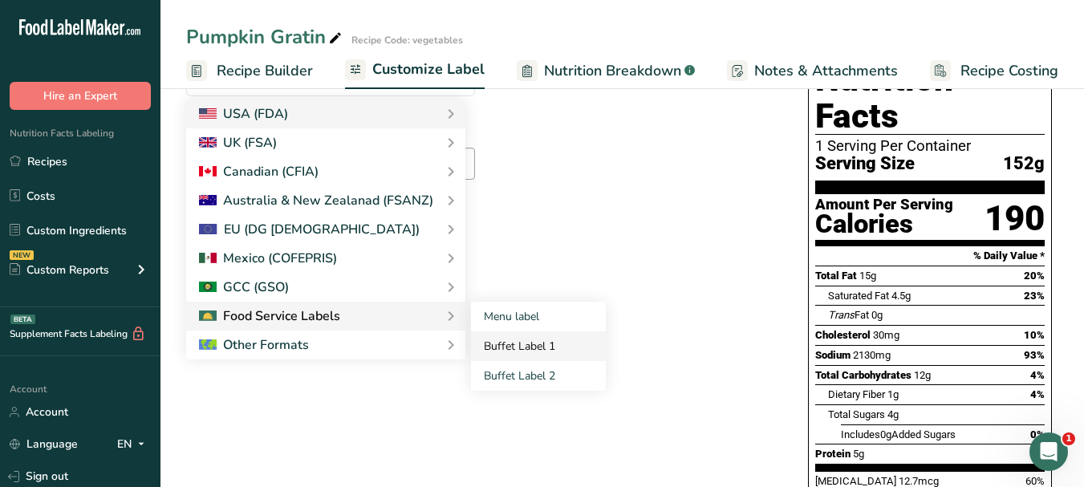
click at [494, 354] on link "Buffet Label 1" at bounding box center [538, 346] width 135 height 30
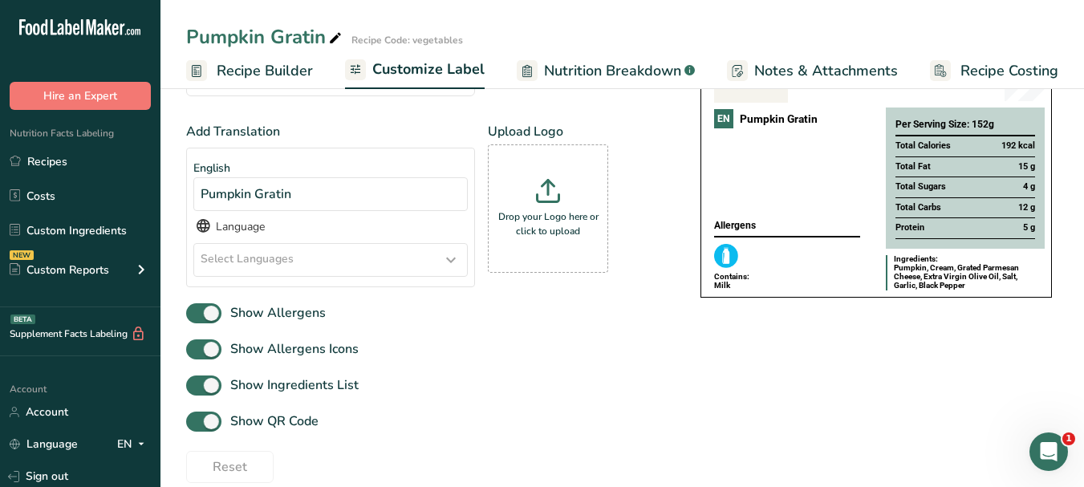
click at [442, 267] on icon at bounding box center [450, 260] width 19 height 29
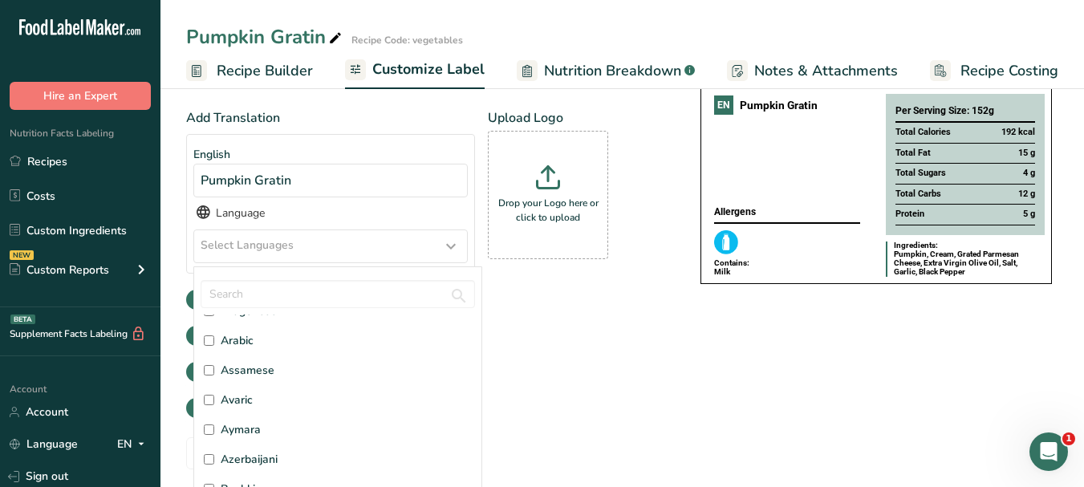
click at [270, 347] on label "Arabic" at bounding box center [338, 340] width 268 height 17
click at [214, 346] on input "Arabic" at bounding box center [209, 340] width 10 height 10
checkbox input "true"
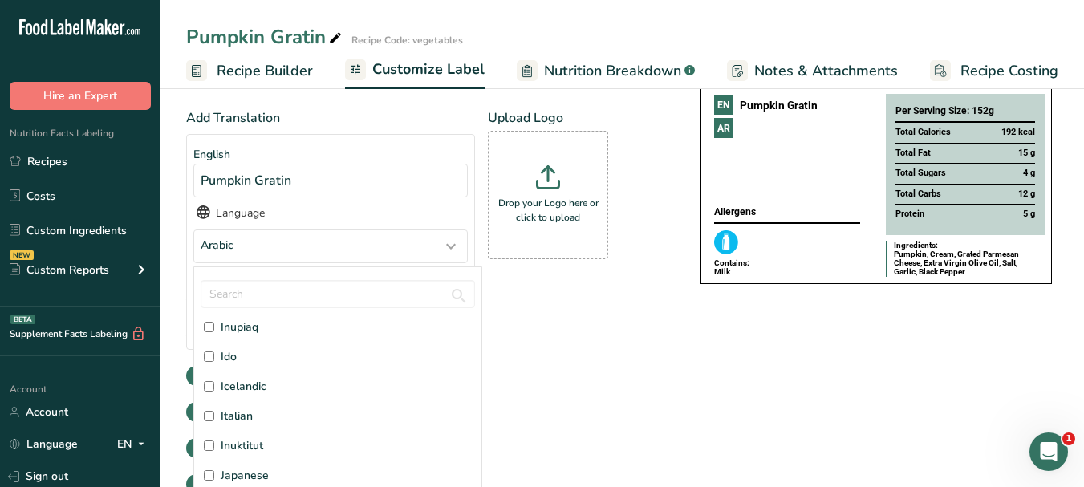
scroll to position [2006, 0]
click at [252, 339] on span "Italian" at bounding box center [237, 335] width 32 height 17
click at [214, 339] on input "Italian" at bounding box center [209, 336] width 10 height 10
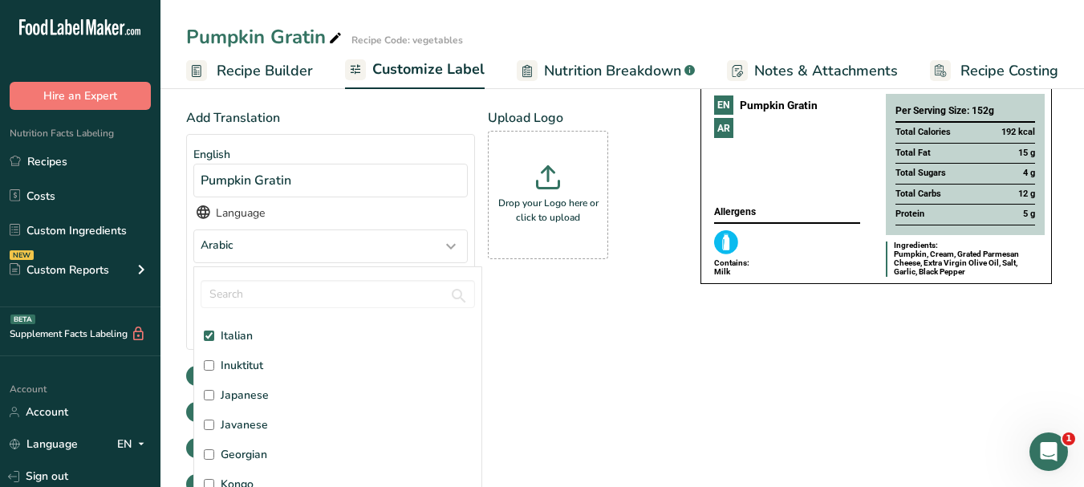
checkbox input "true"
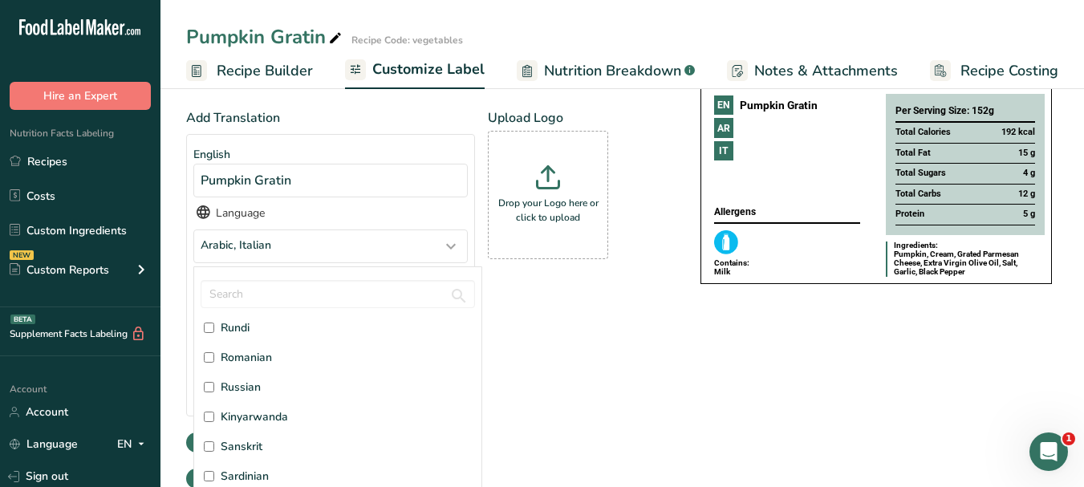
scroll to position [3851, 0]
click at [275, 359] on label "Russian" at bounding box center [338, 360] width 268 height 17
click at [214, 359] on input "Russian" at bounding box center [209, 360] width 10 height 10
checkbox input "true"
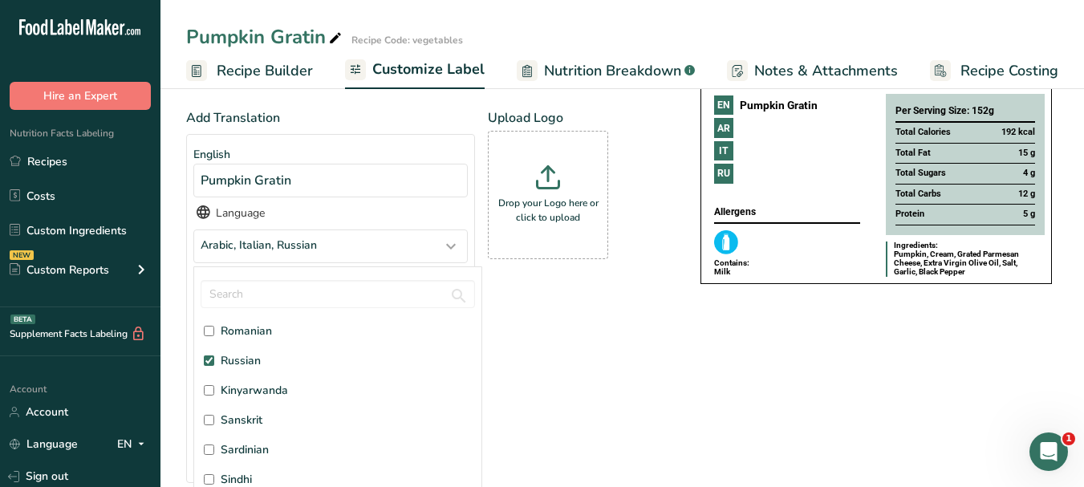
click at [587, 372] on div "Add Translation English Pumpkin Gratin Language Arabic, Italian, Russian Afar […" at bounding box center [427, 302] width 482 height 388
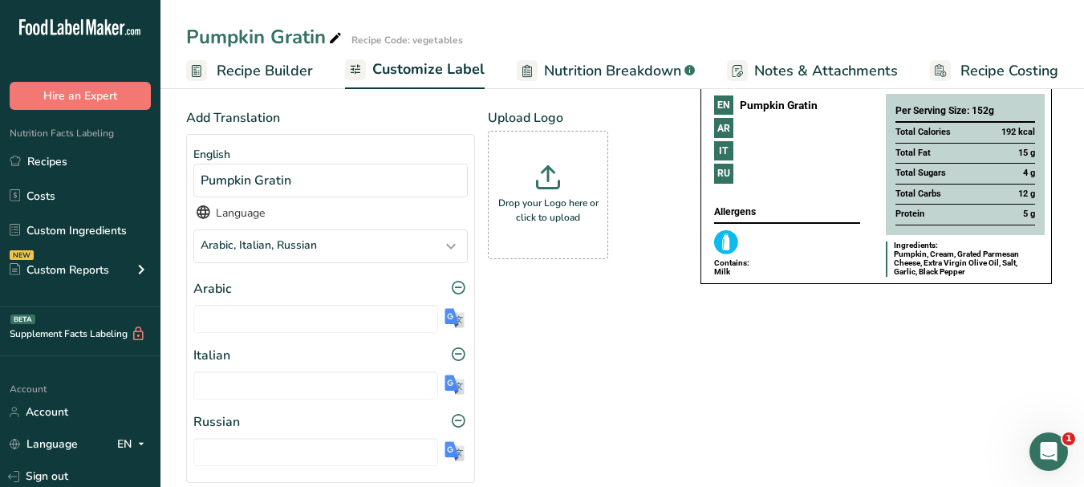
click at [460, 320] on img at bounding box center [455, 318] width 20 height 20
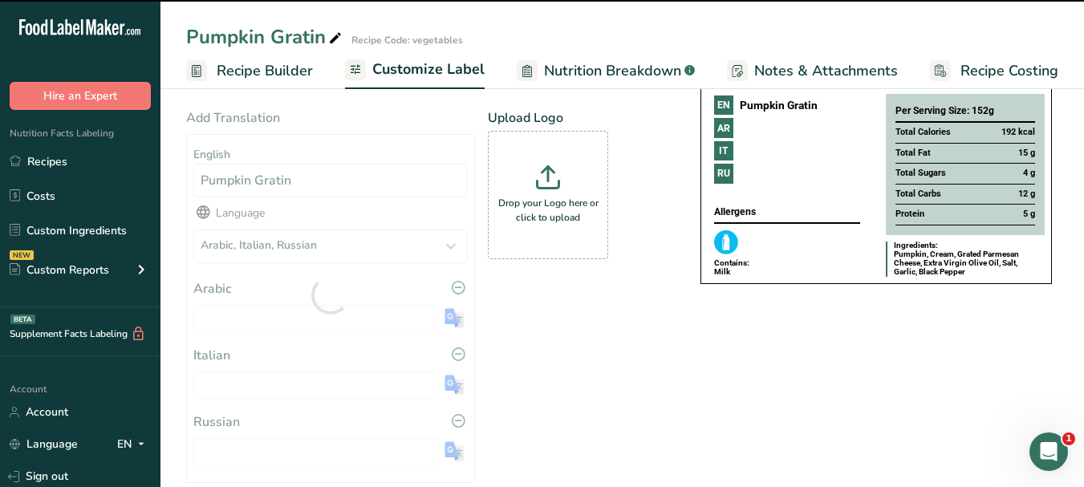
type input "جراتان اليقطين"
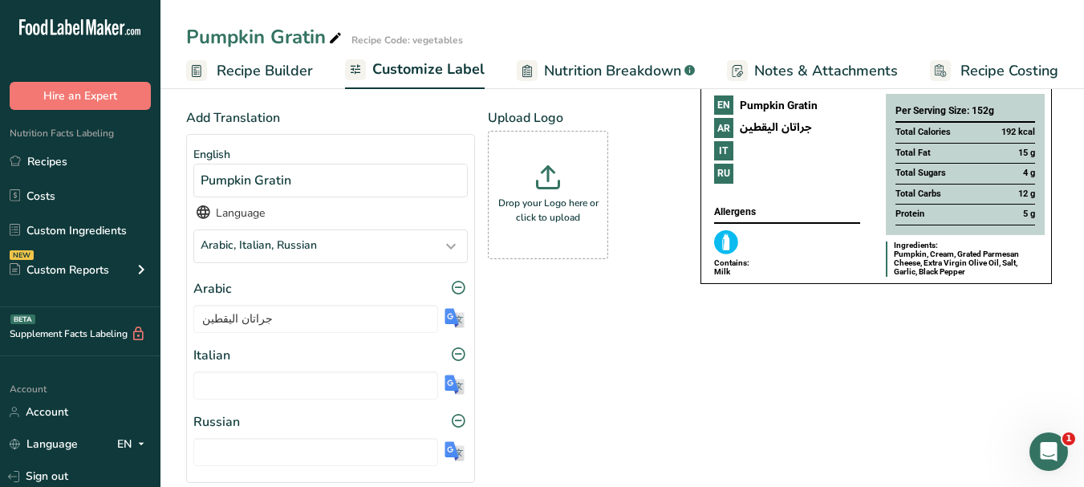
click at [453, 384] on img at bounding box center [455, 385] width 20 height 20
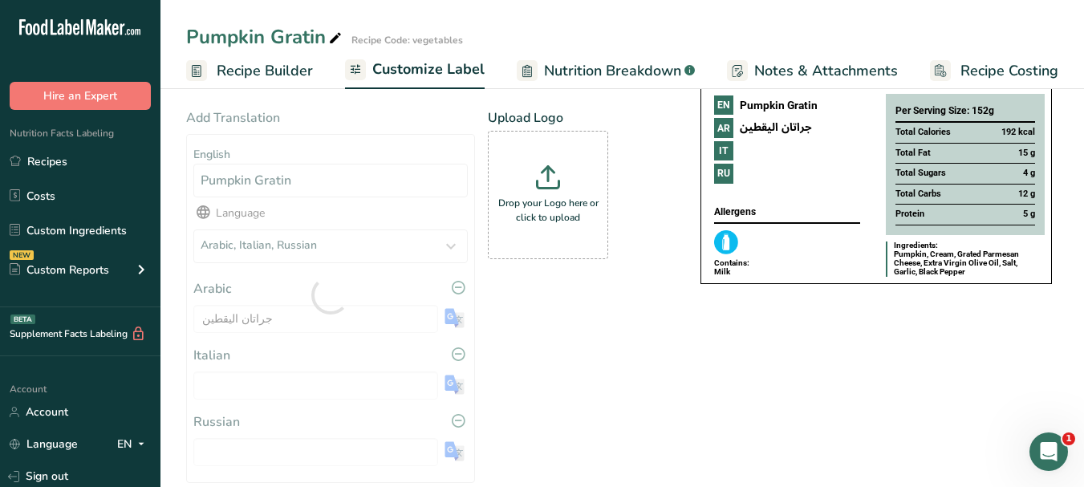
type input "Gratin di zucca"
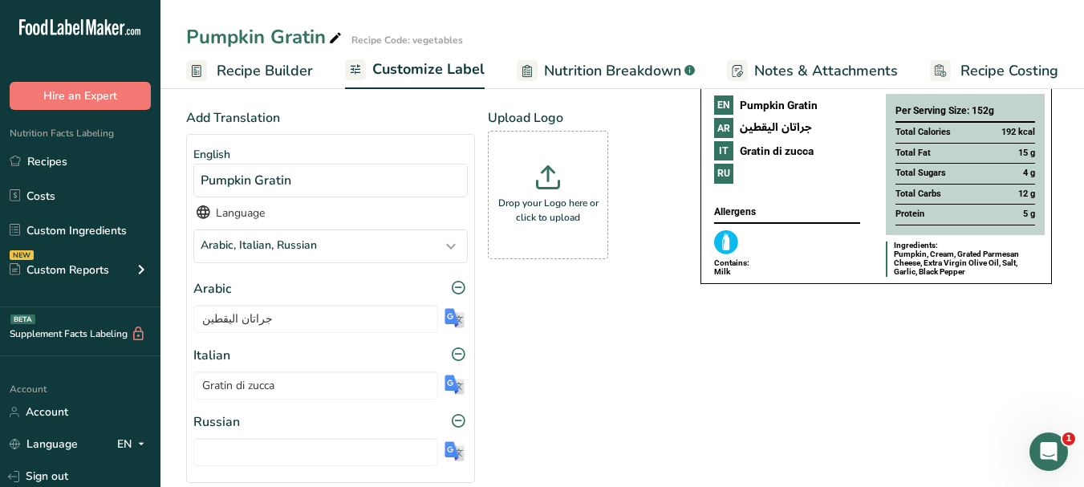
click at [456, 456] on img at bounding box center [455, 451] width 20 height 20
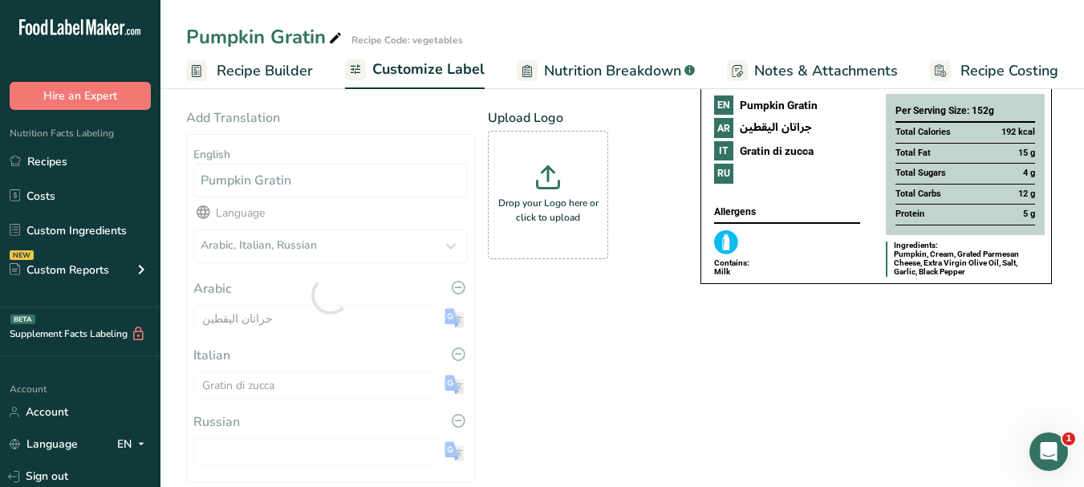
type input "Тыквенный гратен"
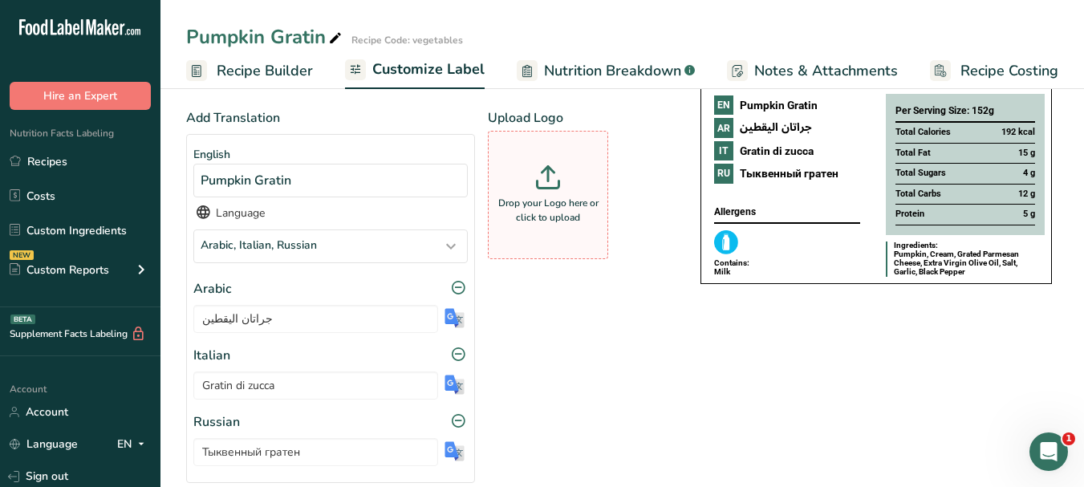
click at [540, 186] on icon at bounding box center [548, 177] width 24 height 24
click at [540, 186] on input "Drop your Logo here or click to upload" at bounding box center [548, 195] width 120 height 128
type input "C:\fakepath\Logo_001.png"
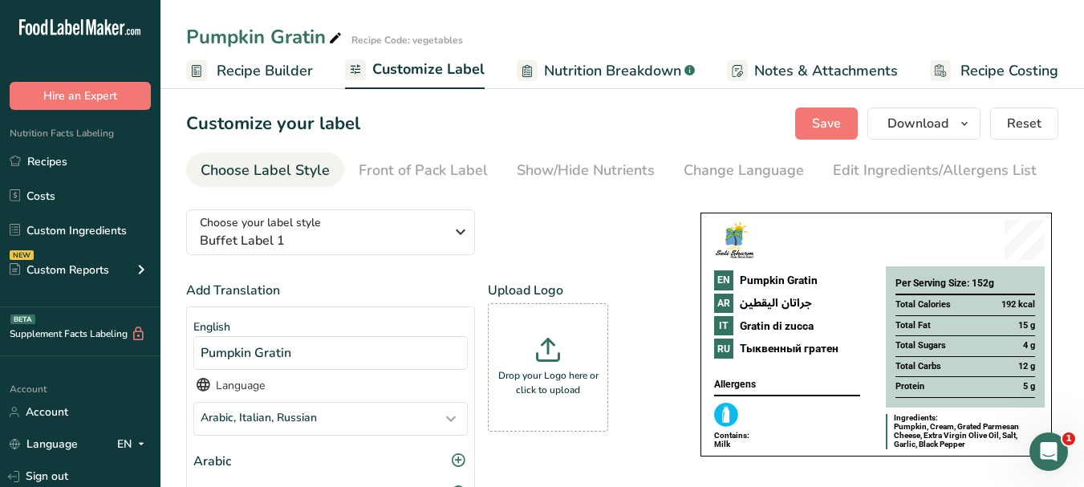
scroll to position [0, 0]
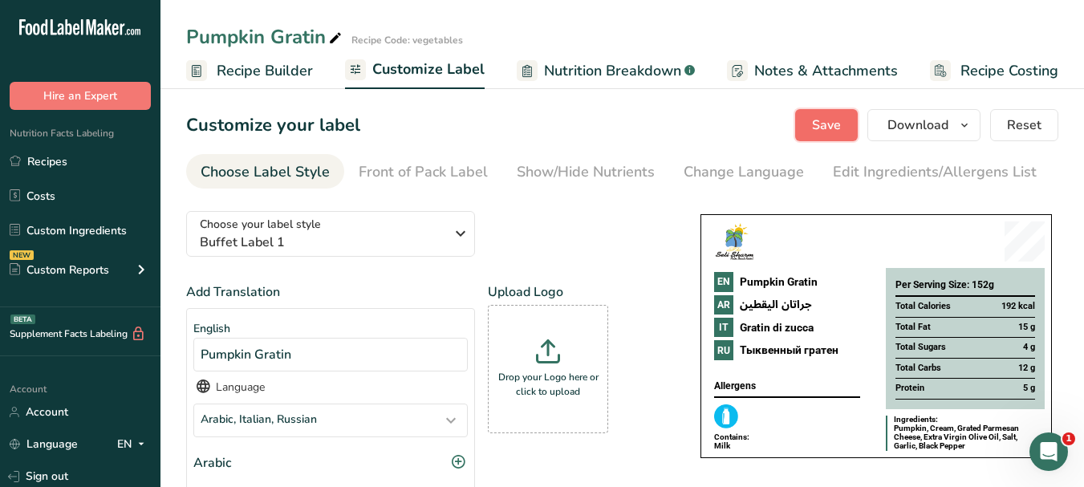
click at [840, 132] on span "Save" at bounding box center [826, 125] width 29 height 19
click at [961, 132] on icon "button" at bounding box center [964, 126] width 13 height 20
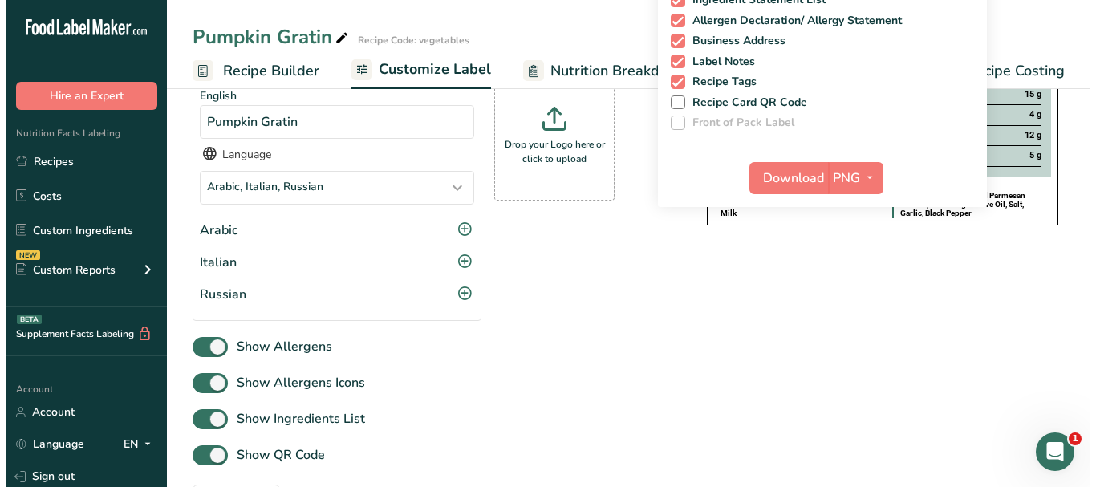
scroll to position [241, 0]
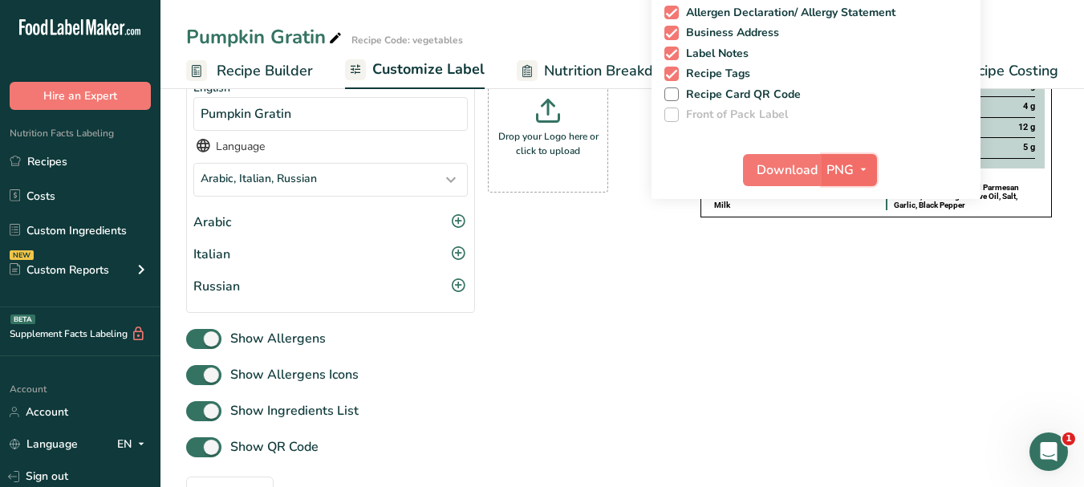
click at [871, 173] on span "button" at bounding box center [863, 169] width 19 height 19
click at [845, 278] on link "PDF" at bounding box center [851, 282] width 51 height 26
click at [795, 175] on span "Download" at bounding box center [787, 169] width 61 height 19
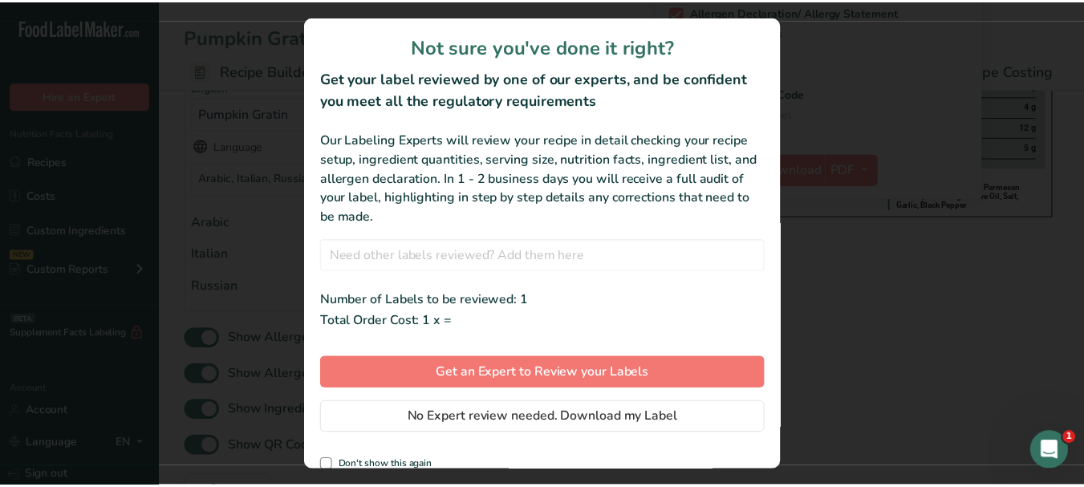
scroll to position [0, 138]
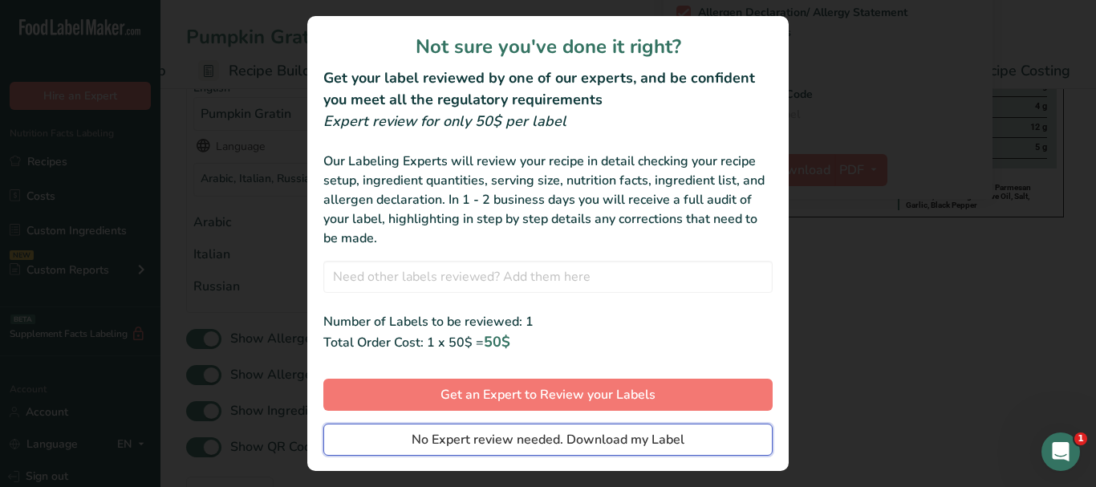
click at [715, 448] on button "No Expert review needed. Download my Label" at bounding box center [547, 440] width 449 height 32
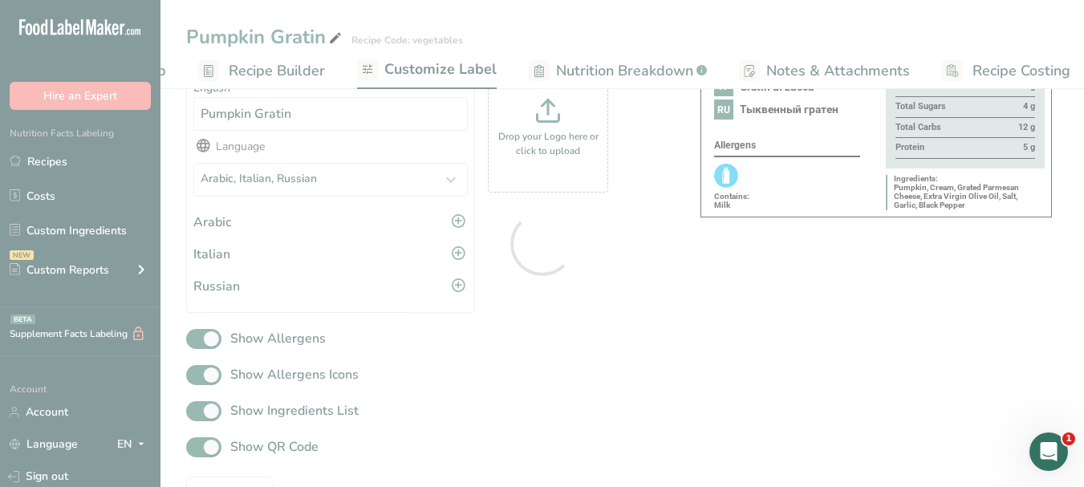
scroll to position [0, 0]
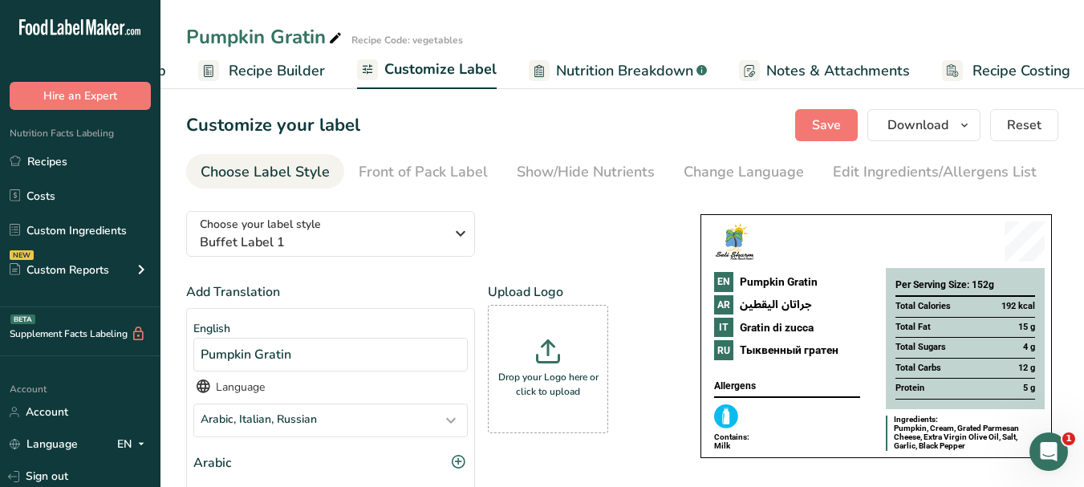
click at [984, 68] on span "Recipe Costing" at bounding box center [1021, 71] width 98 height 22
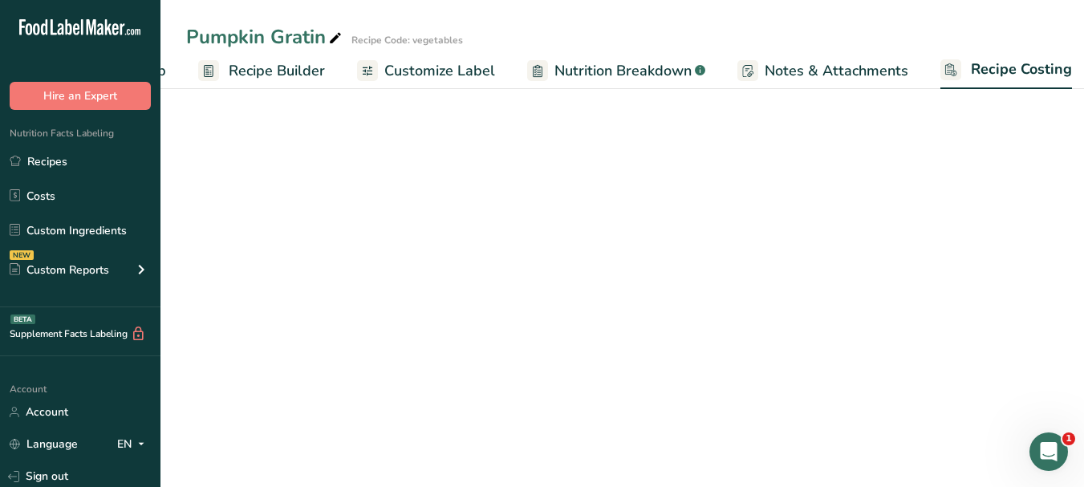
scroll to position [0, 150]
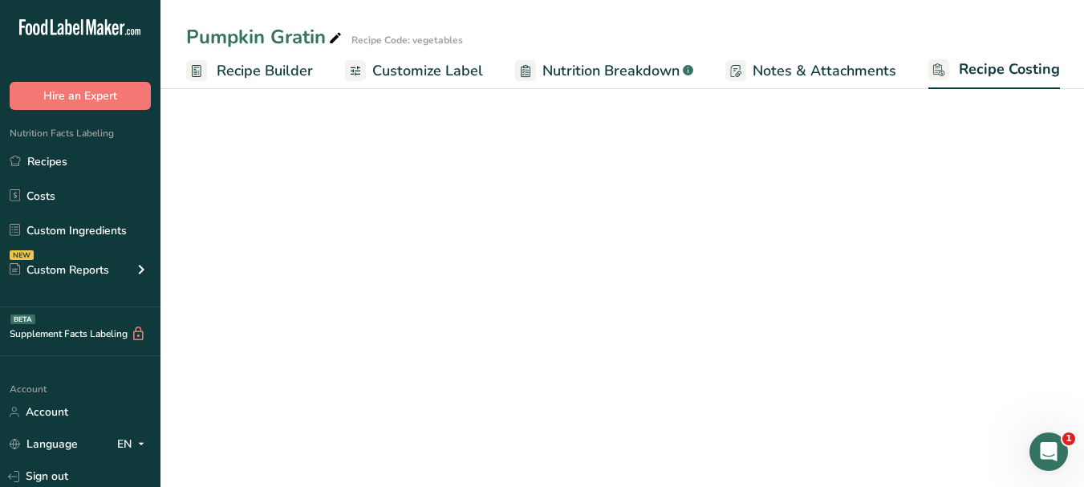
select select "1"
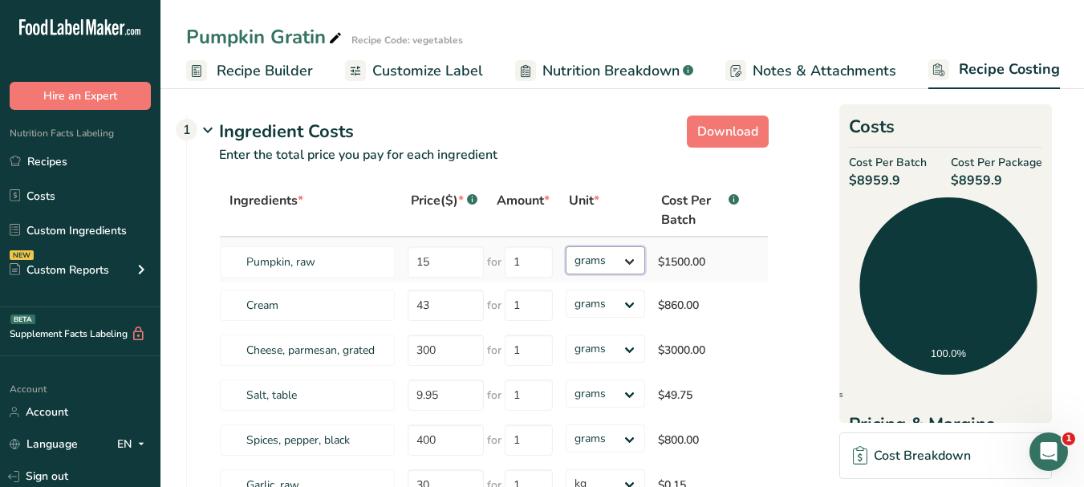
click at [629, 269] on select "grams kg mg mcg lb oz" at bounding box center [605, 260] width 79 height 28
select select "1"
click at [566, 246] on select "grams kg mg mcg lb oz" at bounding box center [605, 260] width 79 height 28
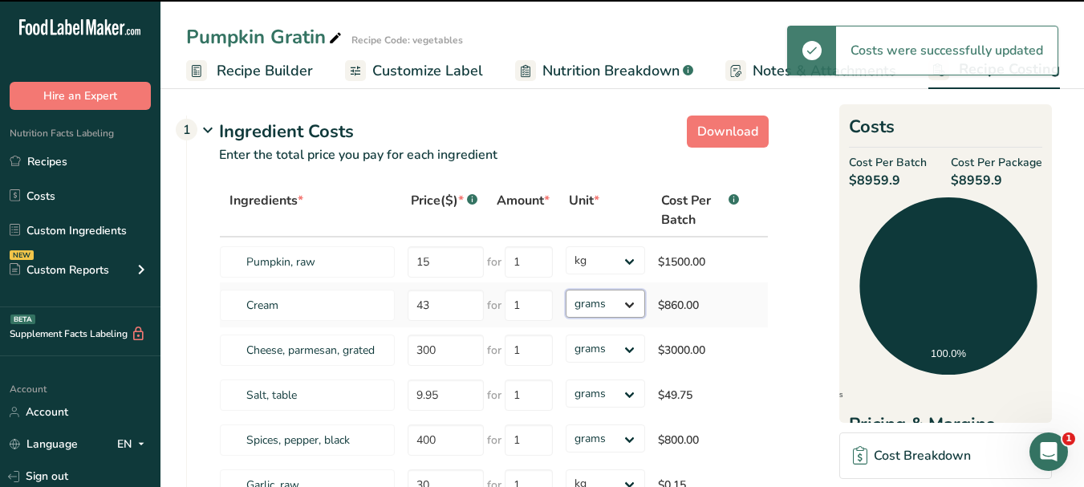
click at [629, 302] on select "grams kg mg mcg lb oz" at bounding box center [605, 304] width 79 height 28
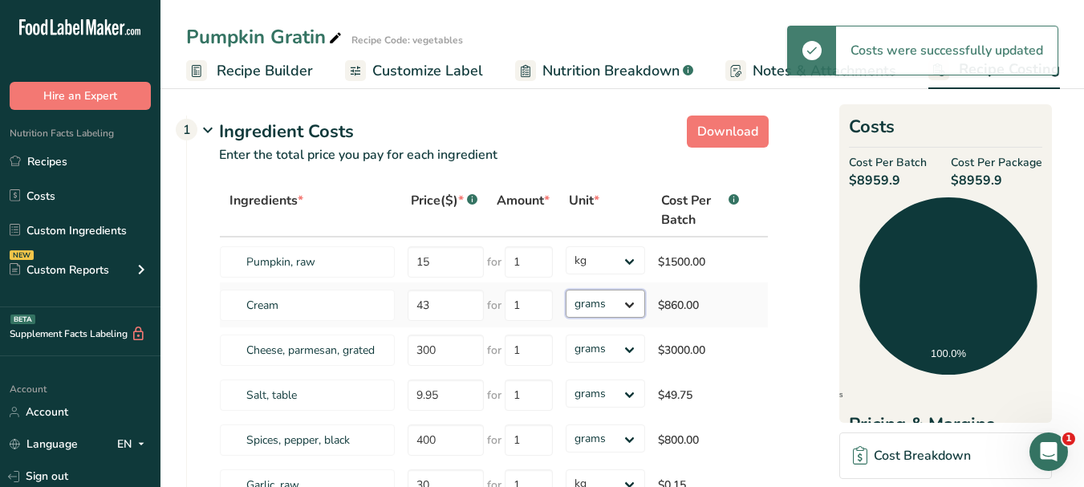
select select "1"
click at [566, 290] on select "grams kg mg mcg lb oz" at bounding box center [605, 304] width 79 height 28
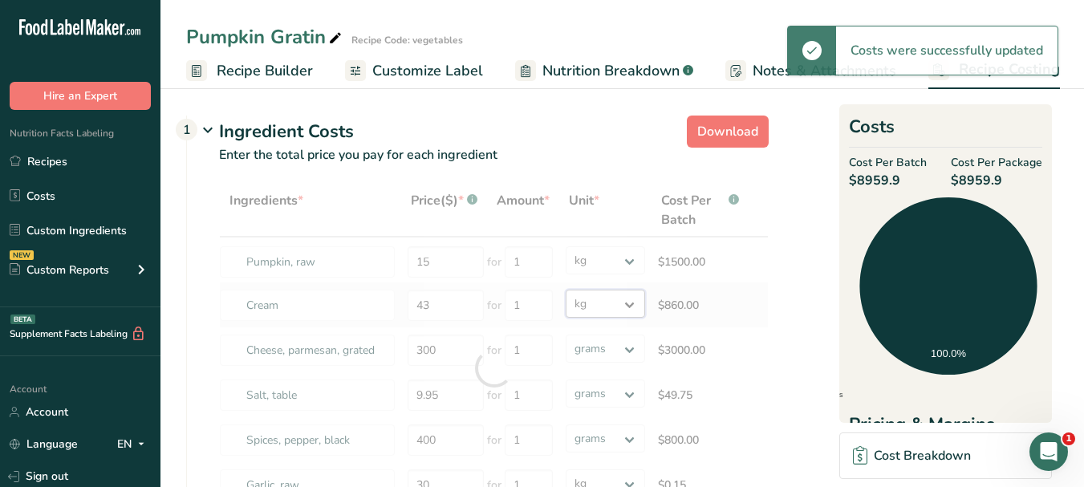
scroll to position [80, 0]
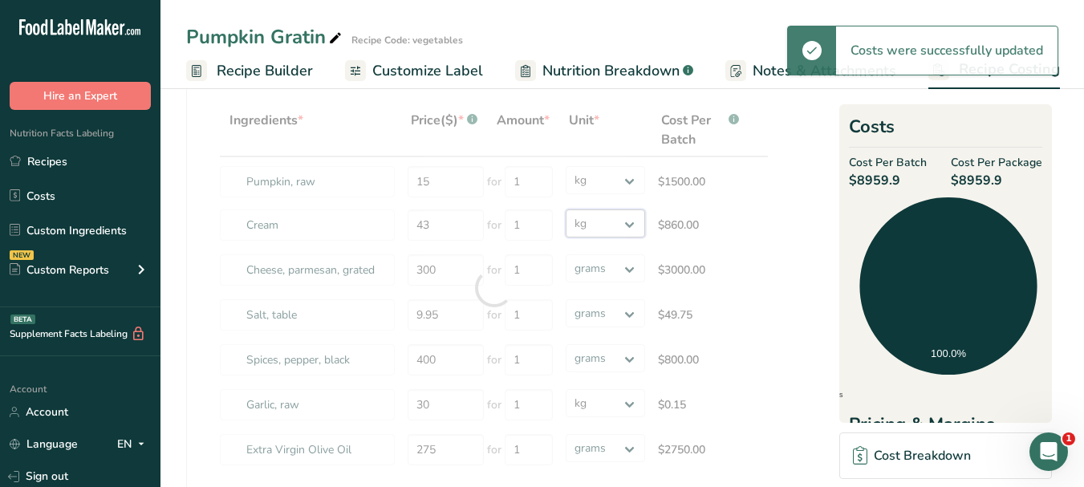
select select
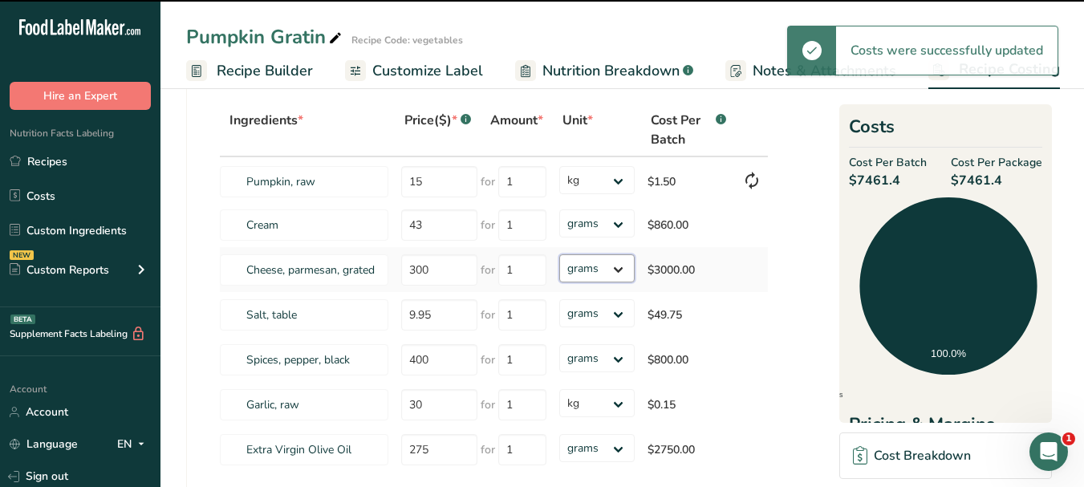
click at [626, 272] on select "grams kg mg mcg lb oz" at bounding box center [596, 268] width 75 height 28
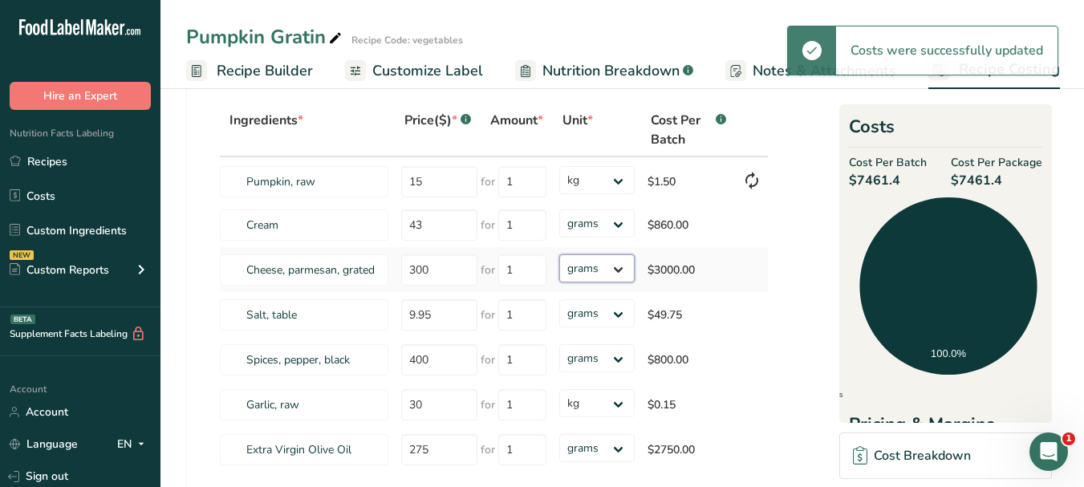
select select "1"
click at [559, 254] on select "grams kg mg mcg lb oz" at bounding box center [596, 268] width 75 height 28
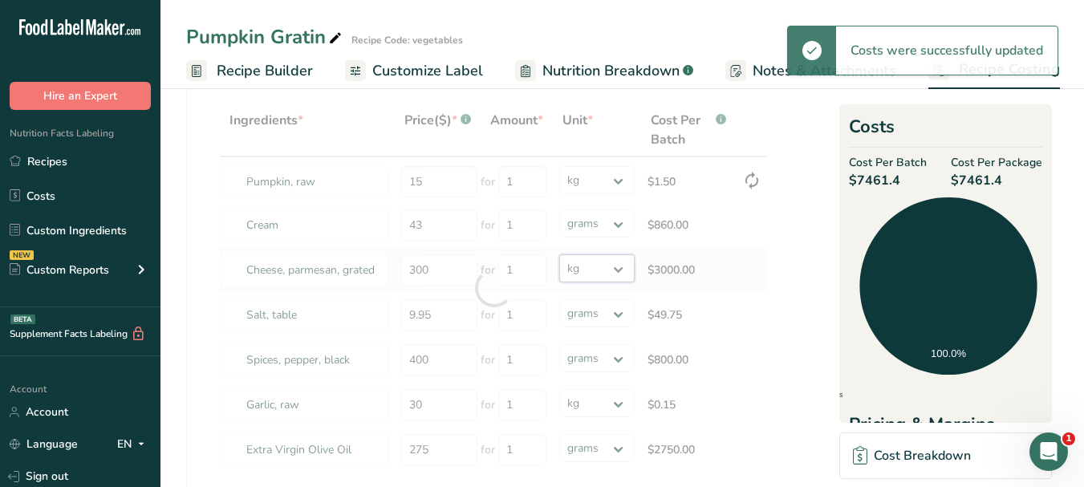
scroll to position [241, 0]
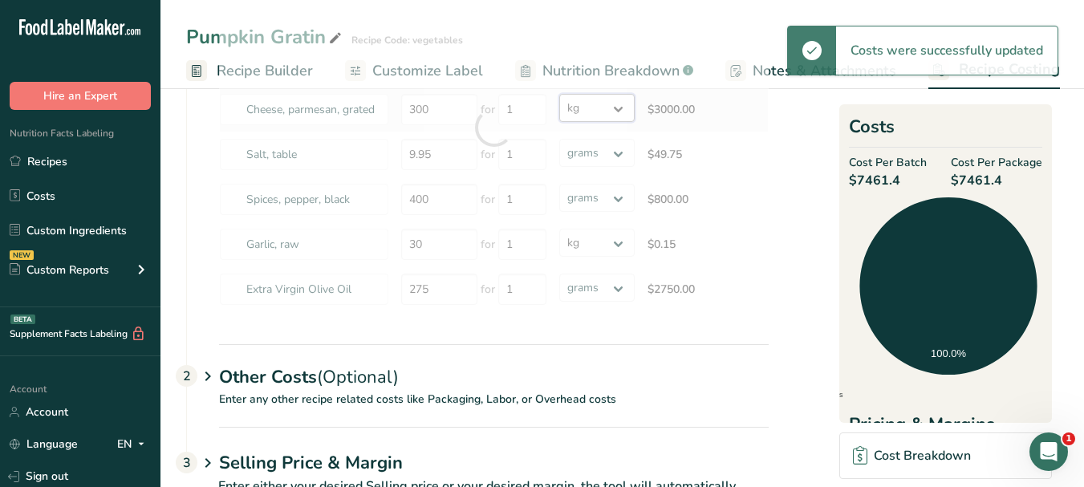
select select "1"
select select
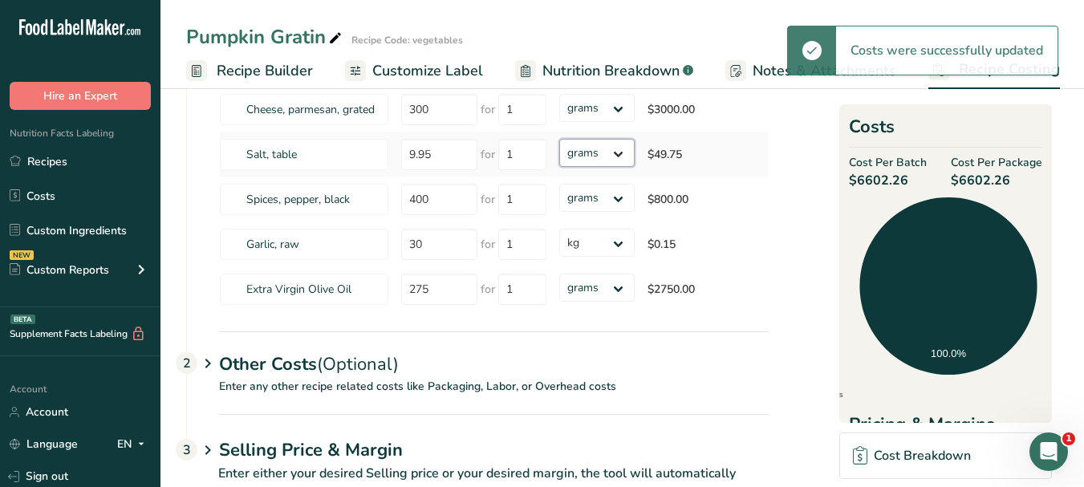
click at [618, 155] on select "grams kg mg mcg lb oz" at bounding box center [596, 153] width 75 height 28
select select "1"
click at [559, 139] on select "grams kg mg mcg lb oz" at bounding box center [596, 153] width 75 height 28
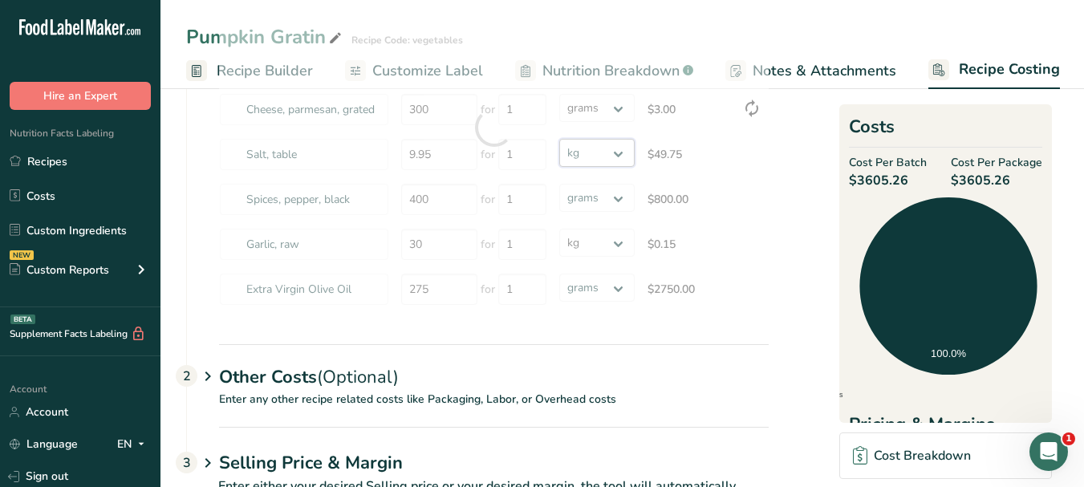
select select "1"
select select
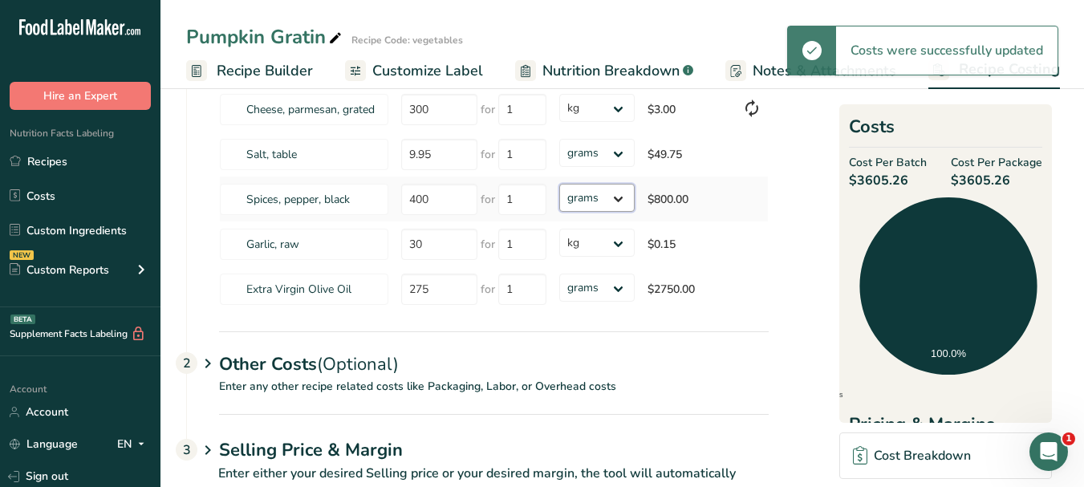
click at [619, 202] on select "grams kg mg mcg lb oz" at bounding box center [596, 198] width 75 height 28
select select "1"
click at [559, 184] on select "grams kg mg mcg lb oz" at bounding box center [596, 198] width 75 height 28
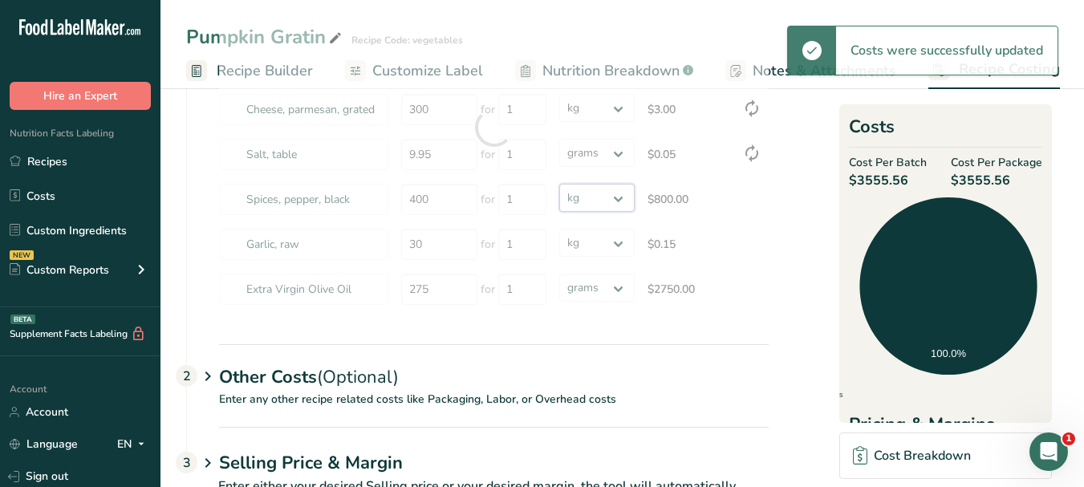
select select "1"
select select
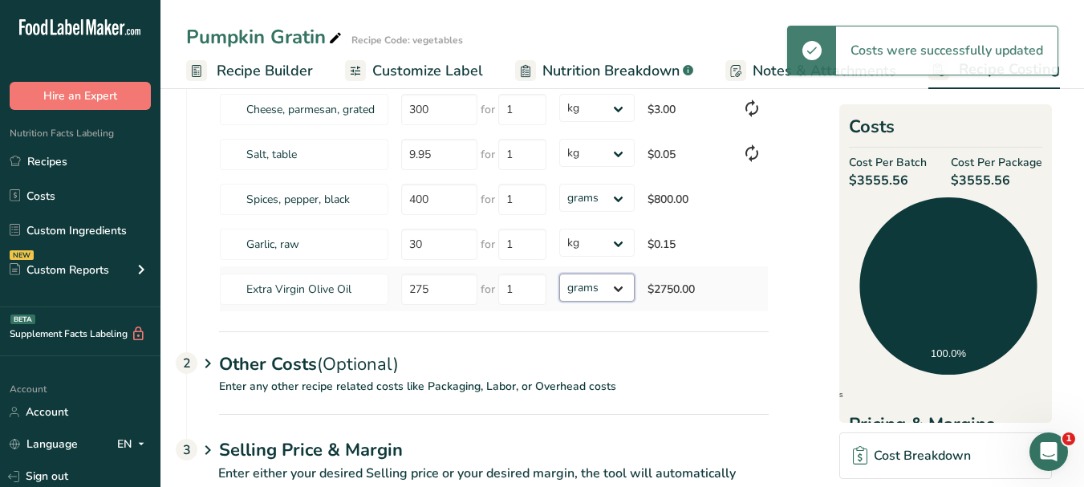
click at [623, 292] on select "grams kg mg mcg lb oz" at bounding box center [596, 288] width 75 height 28
select select "1"
click at [559, 274] on select "grams kg mg mcg lb oz" at bounding box center [596, 288] width 75 height 28
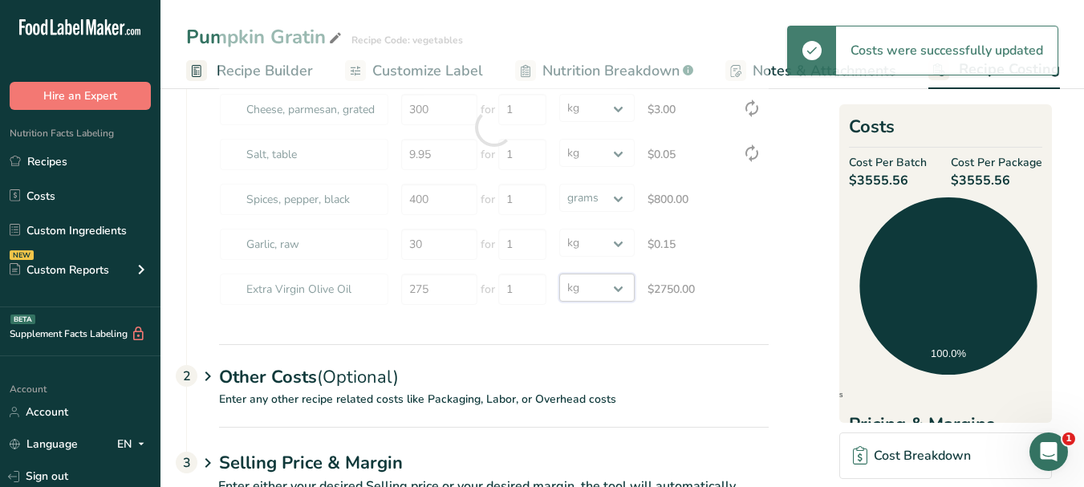
select select "1"
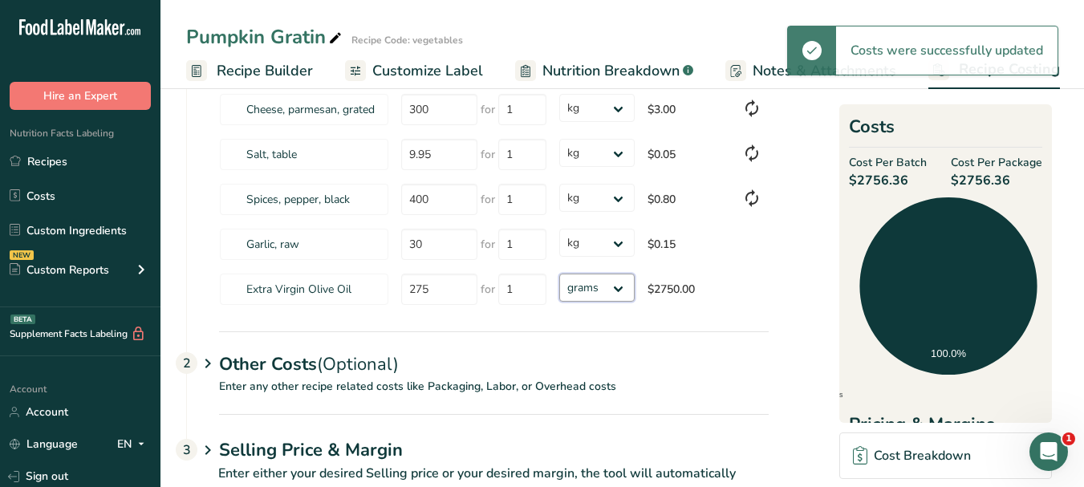
select select "1"
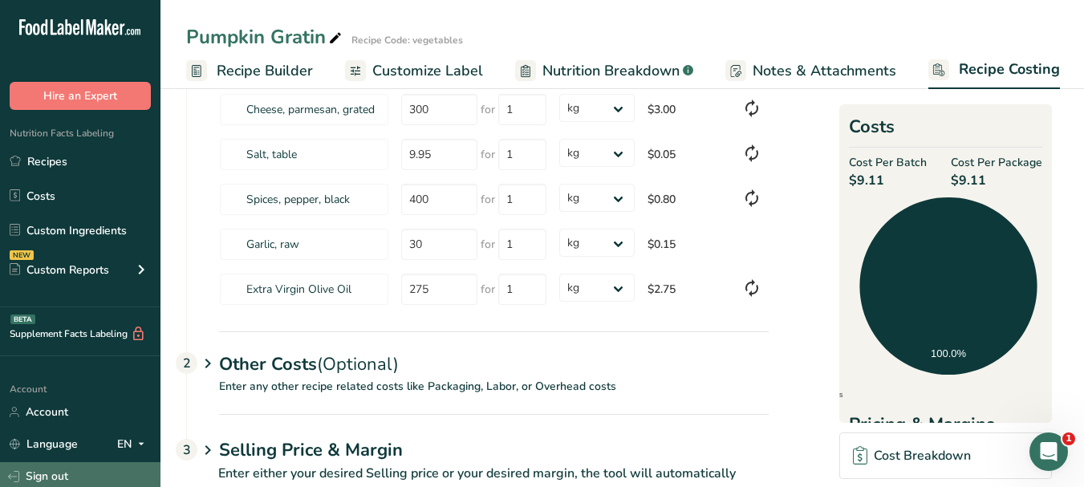
click at [56, 478] on link "Sign out" at bounding box center [80, 476] width 160 height 28
